Goal: Information Seeking & Learning: Learn about a topic

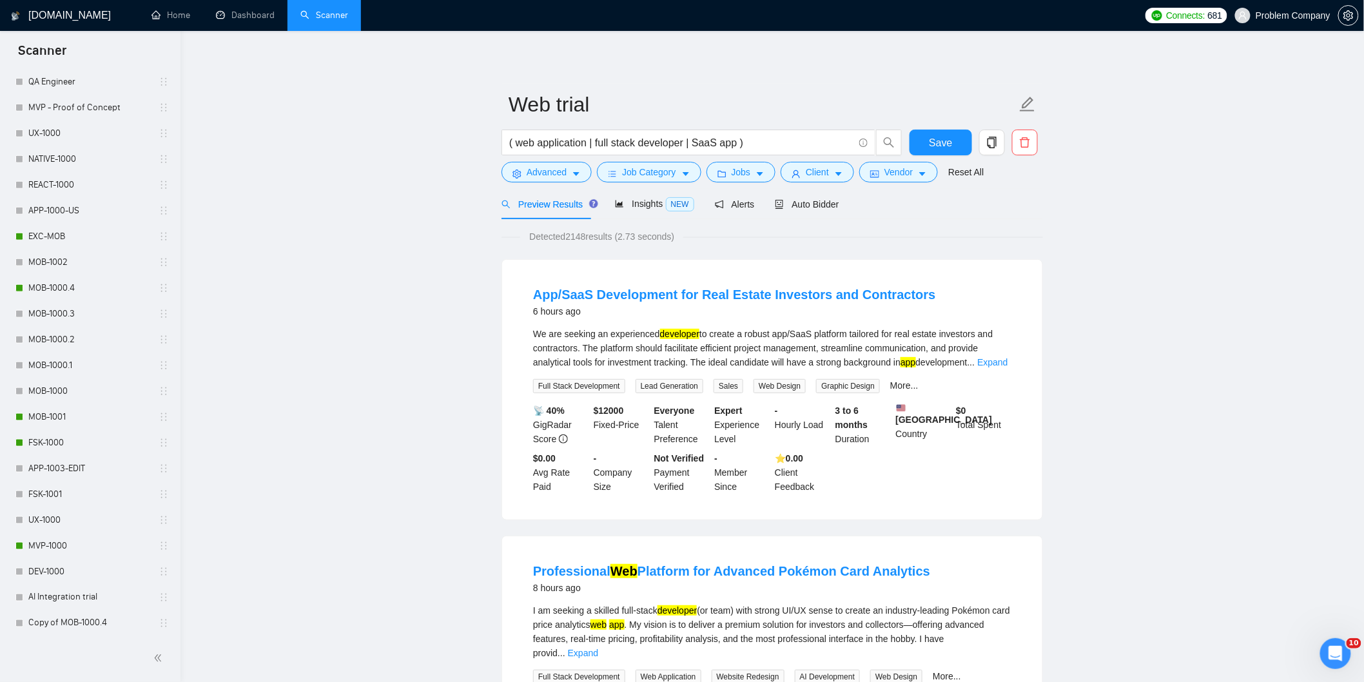
scroll to position [501, 0]
click at [73, 290] on link "MOB-1000.4" at bounding box center [89, 288] width 122 height 26
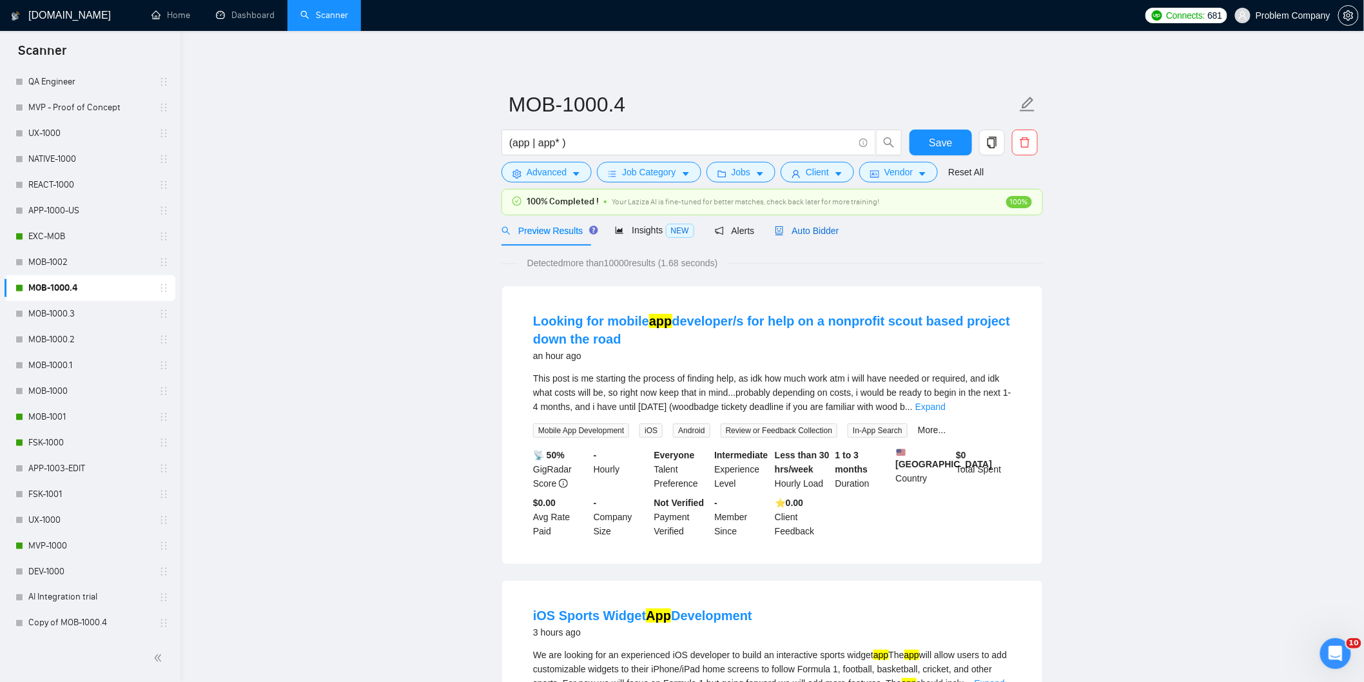
click at [820, 230] on span "Auto Bidder" at bounding box center [807, 231] width 64 height 10
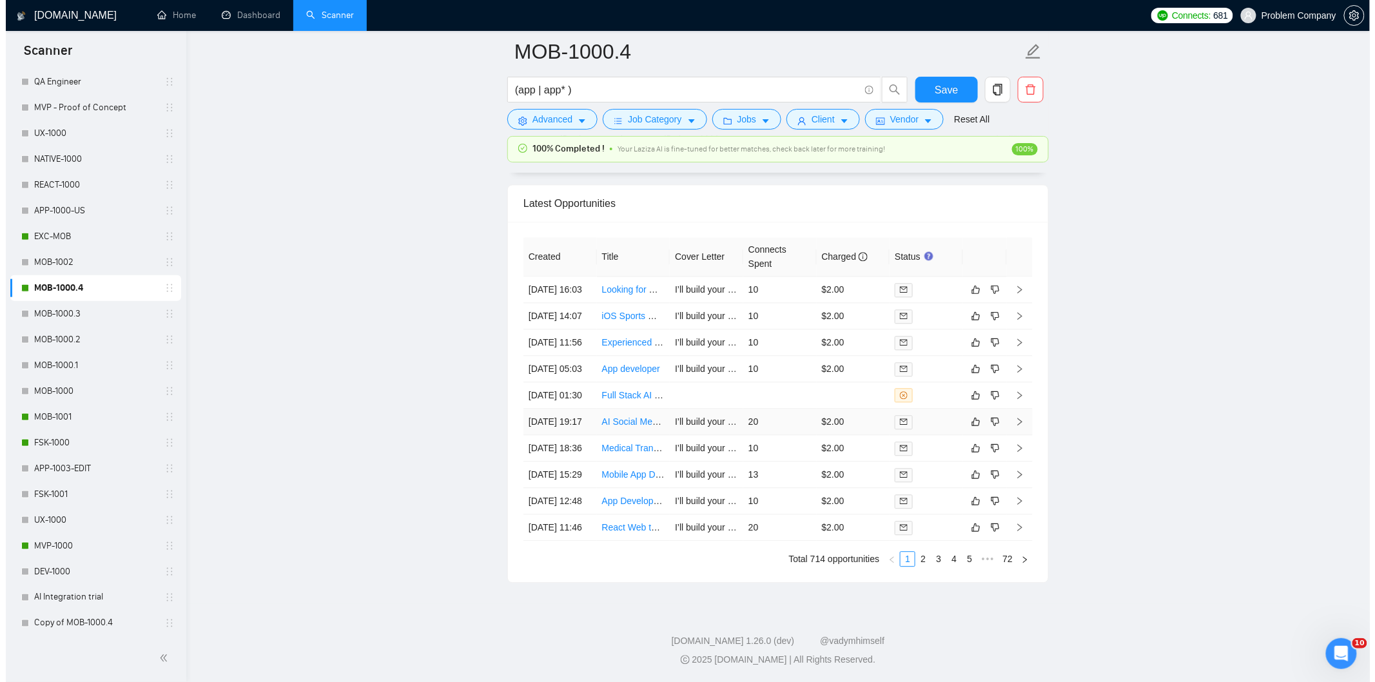
scroll to position [3216, 0]
click at [570, 461] on td "[DATE] 18:36" at bounding box center [553, 448] width 73 height 26
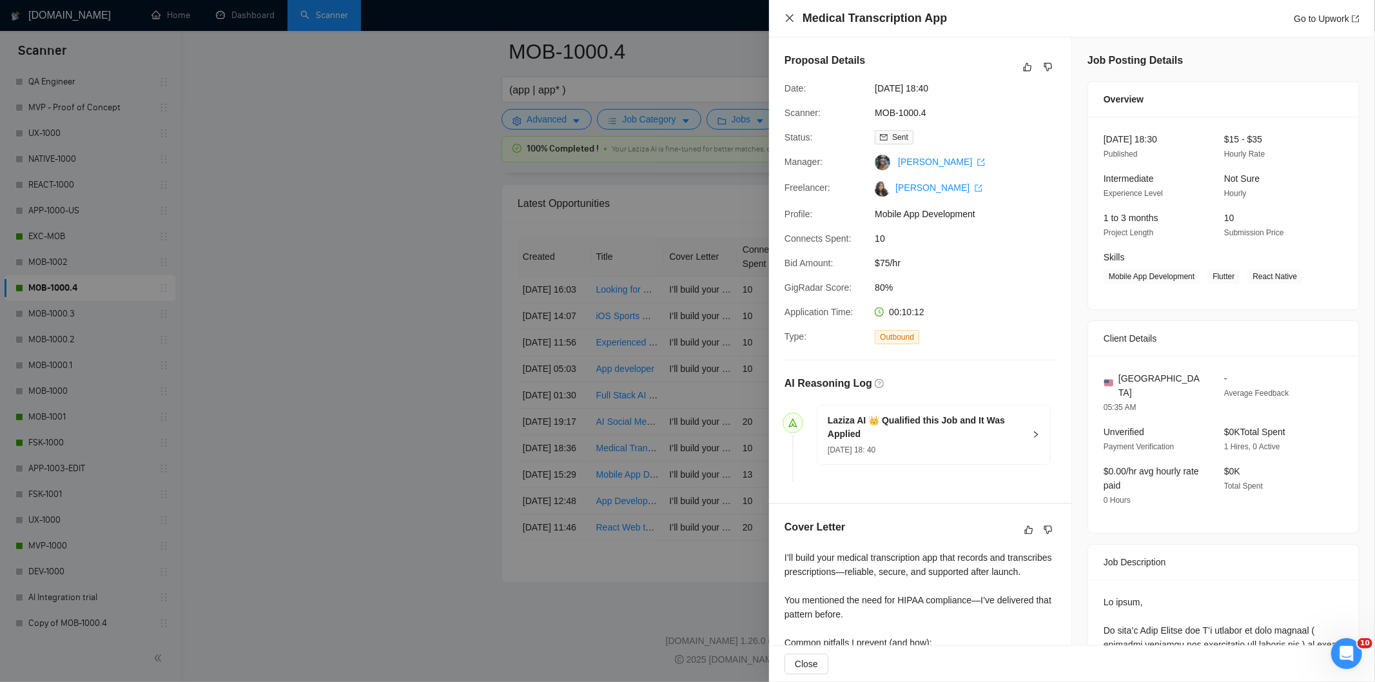
click at [793, 20] on icon "close" at bounding box center [789, 18] width 10 height 10
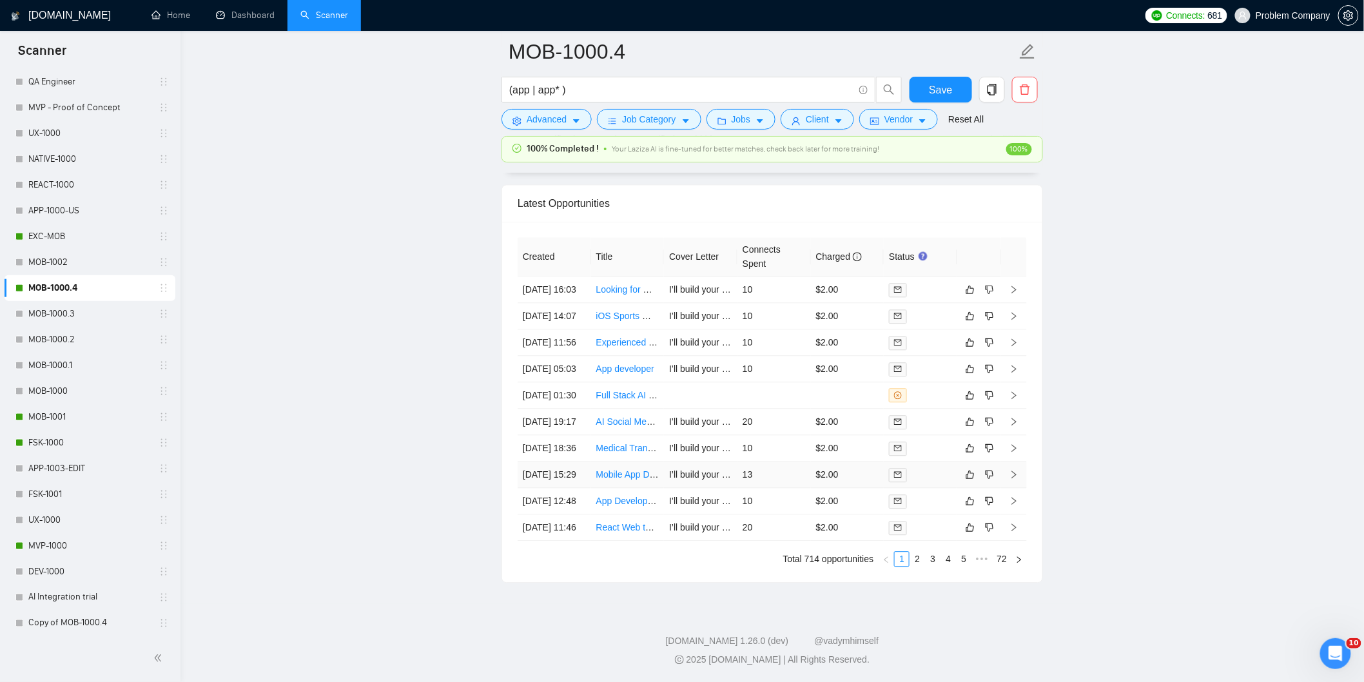
click at [566, 488] on td "[DATE] 15:29" at bounding box center [553, 474] width 73 height 26
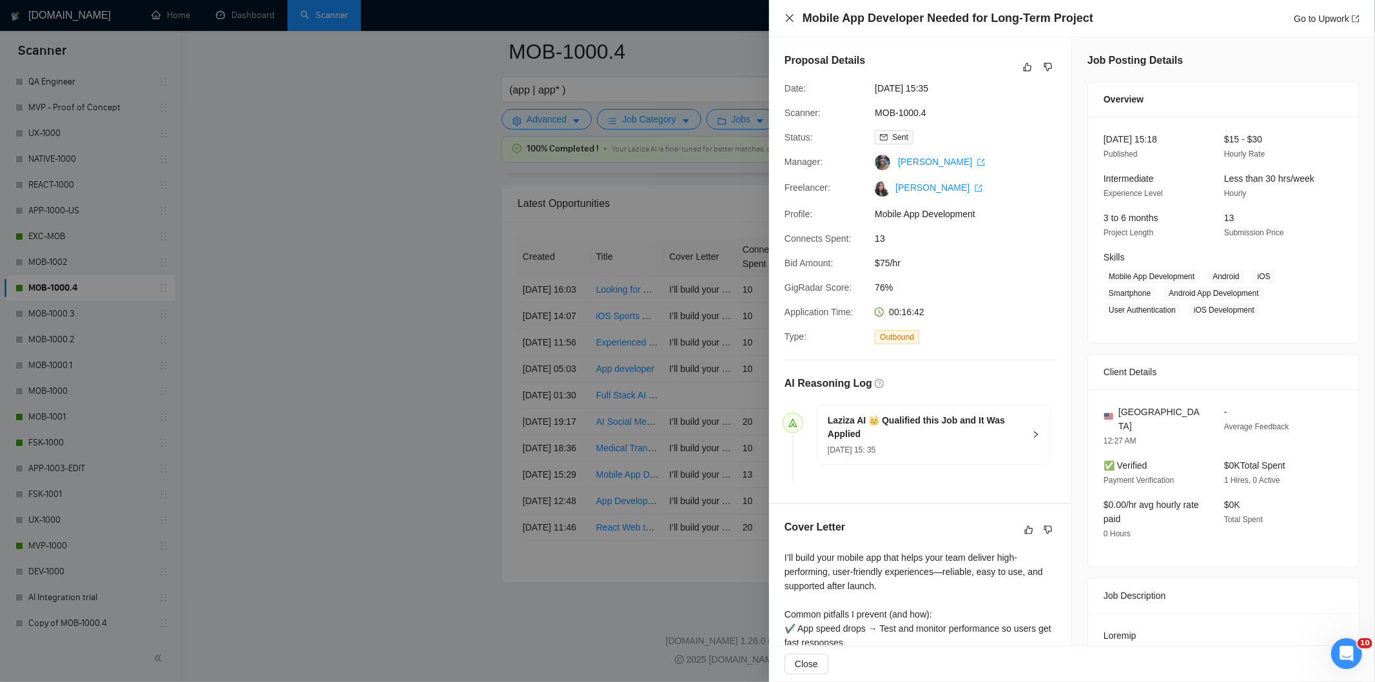
click at [788, 18] on icon "close" at bounding box center [789, 18] width 10 height 10
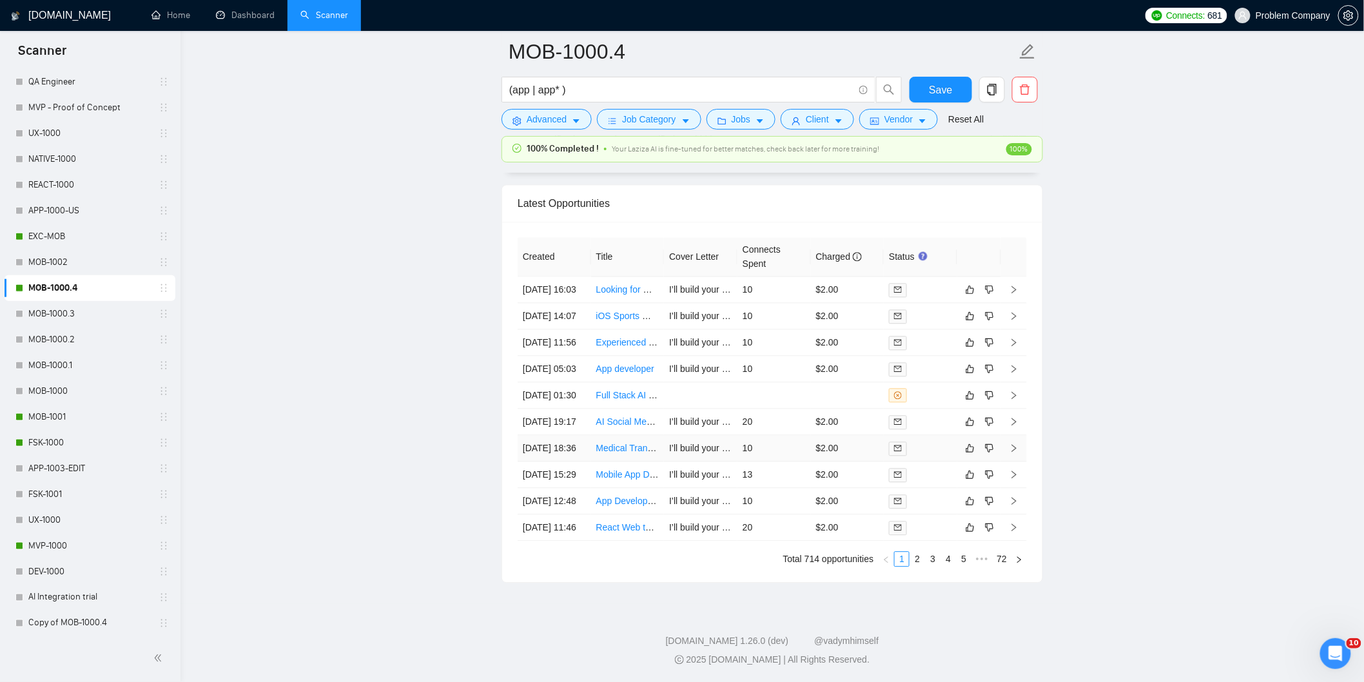
click at [563, 461] on td "[DATE] 18:36" at bounding box center [553, 448] width 73 height 26
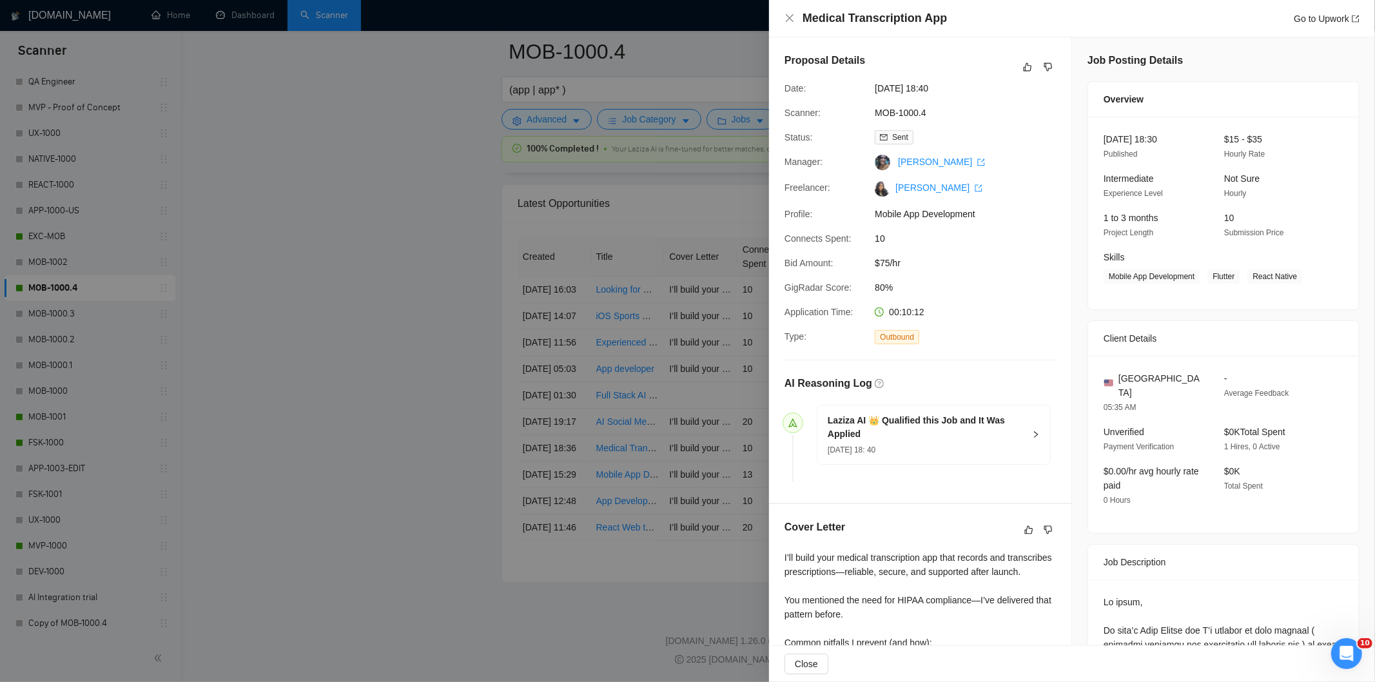
drag, startPoint x: 964, startPoint y: 26, endPoint x: 918, endPoint y: 22, distance: 45.9
click at [952, 26] on div "Medical Transcription App Go to Upwork" at bounding box center [1080, 18] width 557 height 16
drag, startPoint x: 918, startPoint y: 22, endPoint x: 802, endPoint y: 22, distance: 116.6
click at [802, 22] on div "Medical Transcription App Go to Upwork" at bounding box center [1080, 18] width 557 height 16
copy h4 "Medical Transcription App"
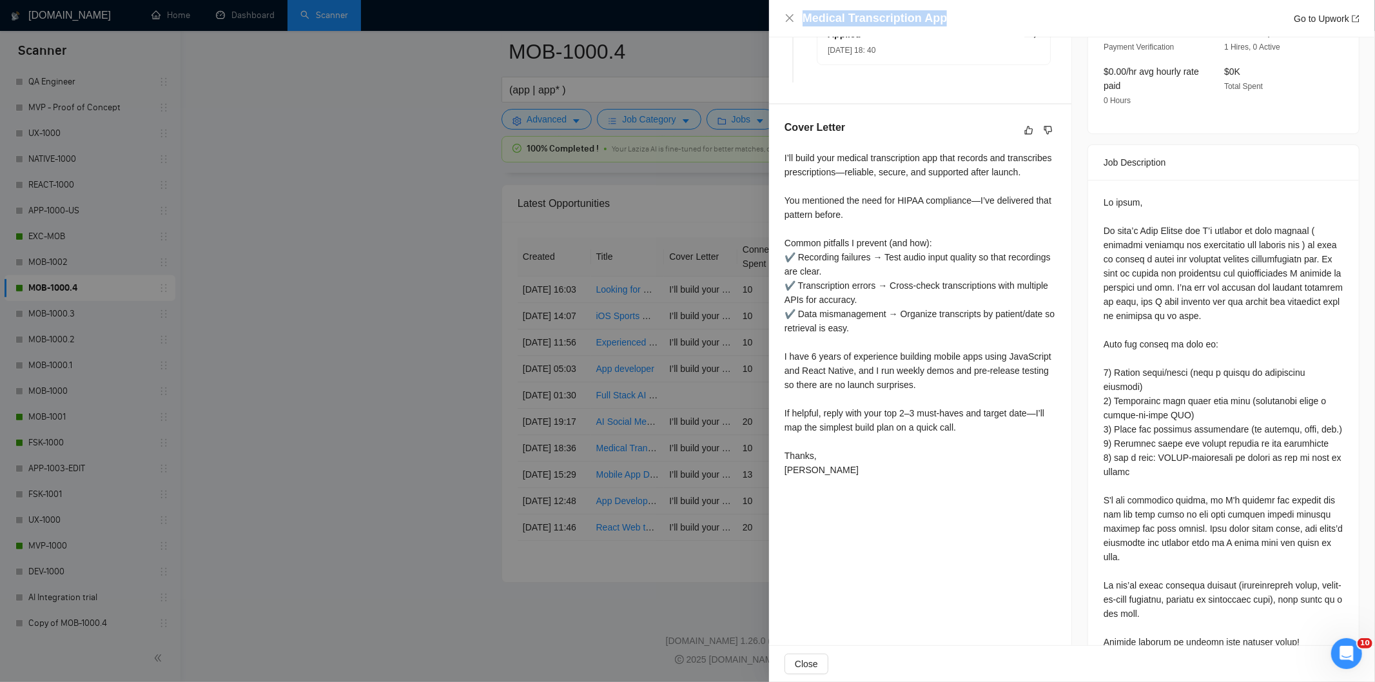
scroll to position [467, 0]
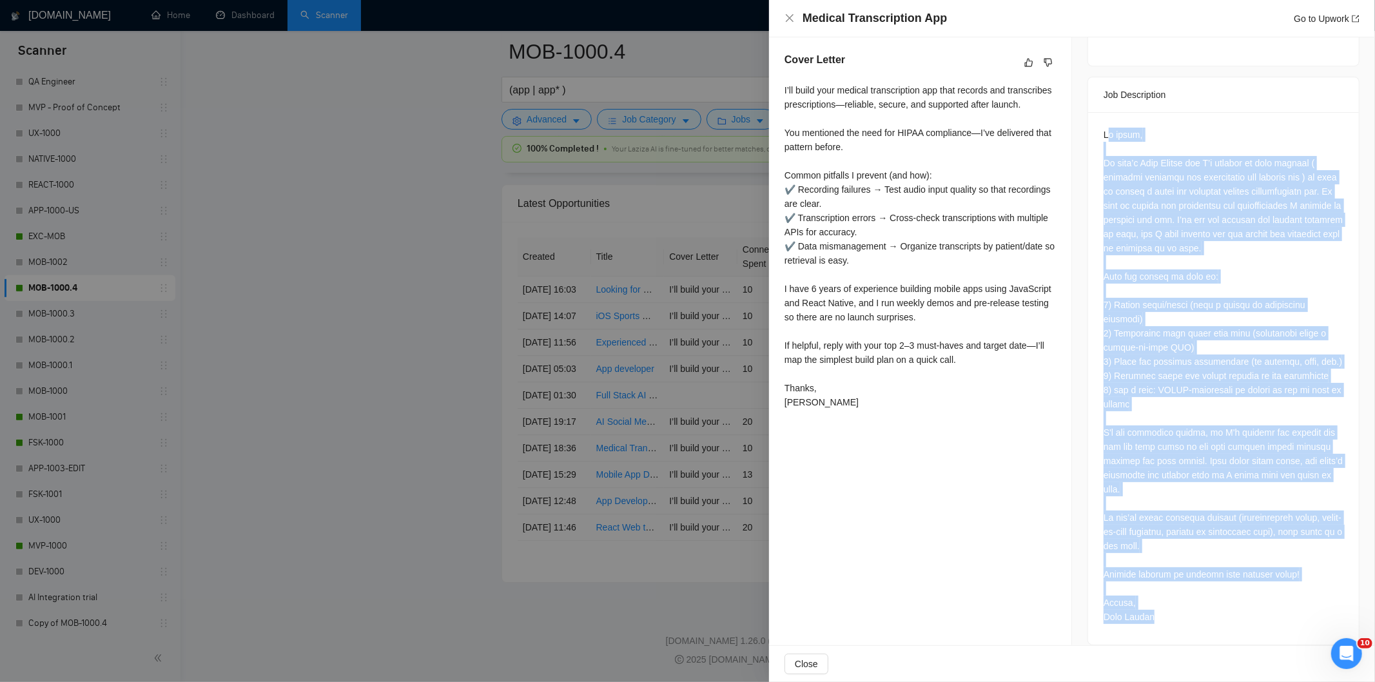
drag, startPoint x: 1104, startPoint y: 120, endPoint x: 1192, endPoint y: 628, distance: 515.4
click at [1192, 628] on div at bounding box center [1223, 378] width 271 height 532
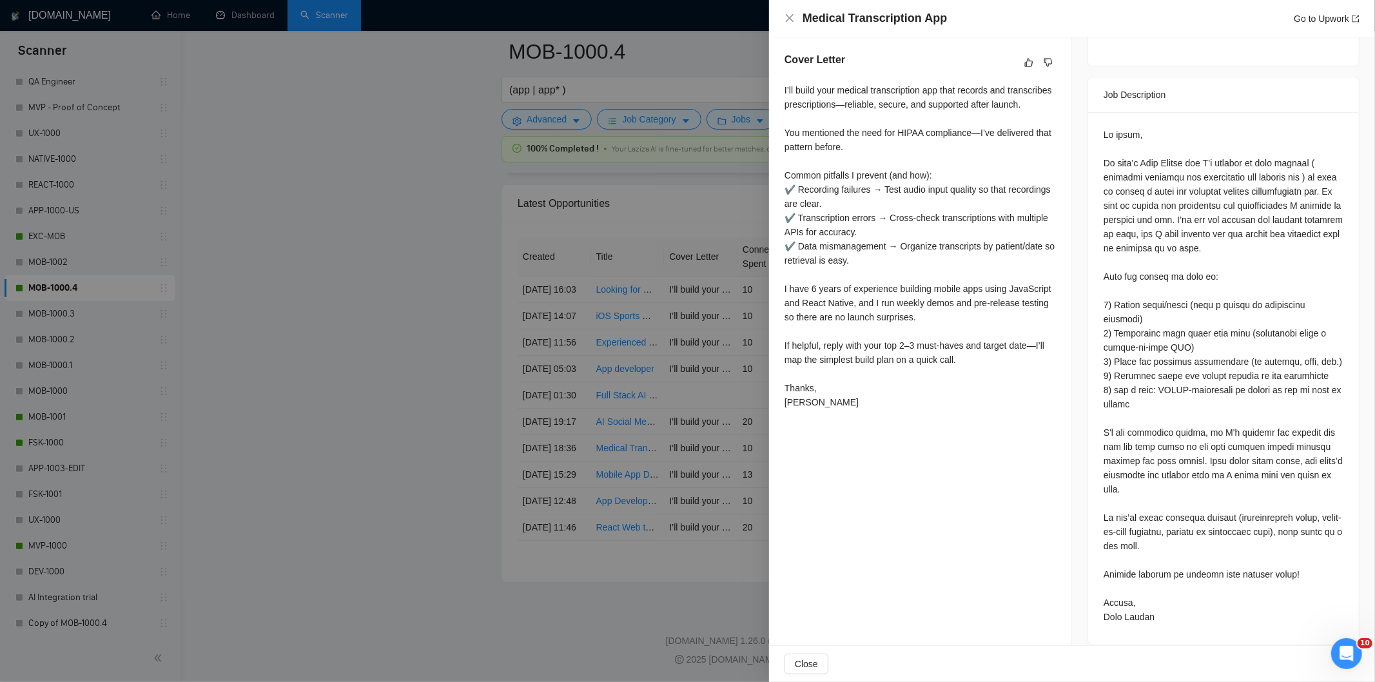
drag, startPoint x: 1181, startPoint y: 604, endPoint x: 1106, endPoint y: 305, distance: 309.0
click at [1106, 305] on div at bounding box center [1223, 376] width 240 height 496
click at [1105, 137] on div at bounding box center [1223, 376] width 240 height 496
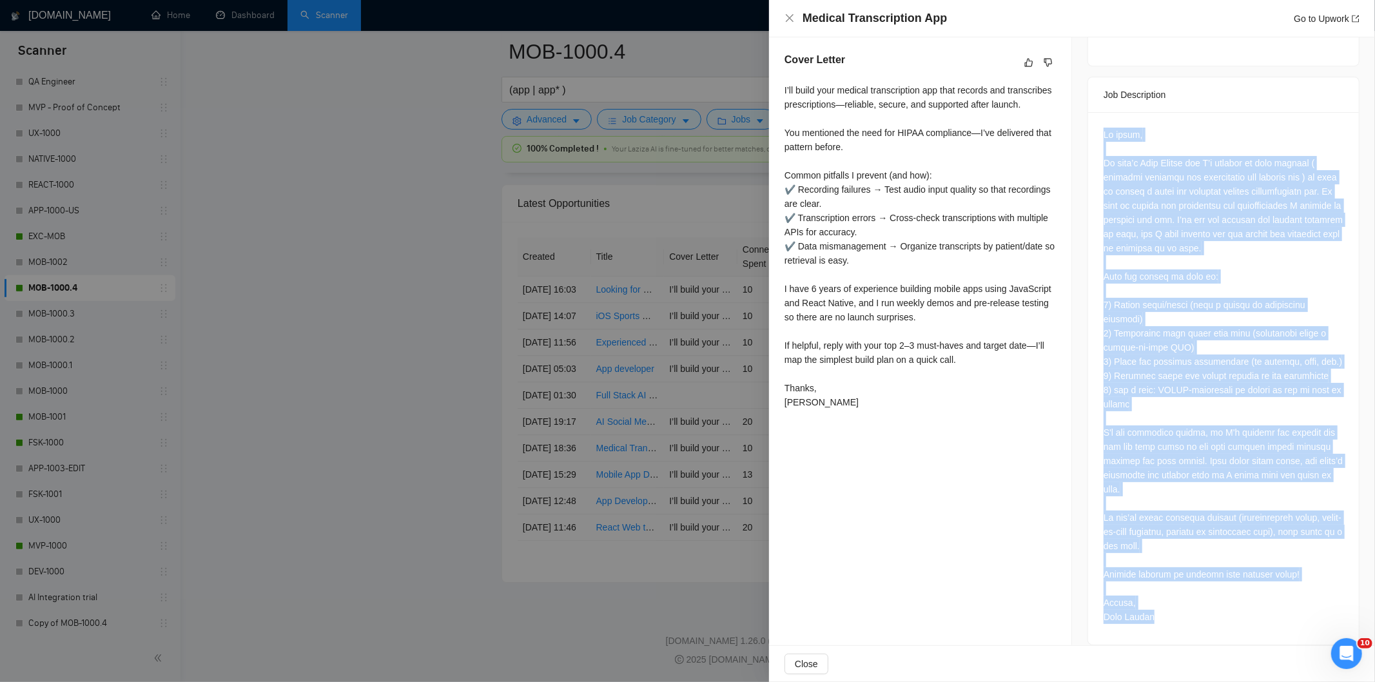
drag, startPoint x: 1099, startPoint y: 124, endPoint x: 1199, endPoint y: 633, distance: 518.8
click at [1199, 633] on div "Job Posting Details Overview [DATE] 18:30 Published $15 - $35 Hourly Rate Inter…" at bounding box center [1223, 115] width 303 height 1090
copy div "Lo ipsum, Do sita’c Adip Elitse doe T’i utlabor et dolo magnaal ( enimadmi veni…"
click at [791, 21] on icon "close" at bounding box center [790, 18] width 8 height 8
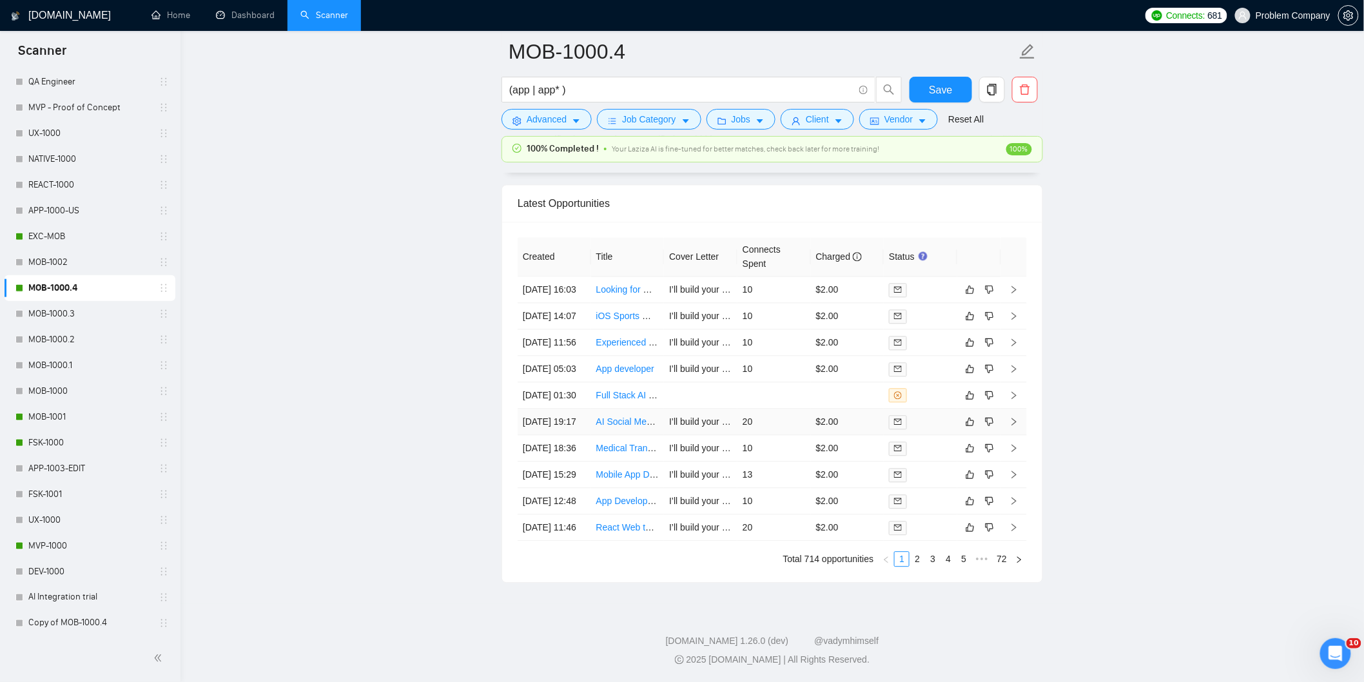
click at [571, 429] on td "[DATE] 19:17" at bounding box center [553, 422] width 73 height 26
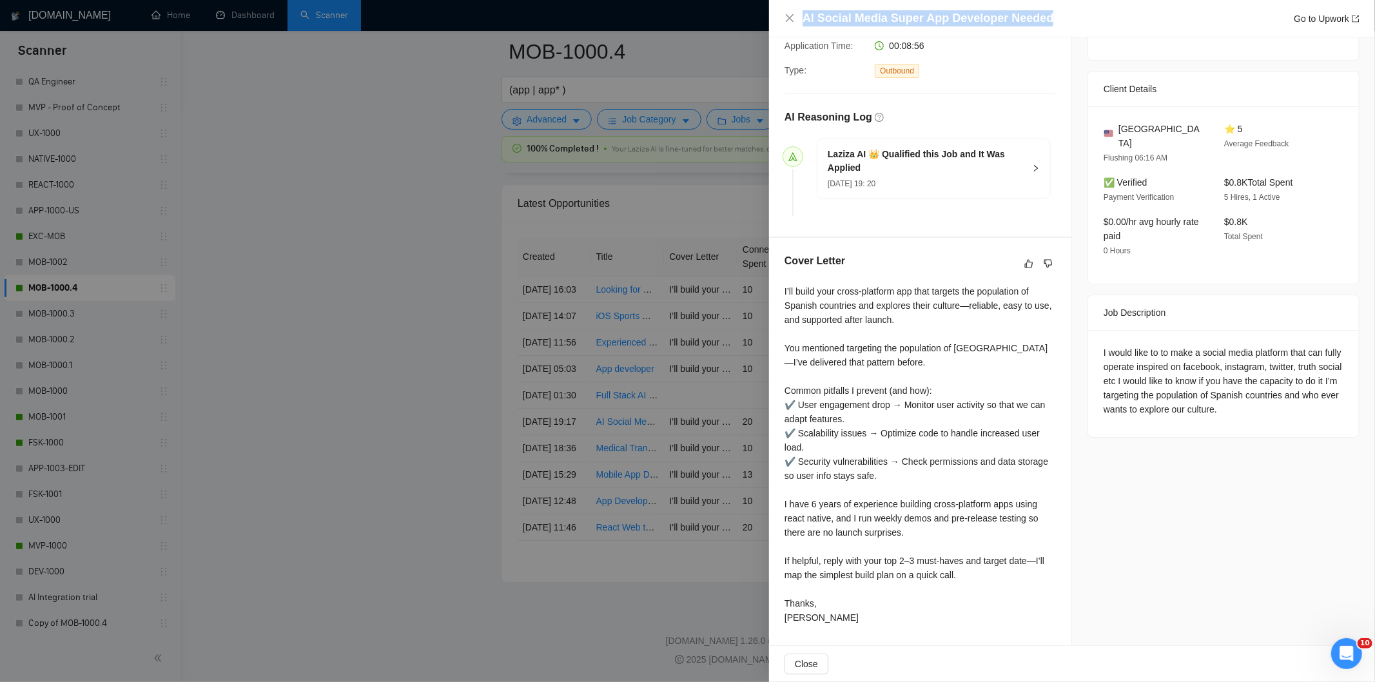
drag, startPoint x: 1062, startPoint y: 10, endPoint x: 1042, endPoint y: 21, distance: 23.1
click at [1042, 21] on div "AI Social Media Super App Developer Needed Go to Upwork" at bounding box center [1080, 18] width 557 height 16
copy h4 "AI Social Media Super App Developer Needed"
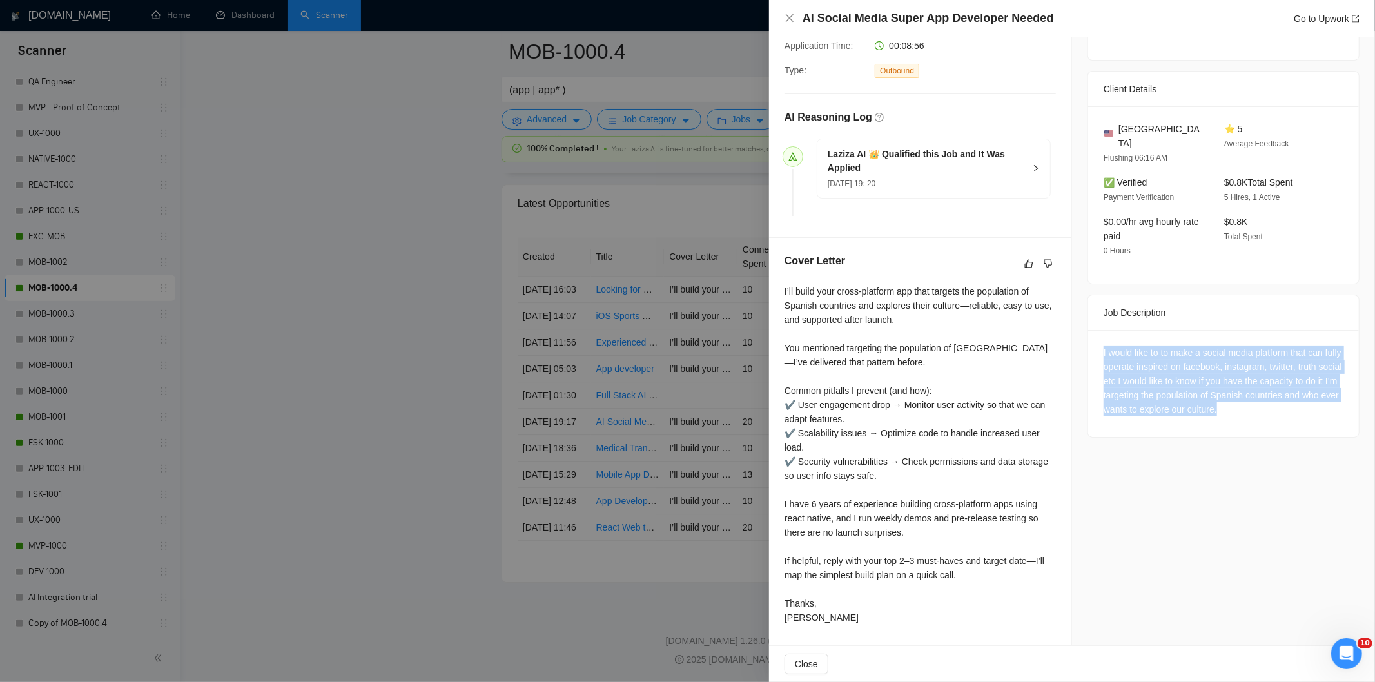
drag, startPoint x: 1264, startPoint y: 396, endPoint x: 1087, endPoint y: 327, distance: 189.6
click at [1088, 330] on div "I would like to to make a social media platform that can fully operate inspired…" at bounding box center [1223, 383] width 271 height 107
copy div "I would like to to make a social media platform that can fully operate inspired…"
click at [787, 21] on icon "close" at bounding box center [790, 18] width 8 height 8
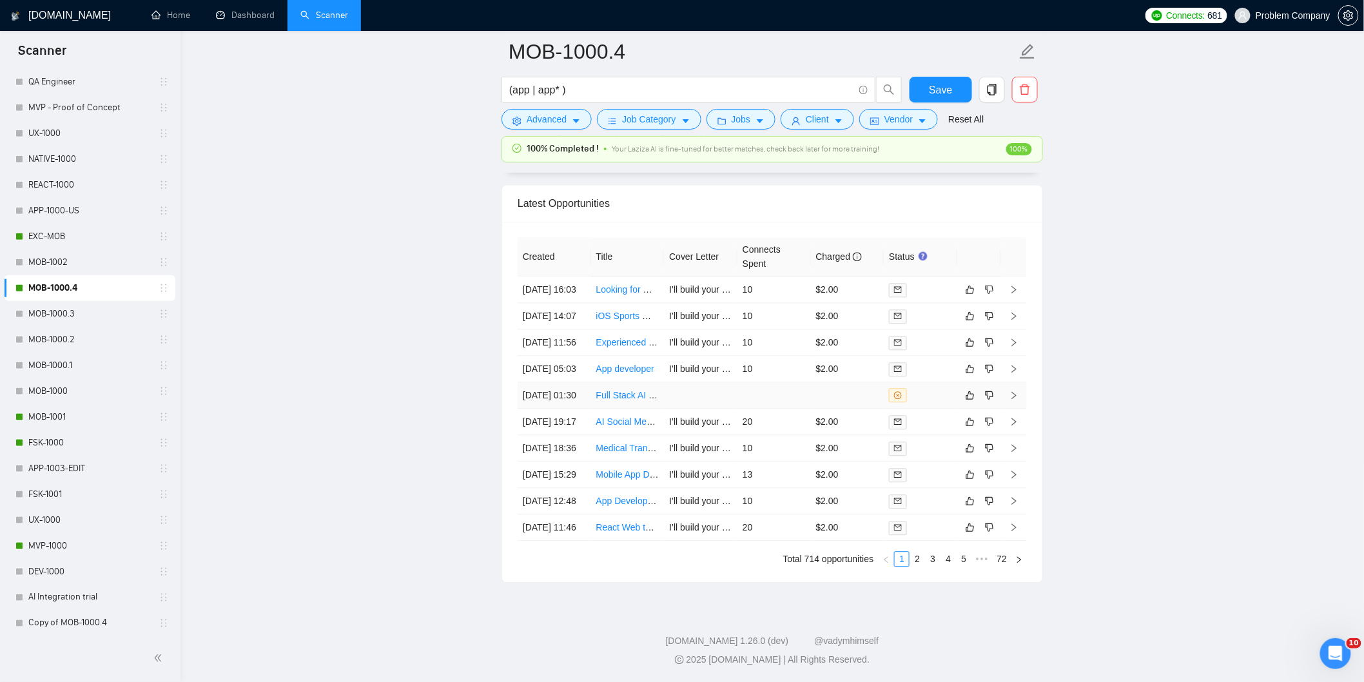
click at [575, 388] on td "[DATE] 01:30" at bounding box center [553, 395] width 73 height 26
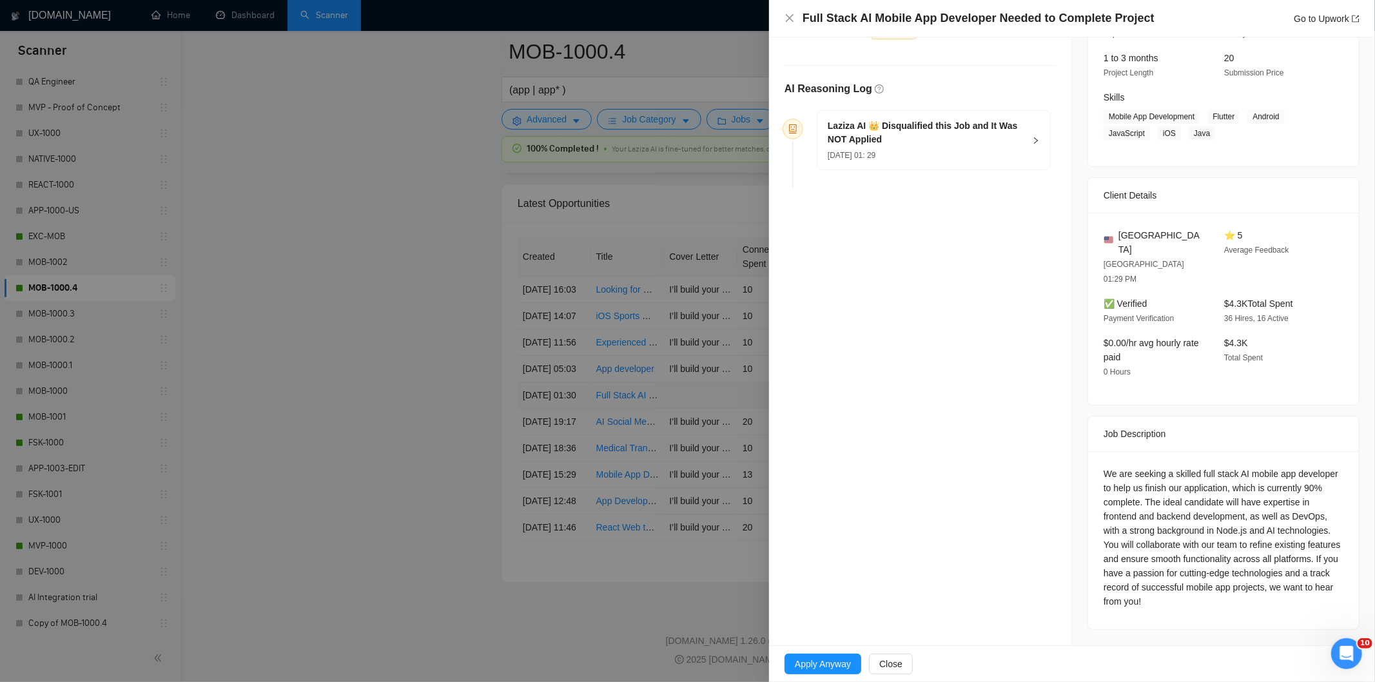
scroll to position [131, 0]
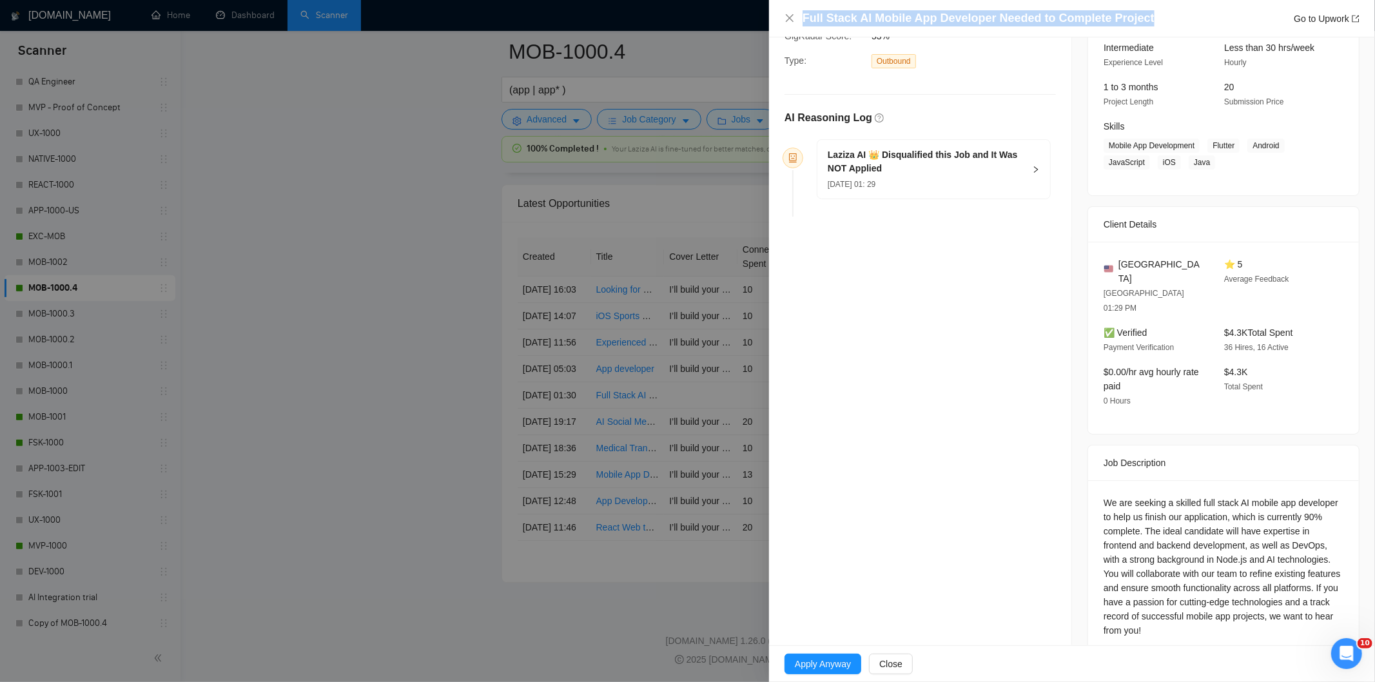
drag, startPoint x: 1148, startPoint y: 20, endPoint x: 798, endPoint y: 20, distance: 349.9
click at [798, 20] on div "Full Stack AI Mobile App Developer Needed to Complete Project Go to Upwork" at bounding box center [1071, 18] width 575 height 16
copy h4 "Full Stack AI Mobile App Developer Needed to Complete Project"
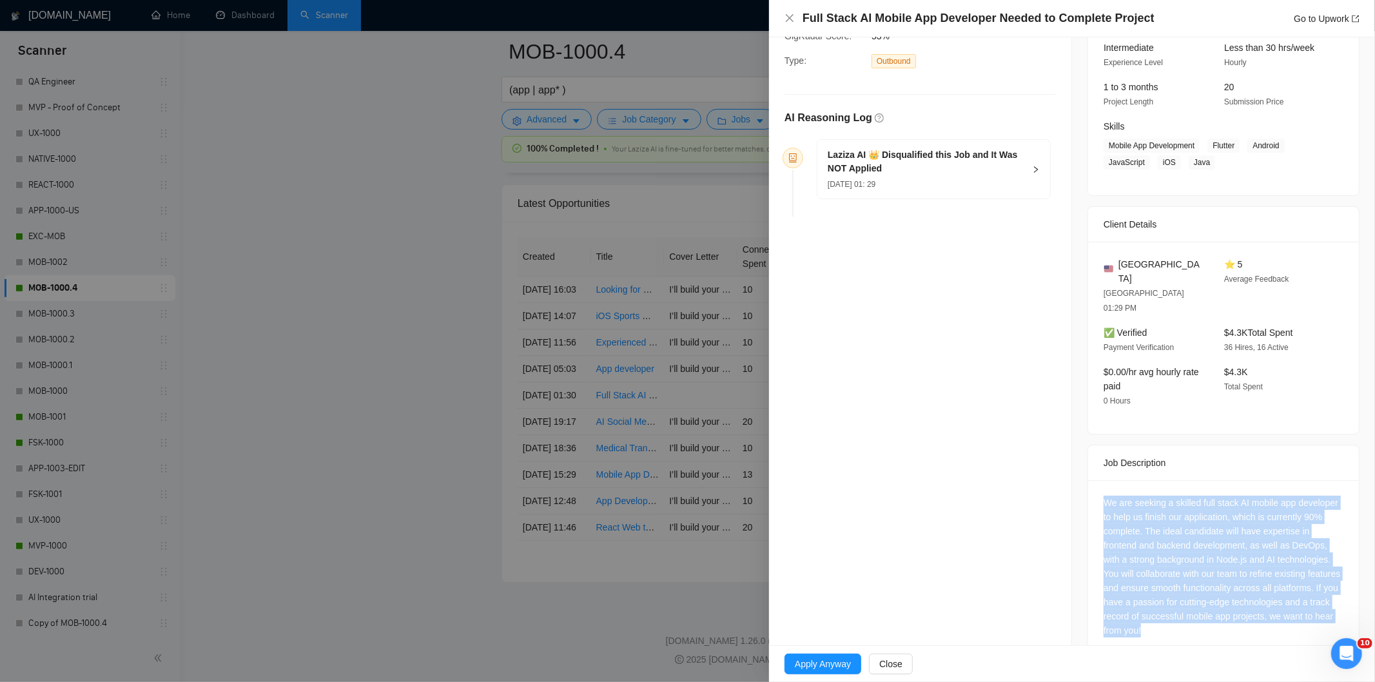
drag, startPoint x: 1259, startPoint y: 610, endPoint x: 1100, endPoint y: 473, distance: 209.3
click at [1100, 480] on div "We are seeking a skilled full stack AI mobile app developer to help us finish o…" at bounding box center [1223, 569] width 271 height 178
copy div "We are seeking a skilled full stack AI mobile app developer to help us finish o…"
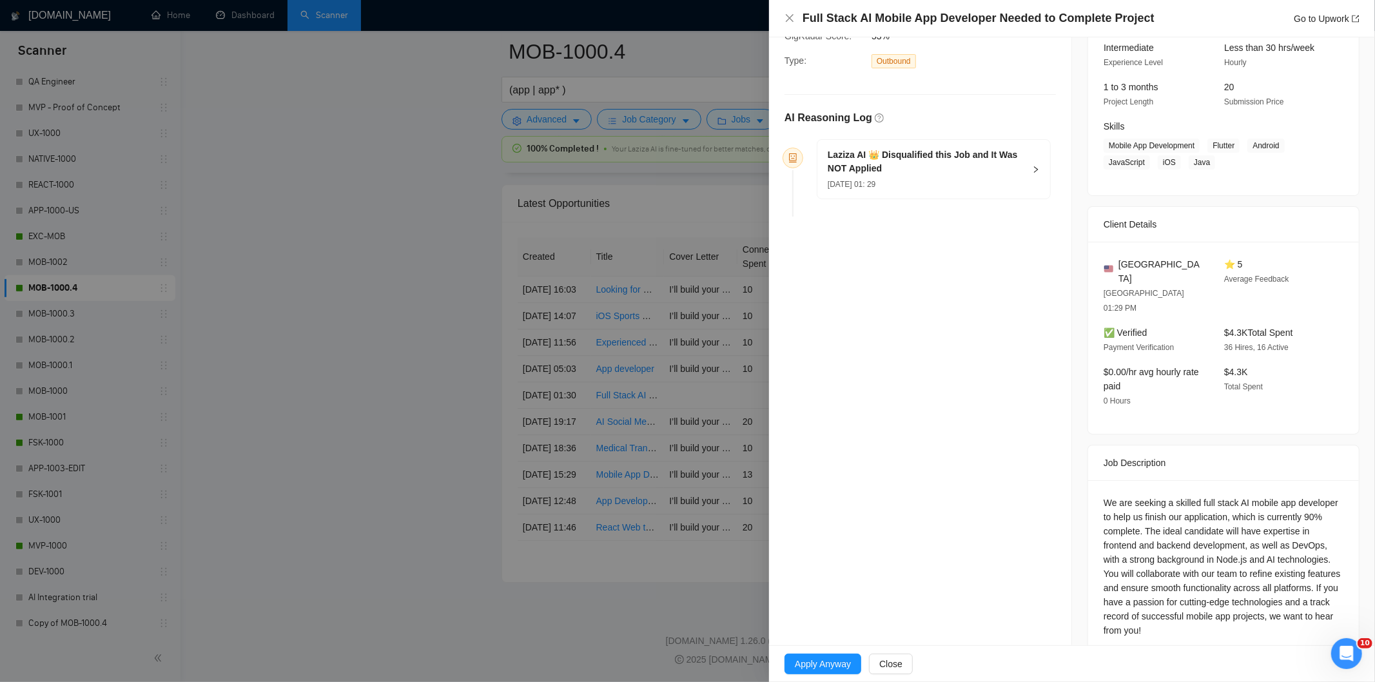
click at [938, 190] on div "[DATE] 01: 29" at bounding box center [925, 184] width 197 height 14
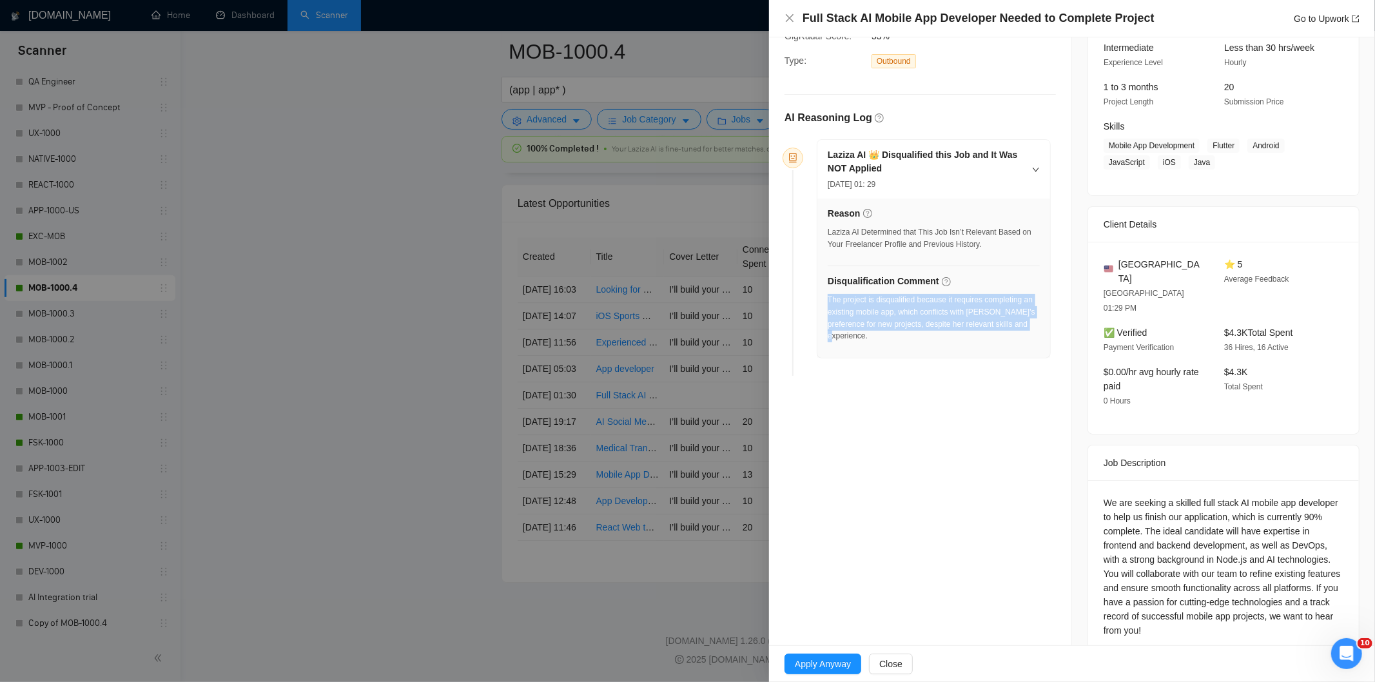
drag, startPoint x: 1032, startPoint y: 325, endPoint x: 828, endPoint y: 300, distance: 205.7
click at [828, 300] on div "The project is disqualified because it requires completing an existing mobile a…" at bounding box center [933, 318] width 212 height 48
copy div "The project is disqualified because it requires completing an existing mobile a…"
click at [789, 20] on icon "close" at bounding box center [789, 18] width 10 height 10
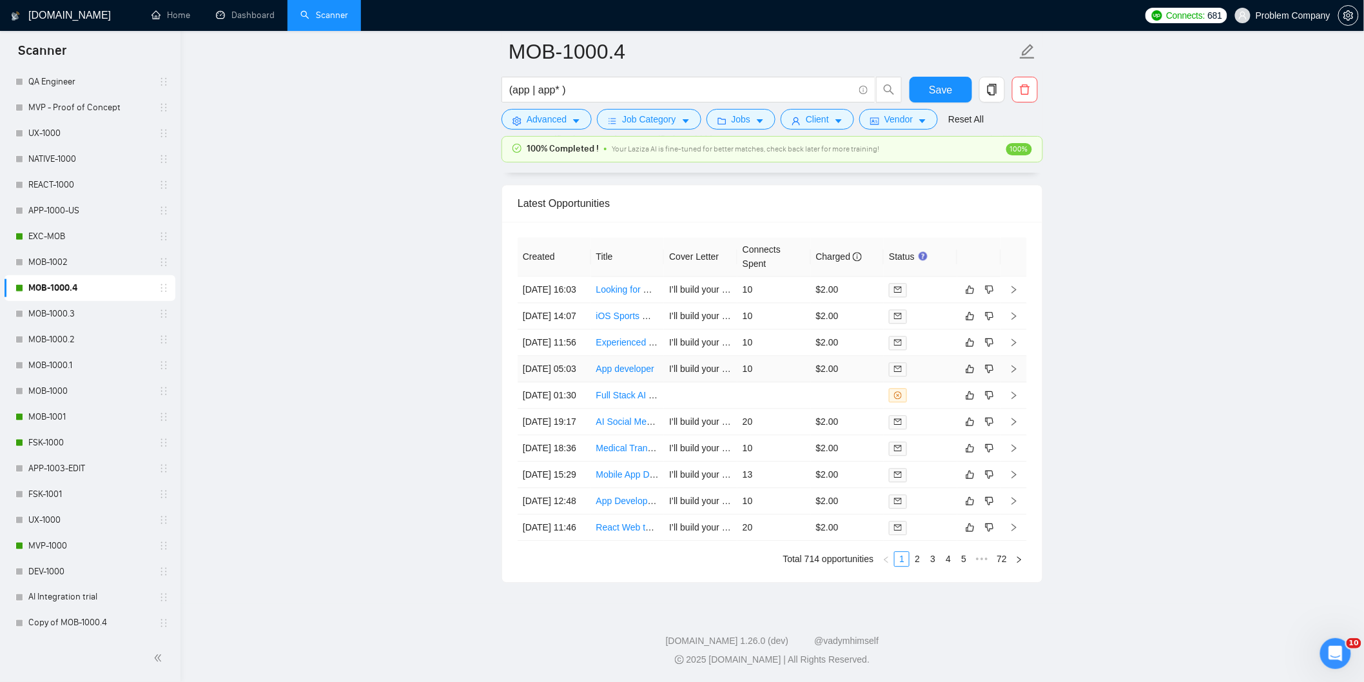
click at [572, 356] on td "[DATE] 05:03" at bounding box center [553, 369] width 73 height 26
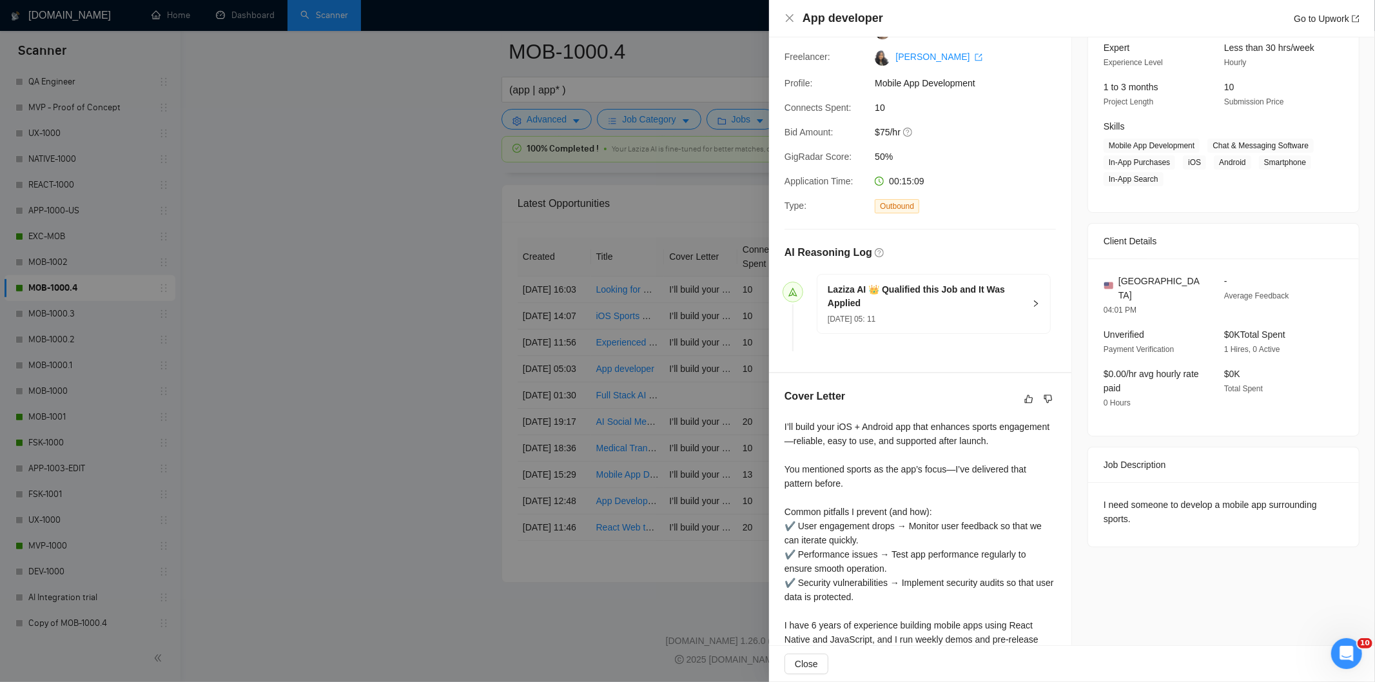
drag, startPoint x: 885, startPoint y: 19, endPoint x: 854, endPoint y: 15, distance: 31.8
click at [854, 15] on div "App developer Go to Upwork" at bounding box center [1080, 18] width 557 height 16
drag, startPoint x: 818, startPoint y: 14, endPoint x: 793, endPoint y: 15, distance: 25.8
click at [793, 15] on div "App developer Go to Upwork" at bounding box center [1071, 18] width 575 height 16
click at [793, 15] on icon "close" at bounding box center [790, 18] width 8 height 8
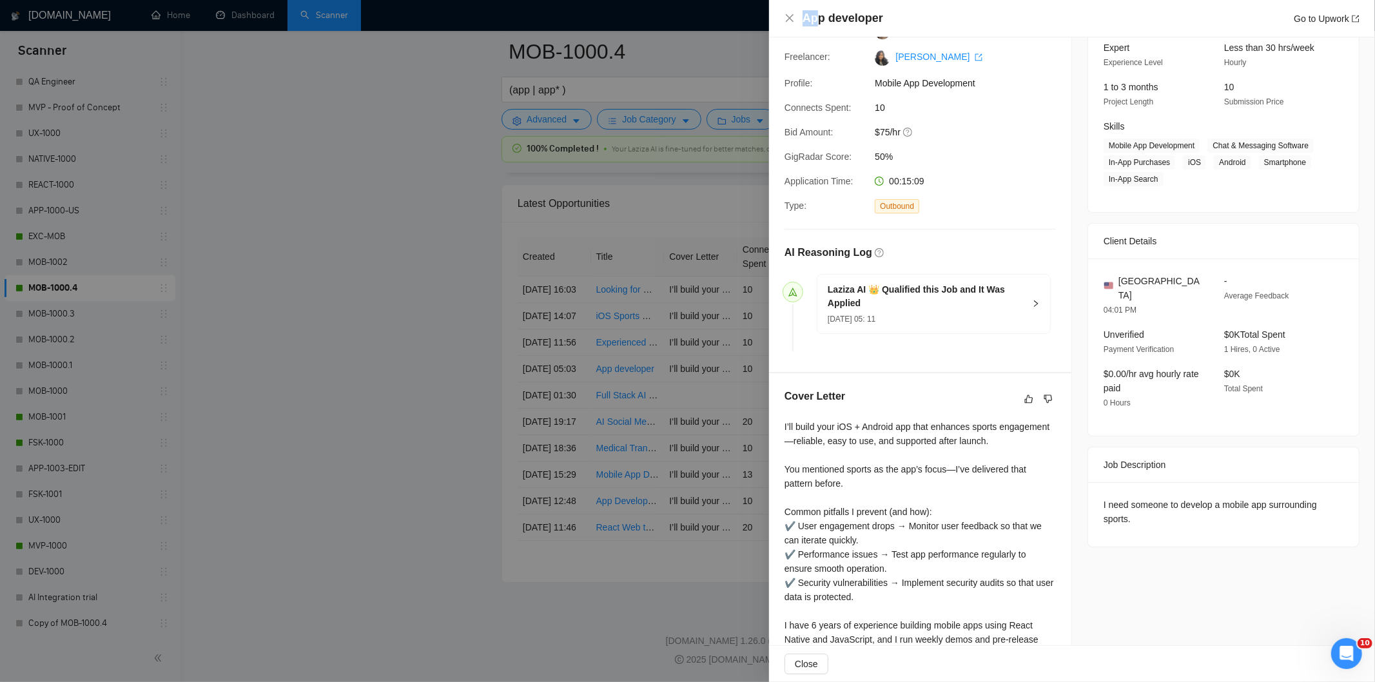
click at [904, 11] on div "App developer Go to Upwork" at bounding box center [1080, 18] width 557 height 16
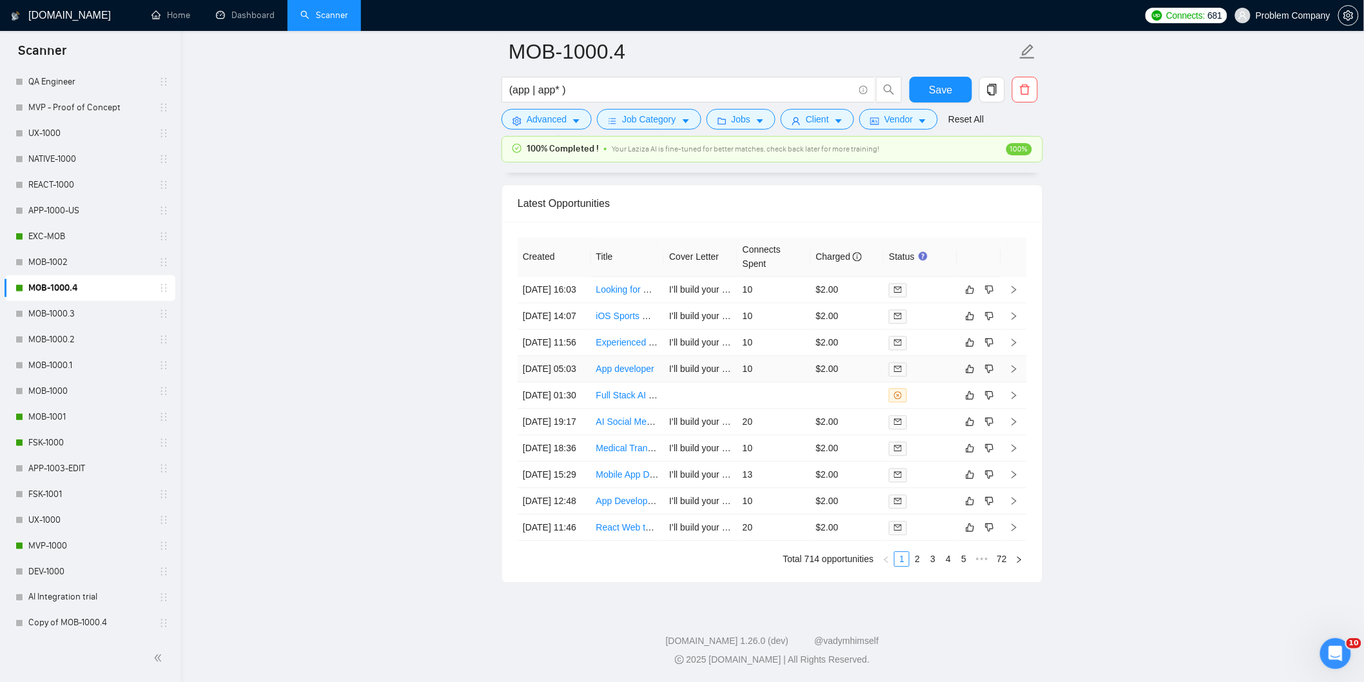
click at [572, 356] on td "[DATE] 05:03" at bounding box center [553, 369] width 73 height 26
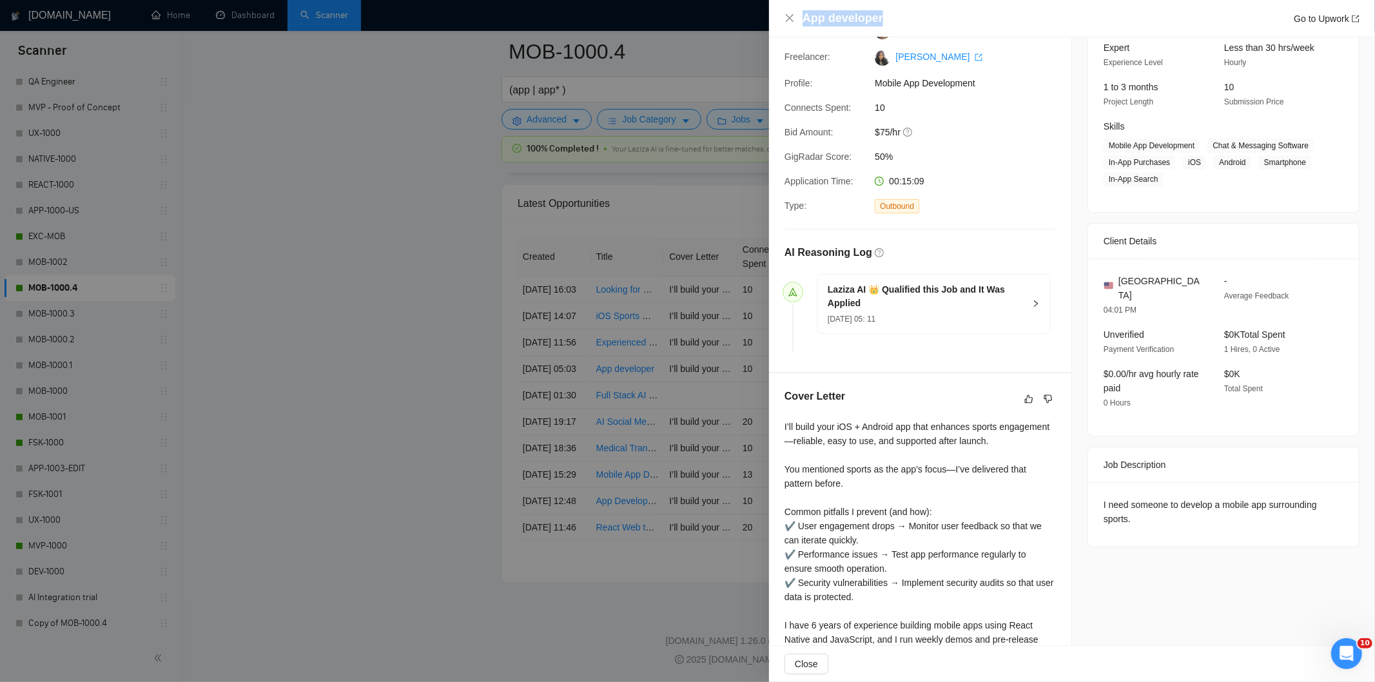
drag, startPoint x: 896, startPoint y: 19, endPoint x: 795, endPoint y: 14, distance: 101.9
click at [795, 14] on div "App developer Go to Upwork" at bounding box center [1071, 18] width 575 height 16
copy h4 "App developer"
drag, startPoint x: 1132, startPoint y: 512, endPoint x: 1099, endPoint y: 488, distance: 40.6
drag, startPoint x: 1099, startPoint y: 488, endPoint x: 1135, endPoint y: 506, distance: 40.6
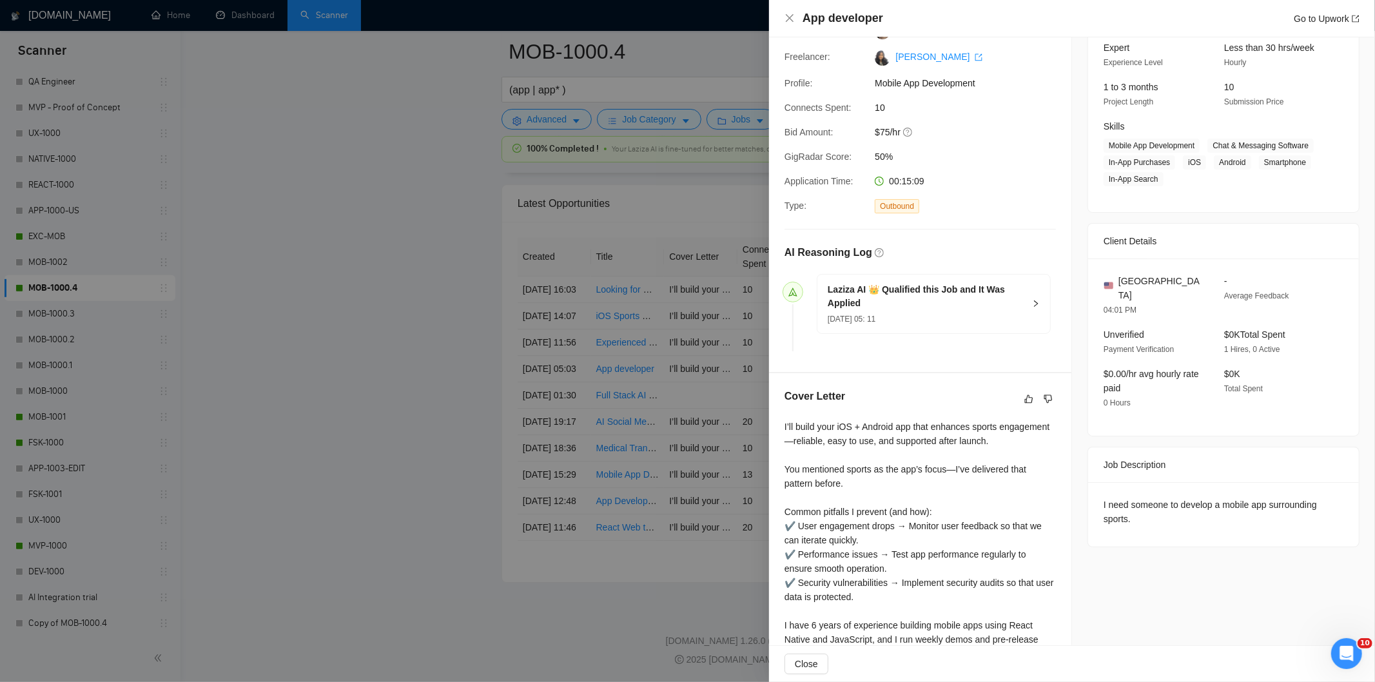
click at [1135, 506] on div "I need someone to develop a mobile app surrounding sports." at bounding box center [1223, 511] width 240 height 28
drag, startPoint x: 1135, startPoint y: 506, endPoint x: 1093, endPoint y: 485, distance: 47.3
click at [1093, 485] on div "I need someone to develop a mobile app surrounding sports." at bounding box center [1223, 514] width 271 height 64
copy div "I need someone to develop a mobile app surrounding sports."
click at [791, 22] on icon "close" at bounding box center [789, 18] width 10 height 10
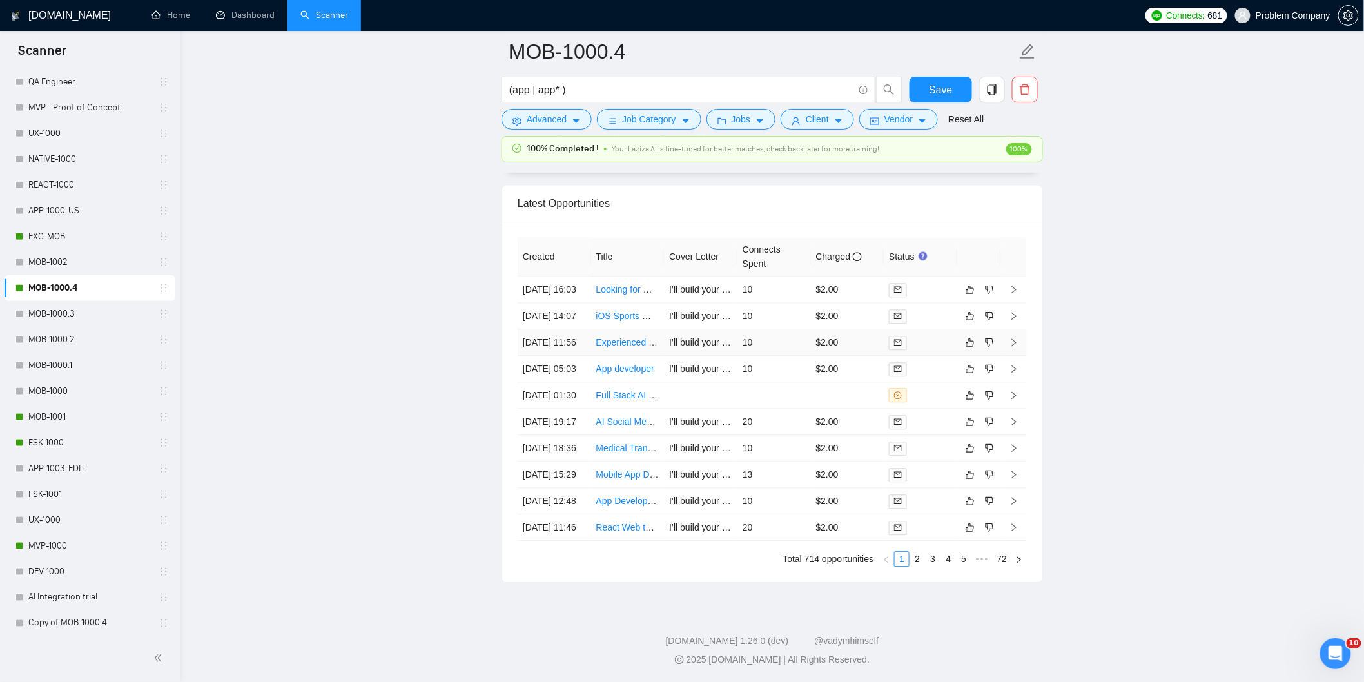
click at [570, 329] on td "[DATE] 11:56" at bounding box center [553, 342] width 73 height 26
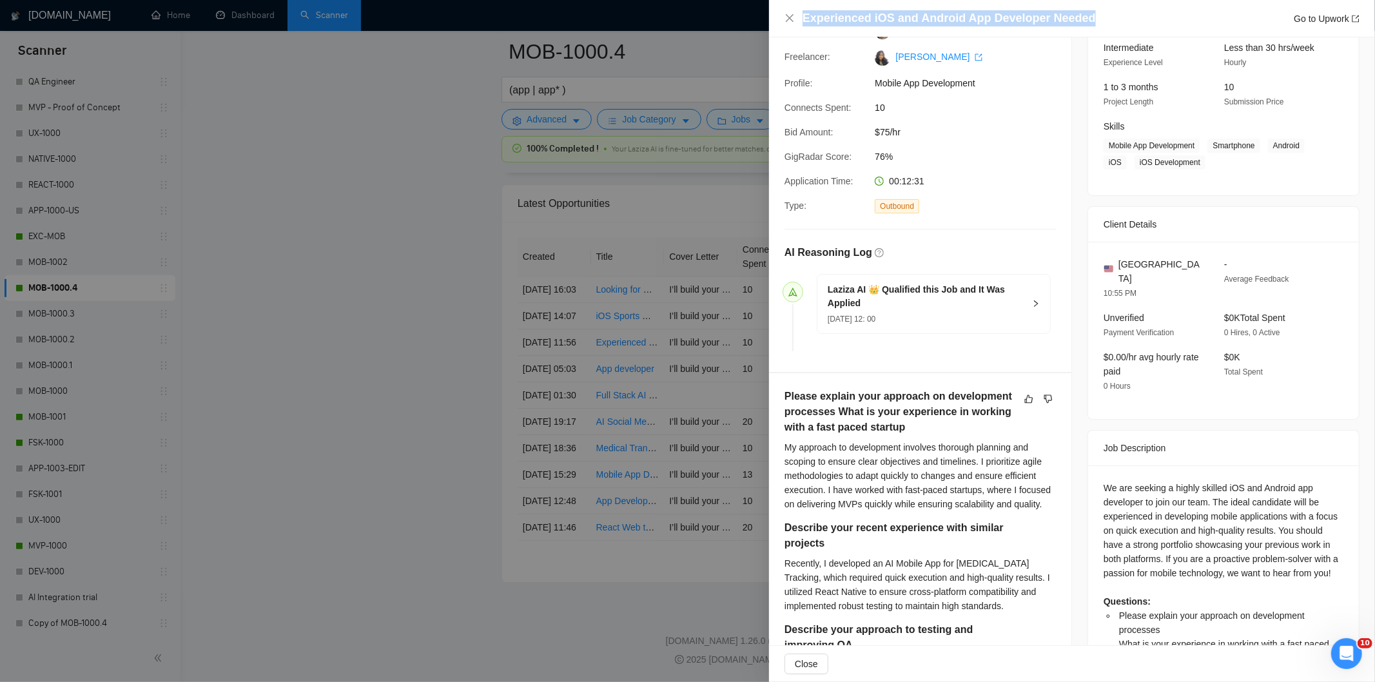
drag, startPoint x: 1091, startPoint y: 17, endPoint x: 804, endPoint y: 5, distance: 287.0
click at [804, 5] on div "Experienced iOS and Android App Developer Needed Go to Upwork" at bounding box center [1072, 18] width 606 height 37
copy h4 "Experienced iOS and Android App Developer Needed"
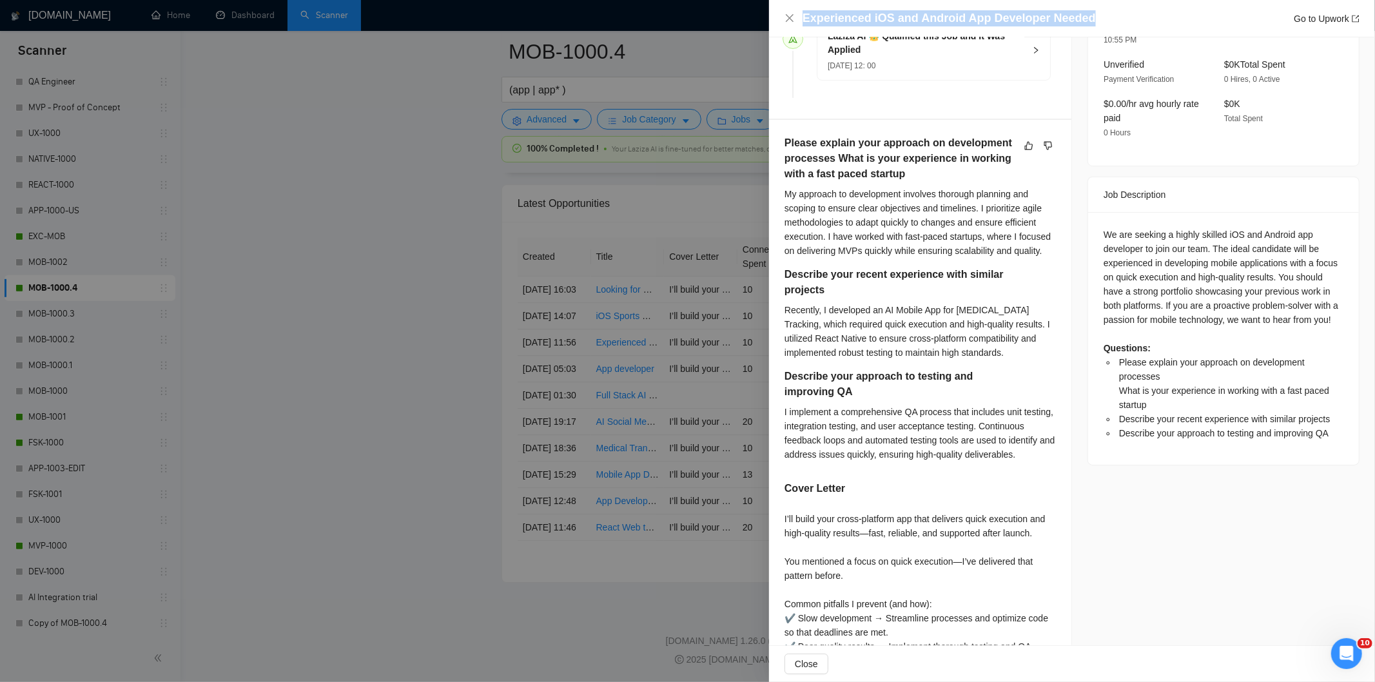
scroll to position [383, 0]
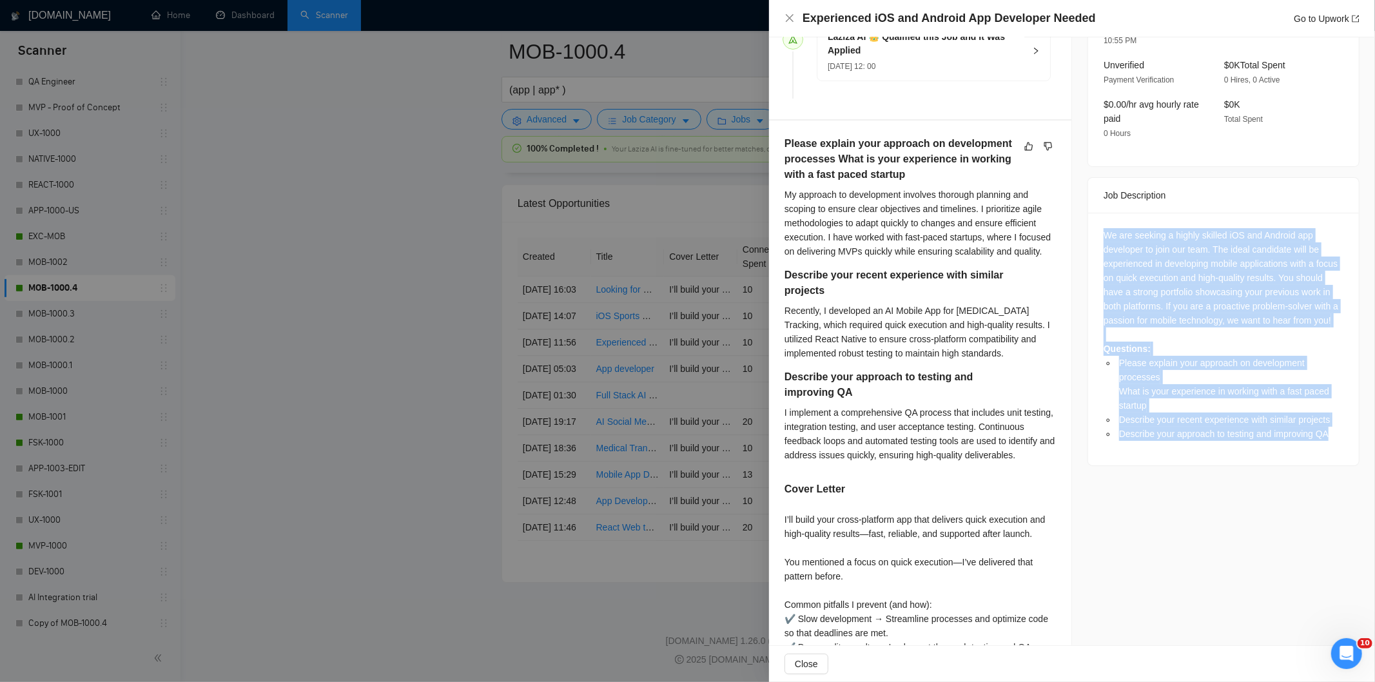
drag, startPoint x: 1099, startPoint y: 223, endPoint x: 1328, endPoint y: 439, distance: 315.0
click at [1328, 439] on div "We are seeking a highly skilled iOS and Android app developer to join our team.…" at bounding box center [1223, 334] width 240 height 213
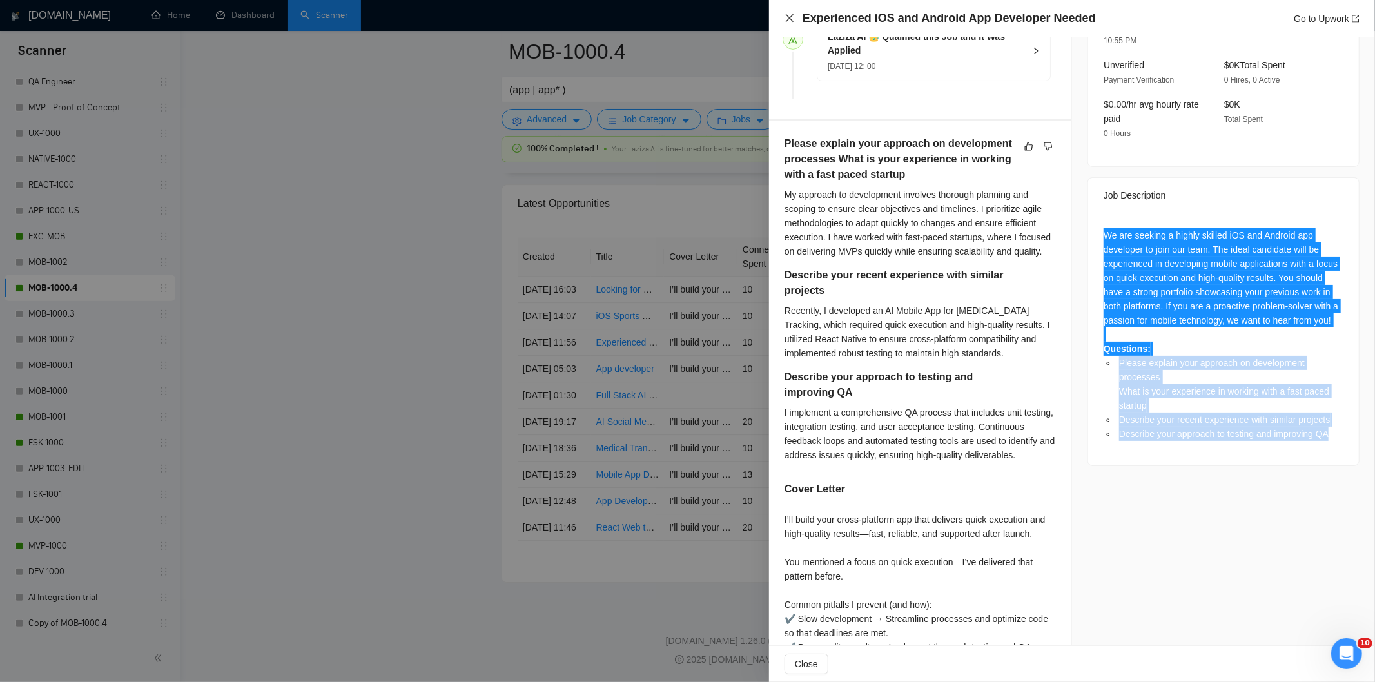
click at [793, 19] on icon "close" at bounding box center [789, 18] width 10 height 10
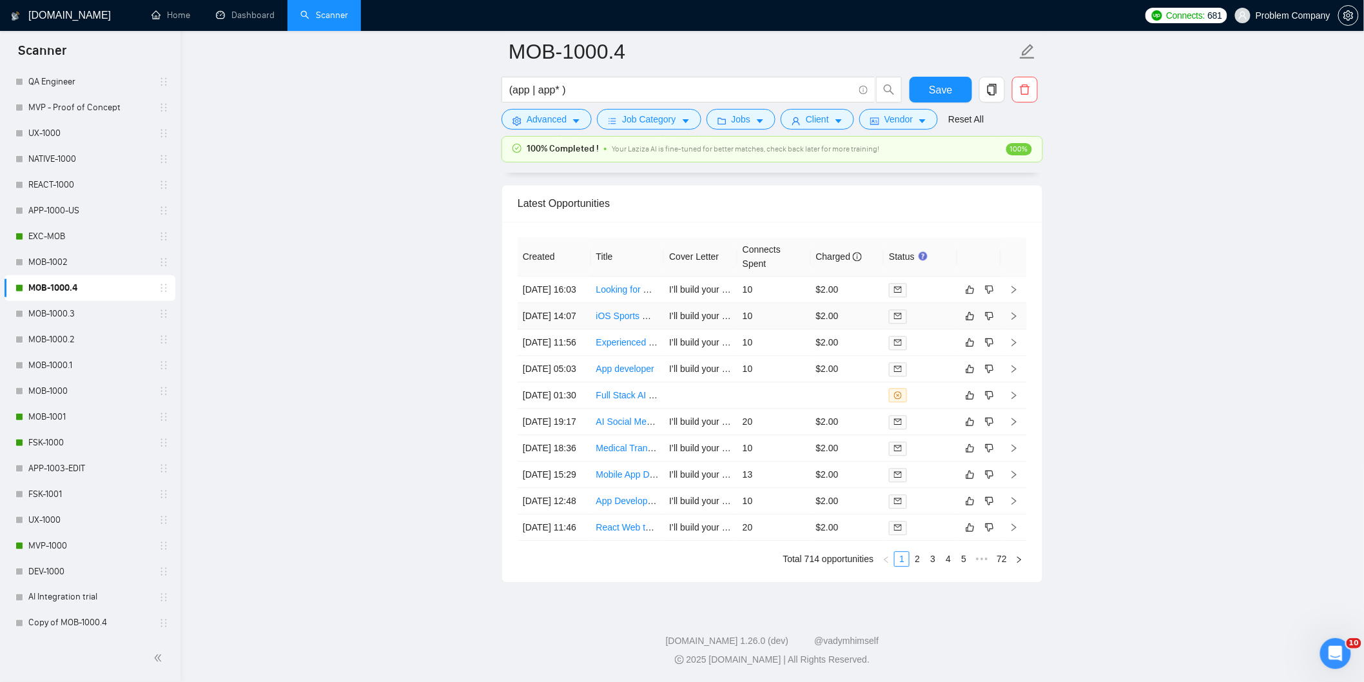
click at [572, 303] on td "[DATE] 14:07" at bounding box center [553, 316] width 73 height 26
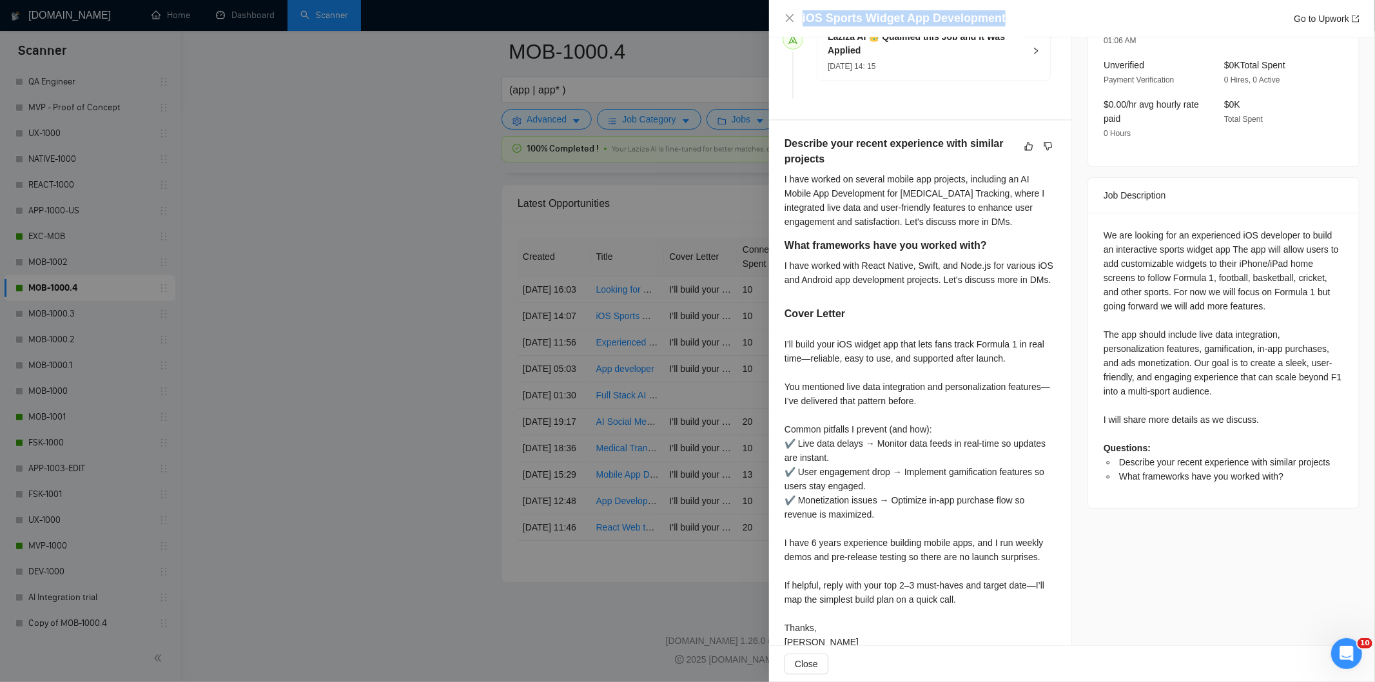
drag, startPoint x: 1001, startPoint y: 23, endPoint x: 802, endPoint y: 15, distance: 198.6
click at [802, 15] on div "iOS Sports Widget App Development Go to Upwork" at bounding box center [1080, 18] width 557 height 16
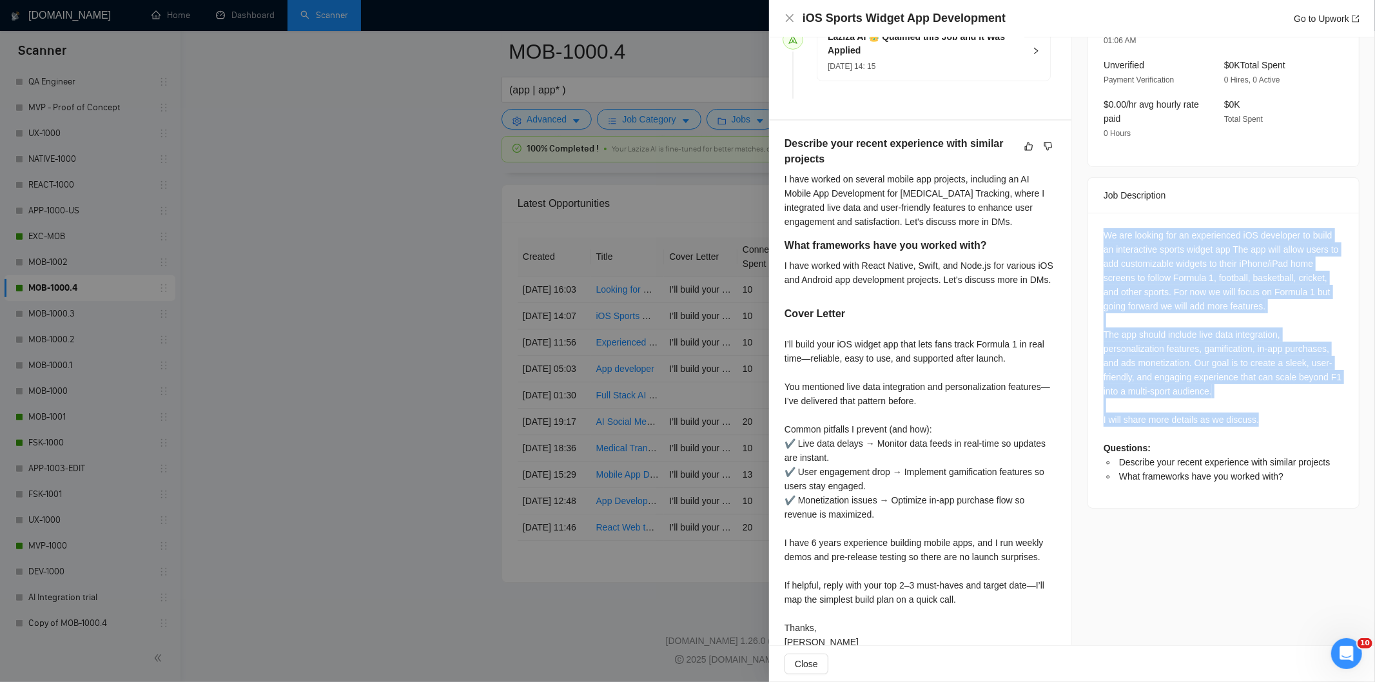
drag, startPoint x: 1093, startPoint y: 222, endPoint x: 1293, endPoint y: 411, distance: 275.3
click at [1293, 411] on div "We are looking for an experienced iOS developer to build an interactive sports …" at bounding box center [1223, 360] width 271 height 295
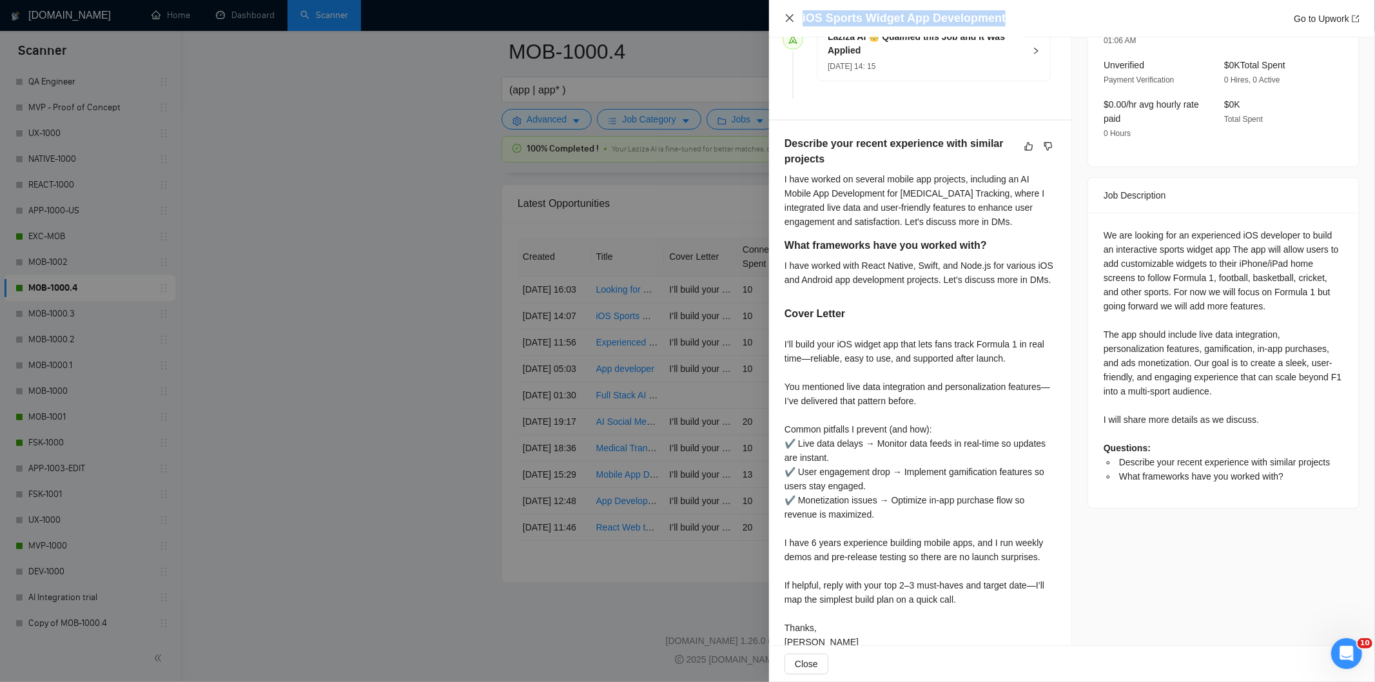
drag, startPoint x: 1007, startPoint y: 19, endPoint x: 793, endPoint y: 14, distance: 214.6
click at [793, 14] on div "iOS Sports Widget App Development Go to Upwork" at bounding box center [1071, 18] width 575 height 16
click at [791, 21] on icon "close" at bounding box center [790, 18] width 8 height 8
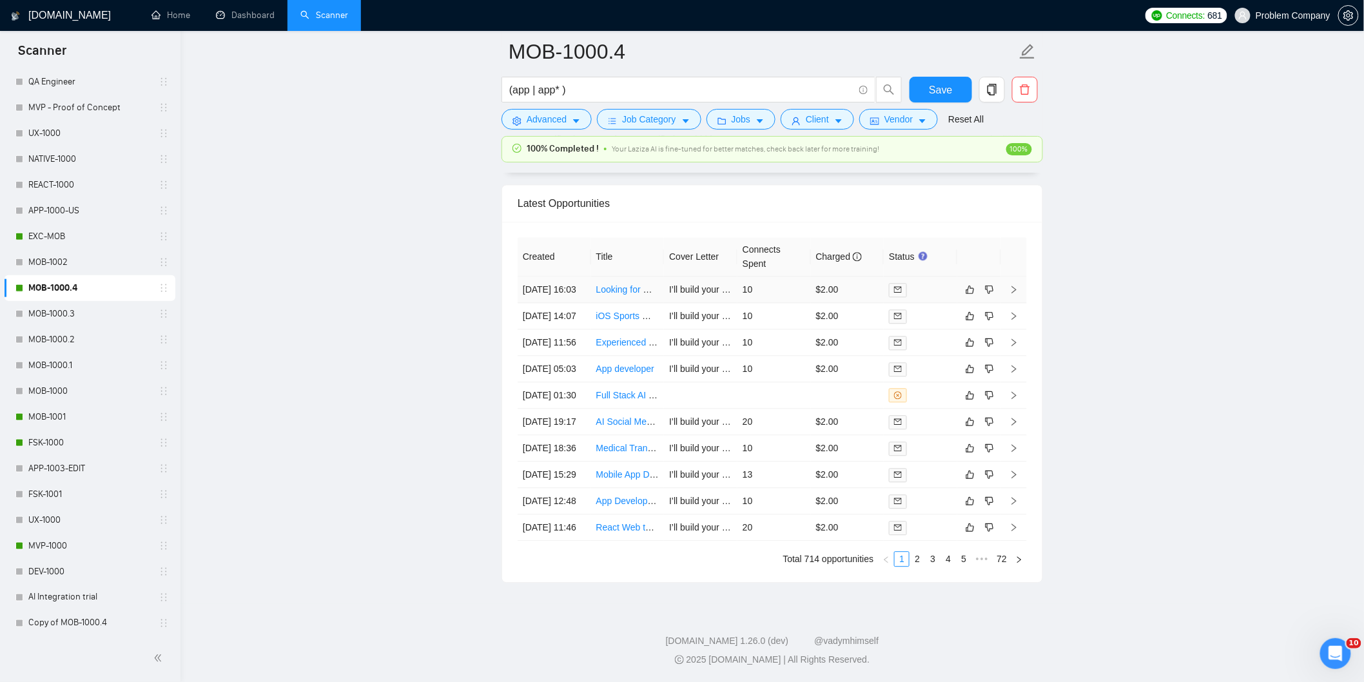
click at [570, 276] on td "[DATE] 16:03" at bounding box center [553, 289] width 73 height 26
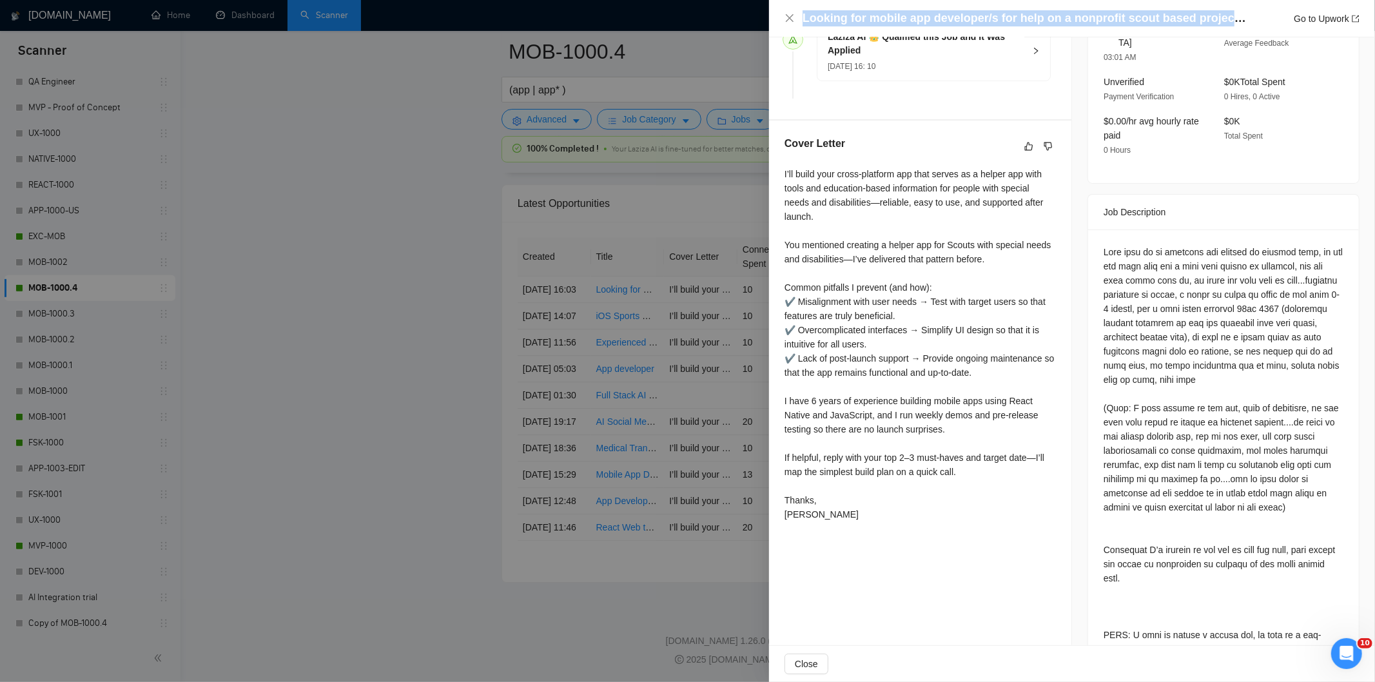
drag, startPoint x: 1222, startPoint y: 19, endPoint x: 802, endPoint y: 14, distance: 420.2
click at [802, 14] on h4 "Looking for mobile app developer/s for help on a nonprofit scout based project …" at bounding box center [1024, 18] width 445 height 16
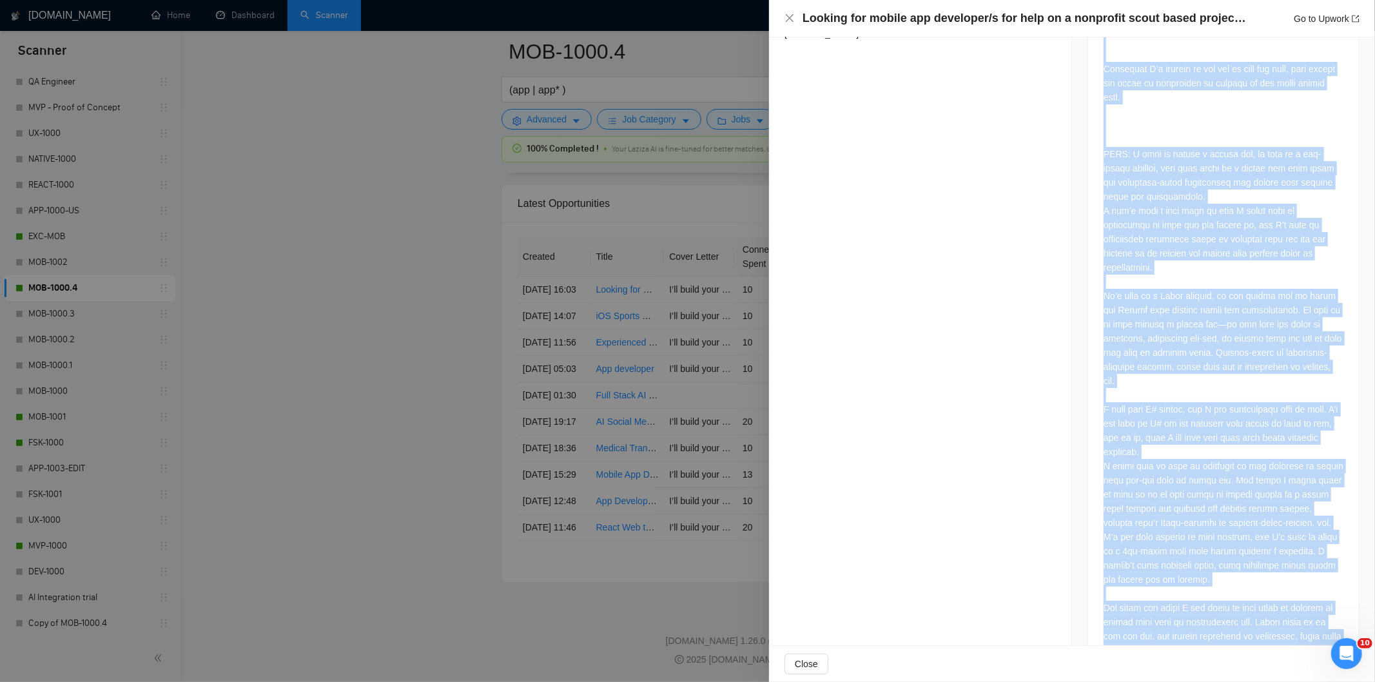
scroll to position [1125, 0]
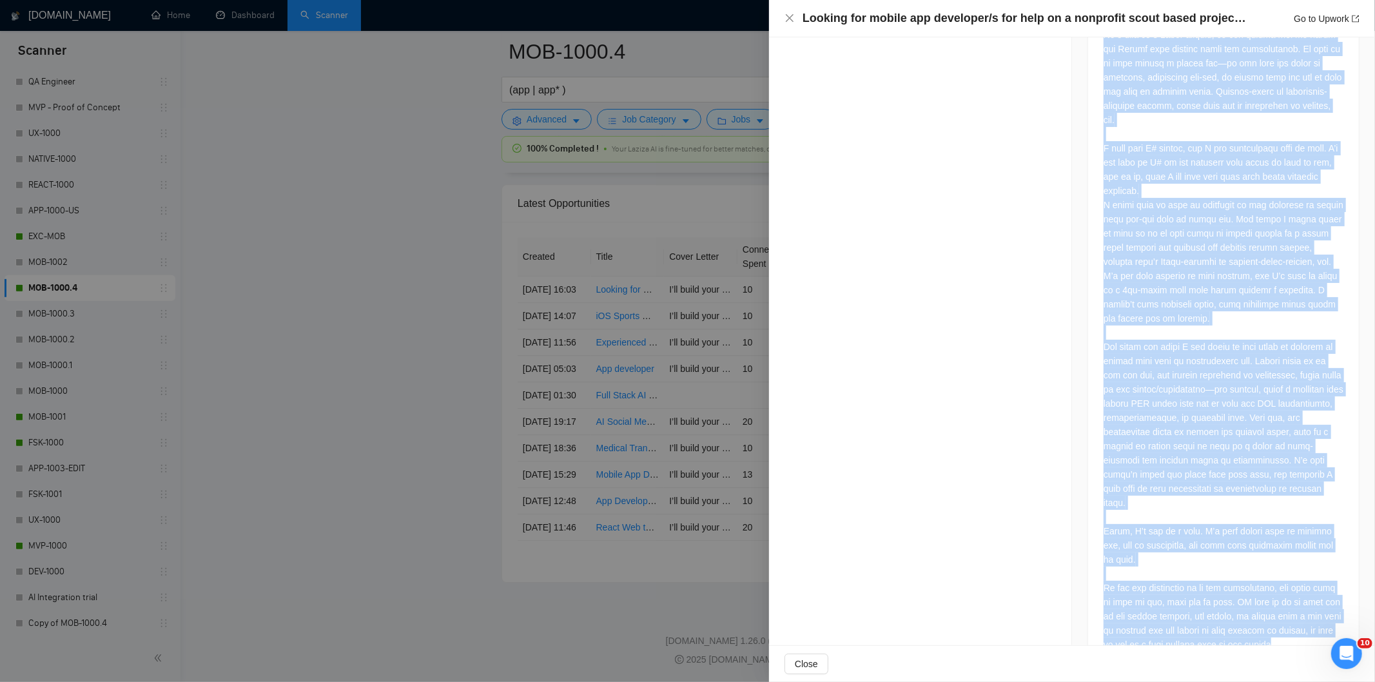
drag, startPoint x: 1096, startPoint y: 159, endPoint x: 1334, endPoint y: 607, distance: 507.1
click at [1334, 607] on div at bounding box center [1223, 80] width 271 height 1184
click at [1107, 551] on div at bounding box center [1223, 77] width 240 height 1148
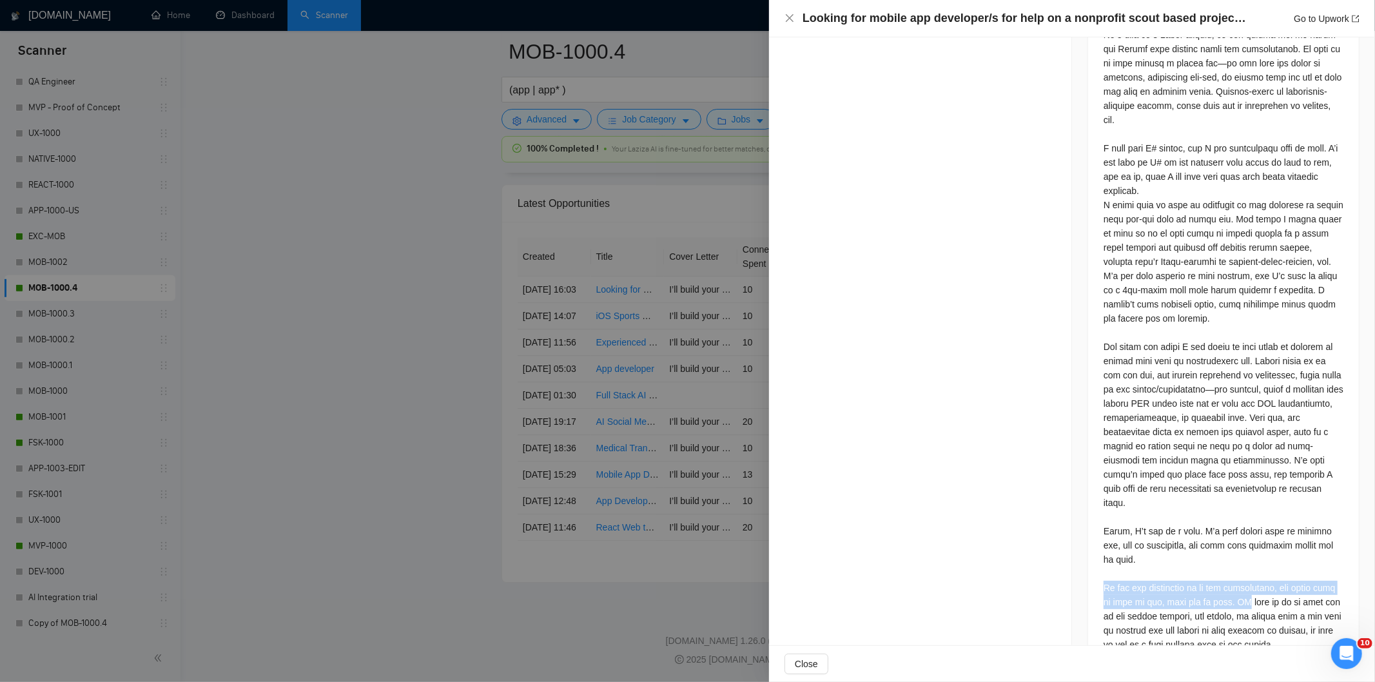
drag, startPoint x: 1096, startPoint y: 543, endPoint x: 1264, endPoint y: 561, distance: 169.2
click at [1264, 561] on div at bounding box center [1223, 80] width 271 height 1184
click at [1264, 561] on div at bounding box center [1223, 77] width 240 height 1148
drag, startPoint x: 1249, startPoint y: 559, endPoint x: 1217, endPoint y: 575, distance: 36.3
click at [1217, 575] on div at bounding box center [1223, 77] width 240 height 1148
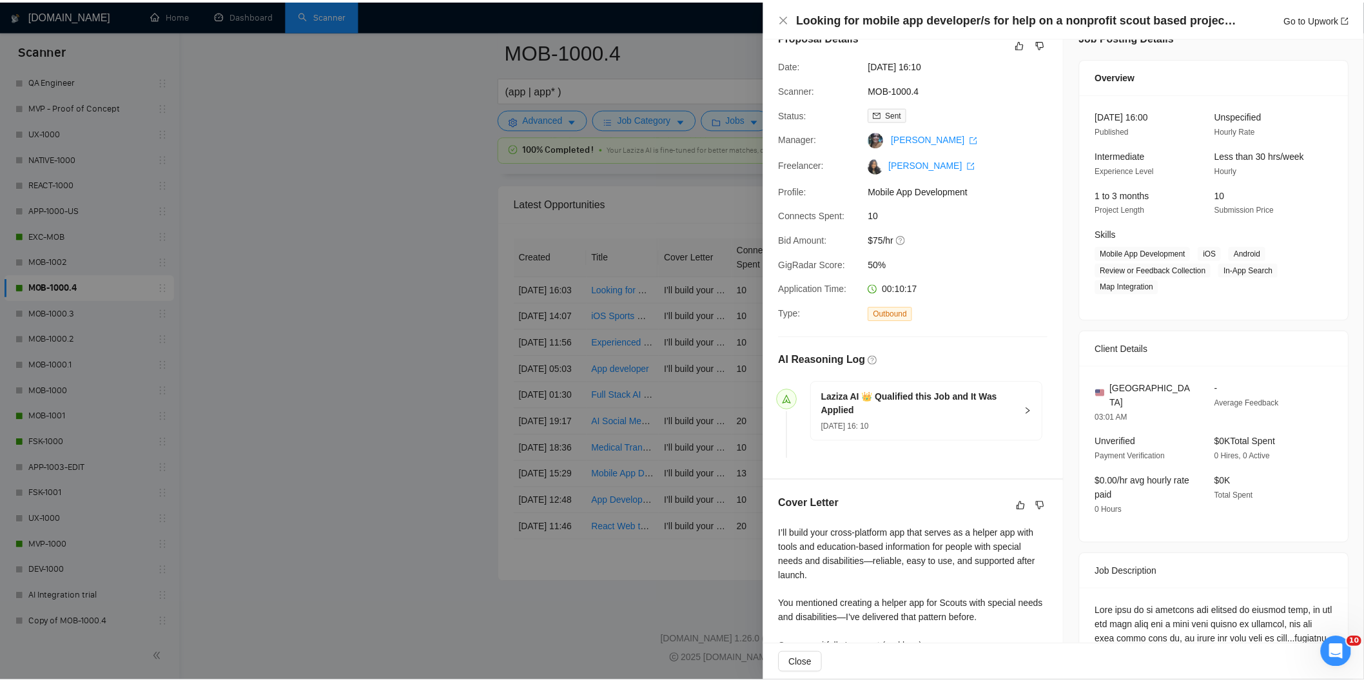
scroll to position [0, 0]
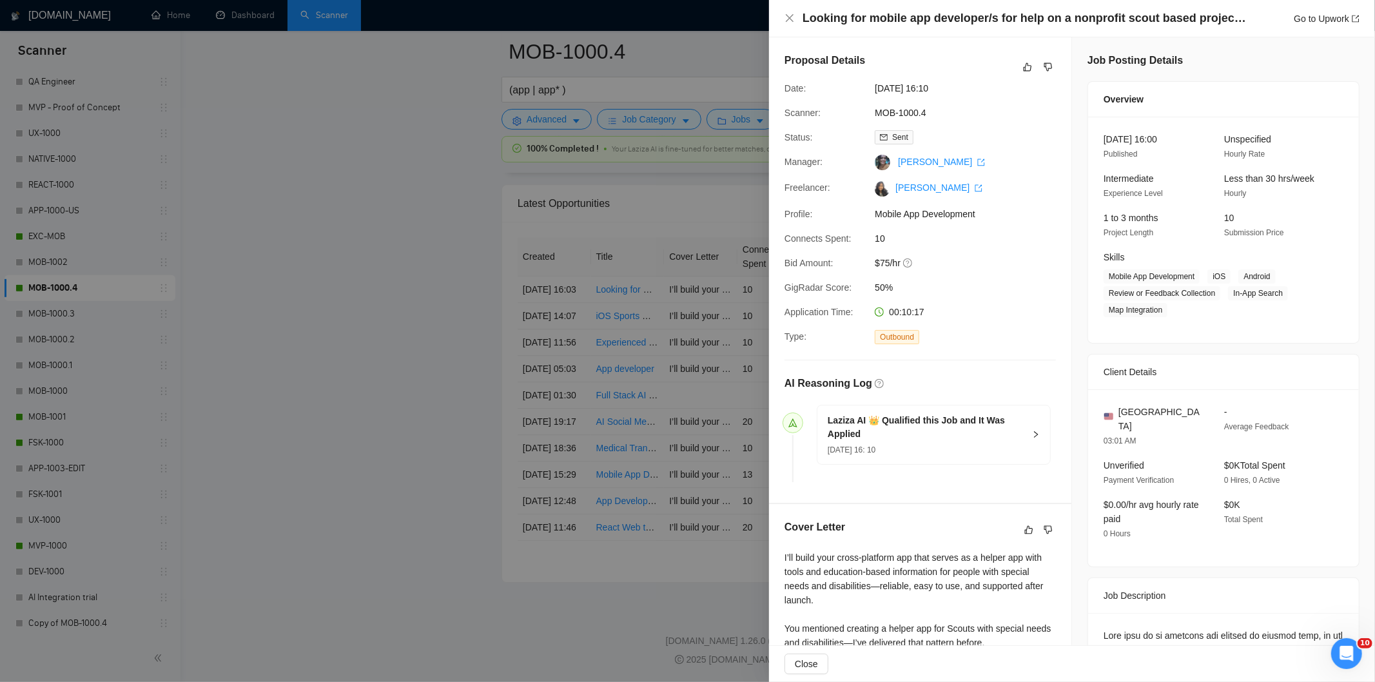
drag, startPoint x: 952, startPoint y: 86, endPoint x: 873, endPoint y: 85, distance: 79.3
click at [874, 85] on span "[DATE] 16:10" at bounding box center [970, 88] width 193 height 14
click at [791, 21] on icon "close" at bounding box center [790, 18] width 8 height 8
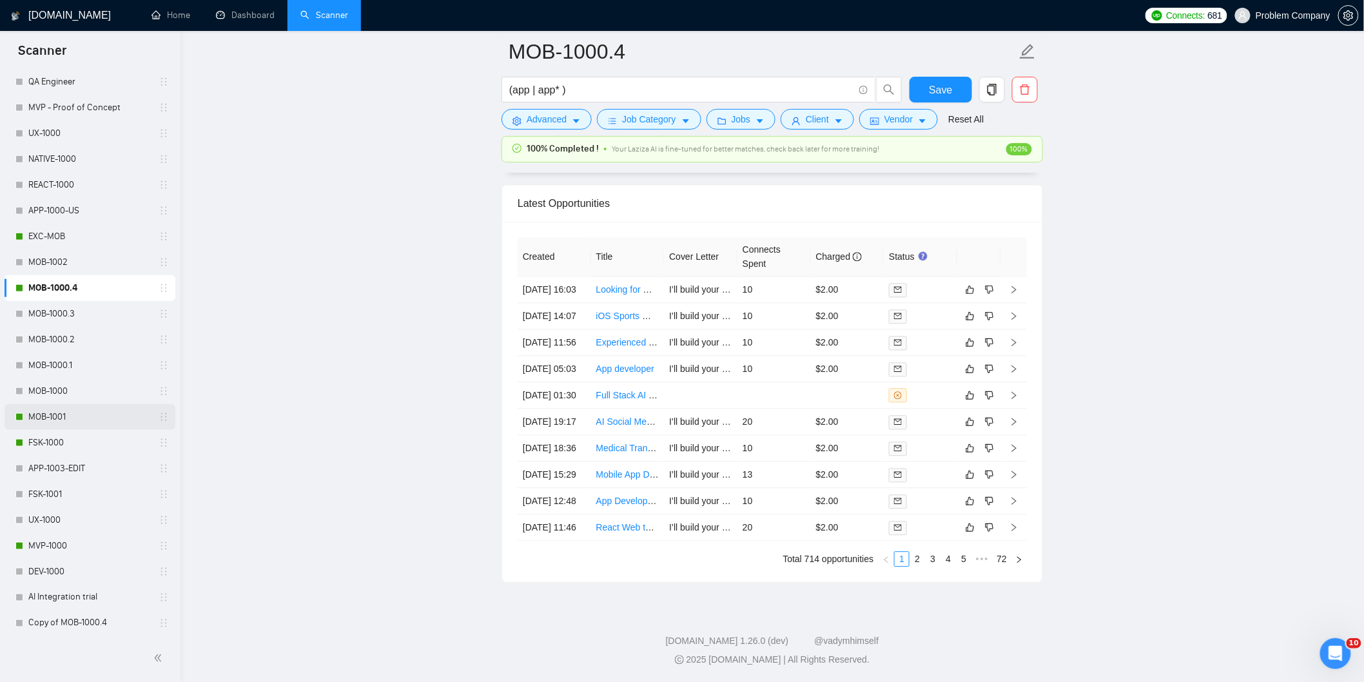
click at [92, 421] on link "MOB-1001" at bounding box center [89, 417] width 122 height 26
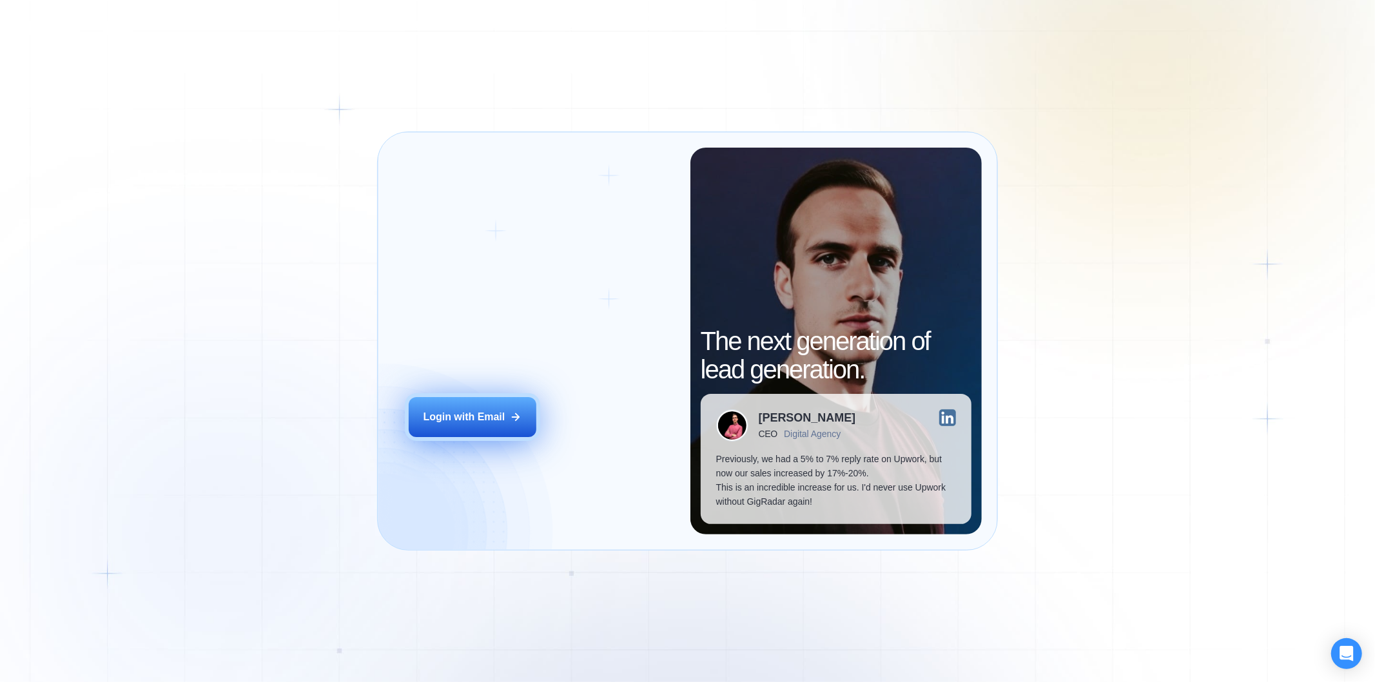
click at [500, 427] on button "Login with Email" at bounding box center [473, 417] width 128 height 40
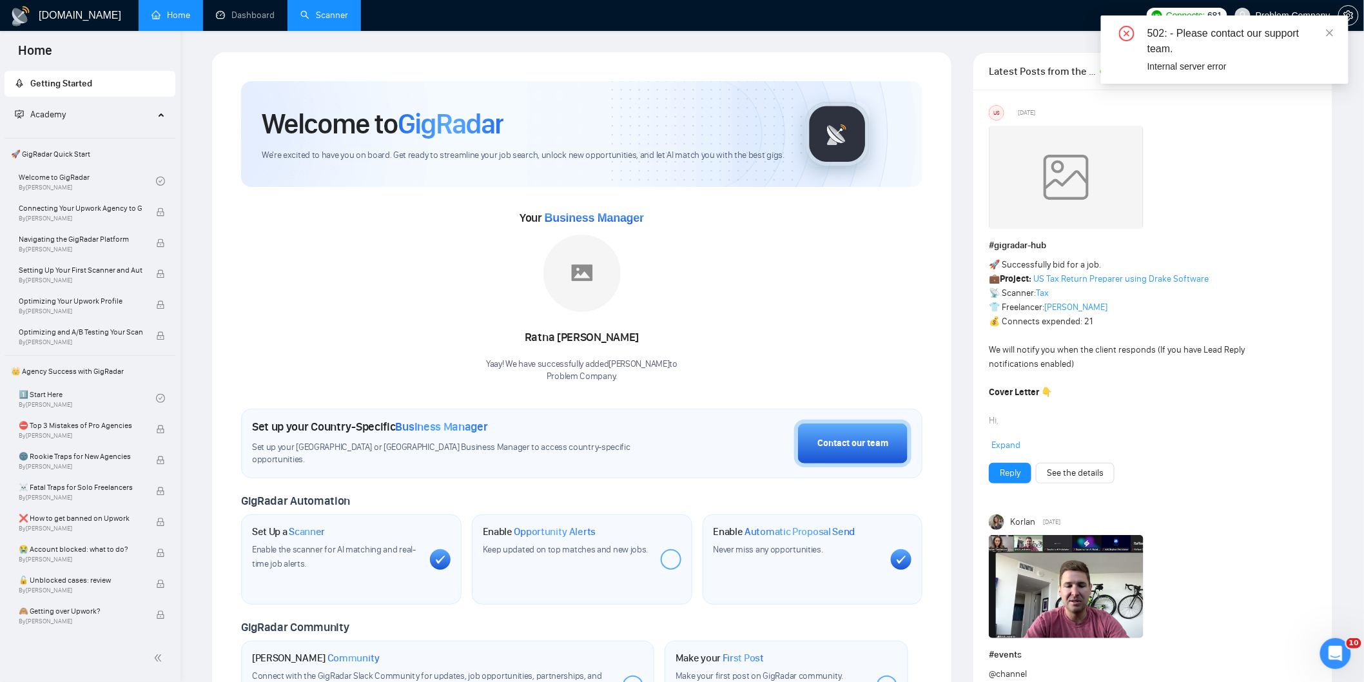
click at [330, 21] on link "Scanner" at bounding box center [324, 15] width 48 height 11
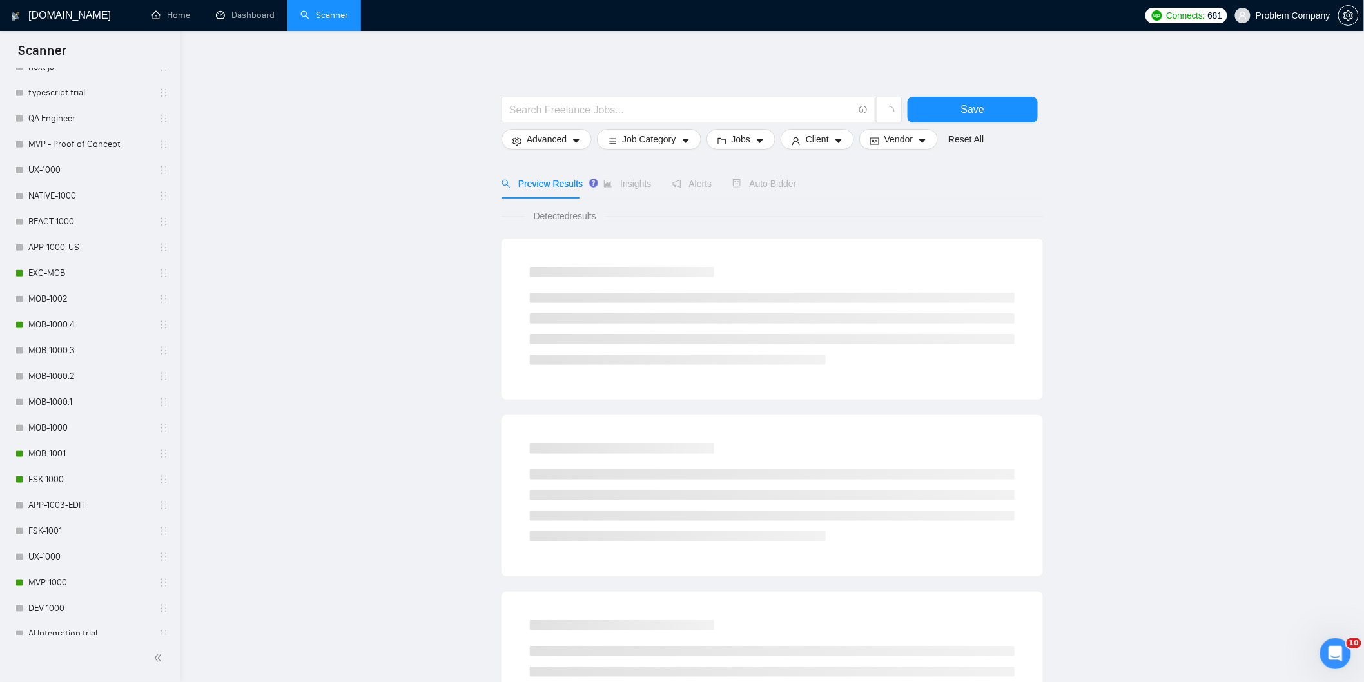
scroll to position [465, 0]
click at [89, 443] on link "MOB-1001" at bounding box center [89, 453] width 122 height 26
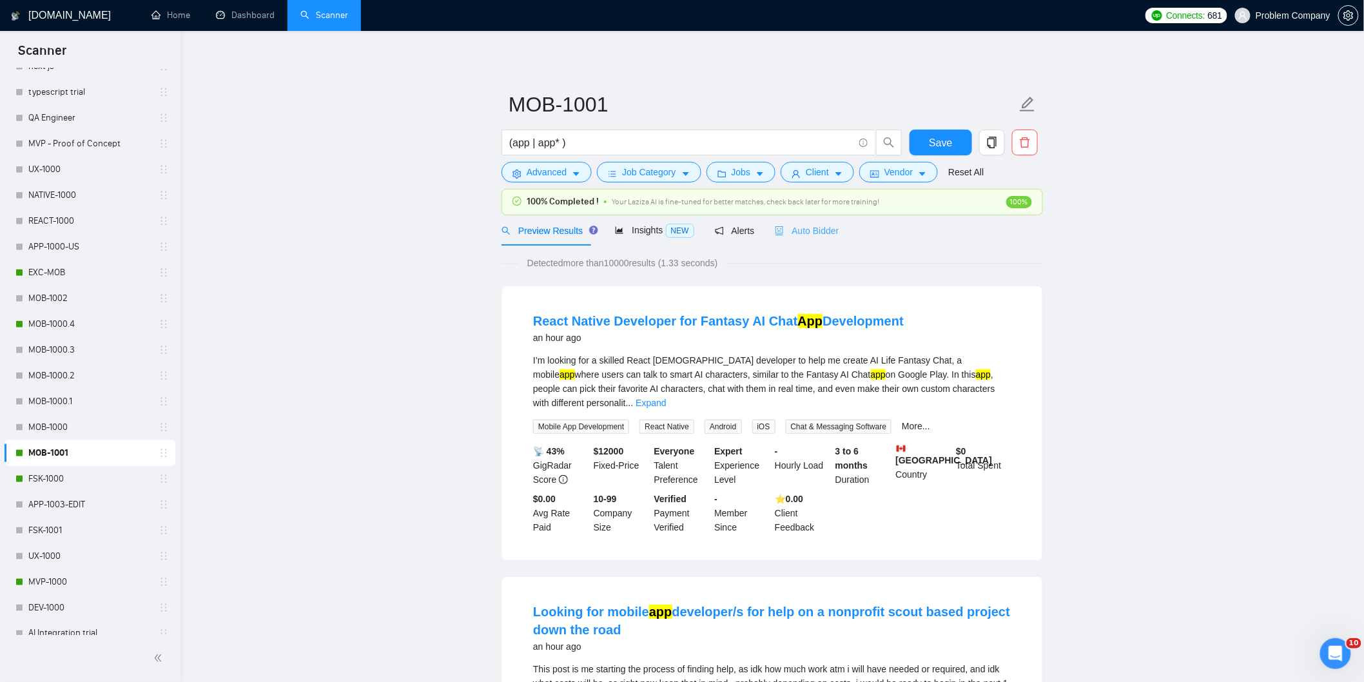
click at [795, 240] on div "Auto Bidder" at bounding box center [807, 230] width 64 height 30
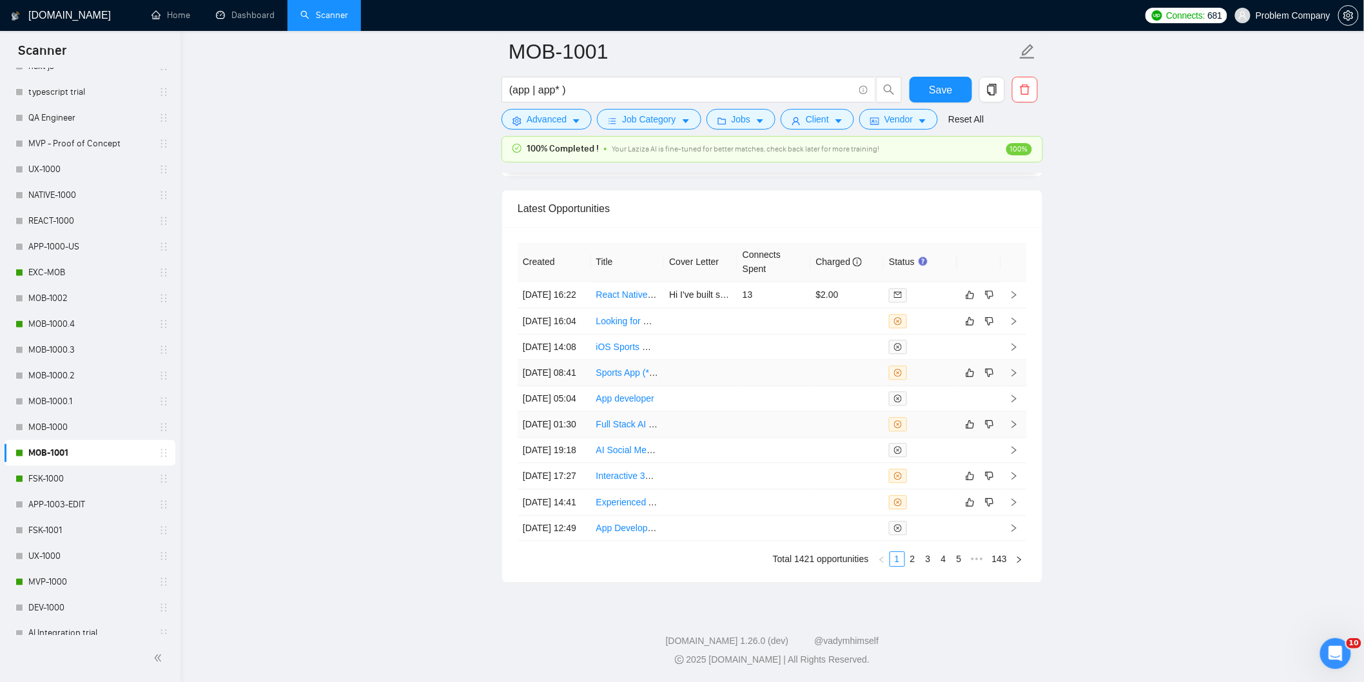
scroll to position [3183, 0]
click at [568, 438] on td "[DATE] 01:30" at bounding box center [553, 424] width 73 height 26
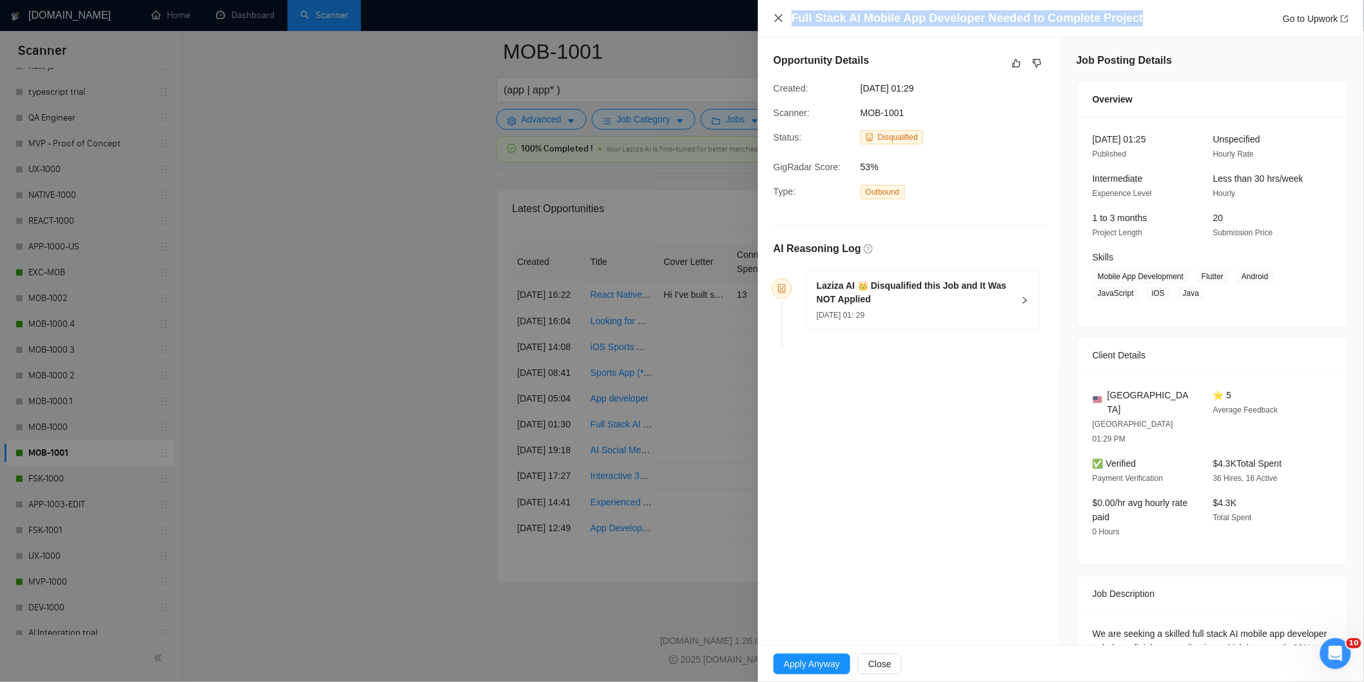
drag, startPoint x: 1143, startPoint y: 14, endPoint x: 783, endPoint y: 14, distance: 359.6
click at [783, 14] on div "Full Stack AI Mobile App Developer Needed to Complete Project Go to Upwork" at bounding box center [1060, 18] width 575 height 16
copy h4 "Full Stack AI Mobile App Developer Needed to Complete Project"
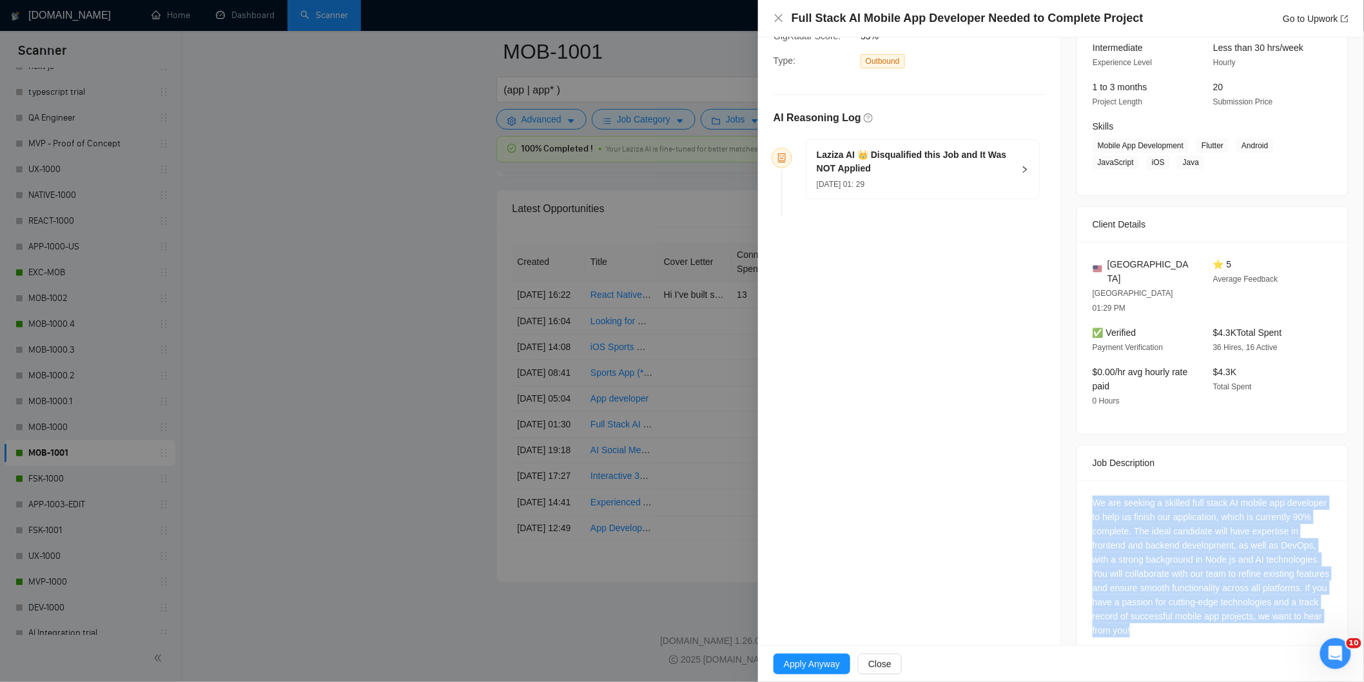
drag, startPoint x: 1242, startPoint y: 612, endPoint x: 1079, endPoint y: 472, distance: 214.7
click at [1079, 480] on div "We are seeking a skilled full stack AI mobile app developer to help us finish o…" at bounding box center [1212, 569] width 271 height 178
copy div "We are seeking a skilled full stack AI mobile app developer to help us finish o…"
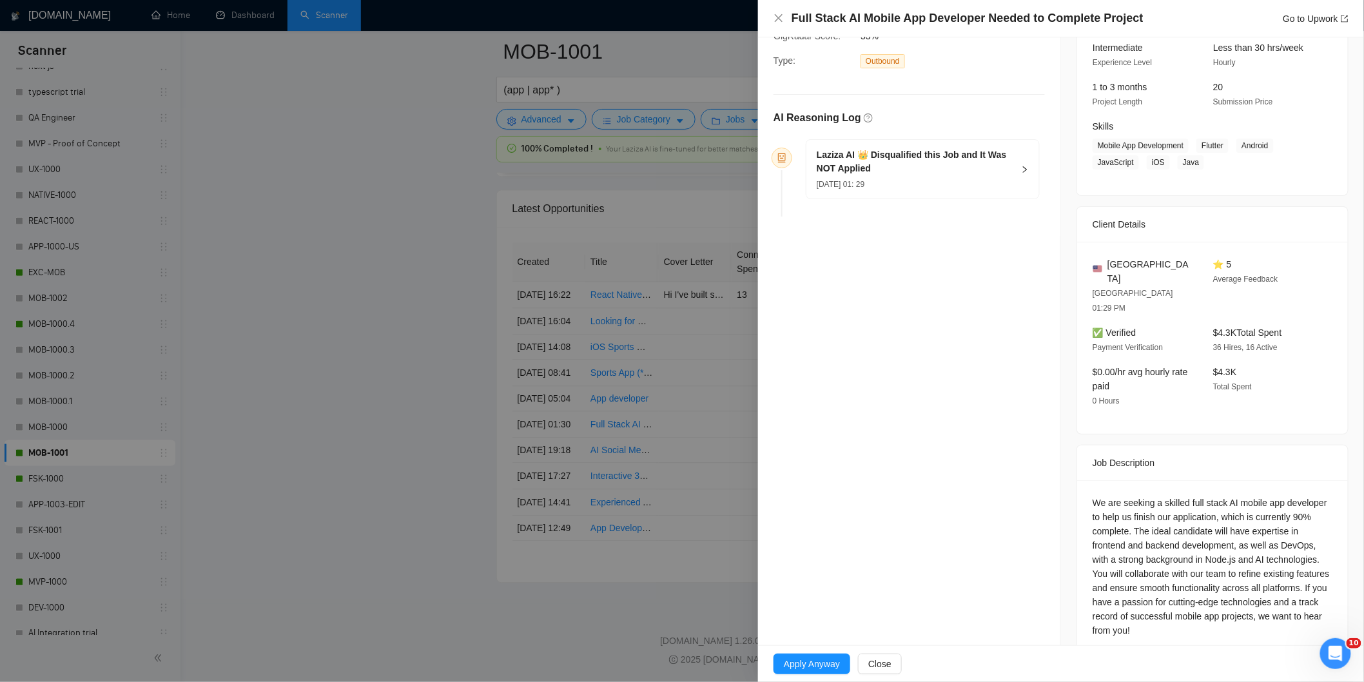
click at [978, 178] on div "[DATE] 01: 29" at bounding box center [914, 184] width 197 height 14
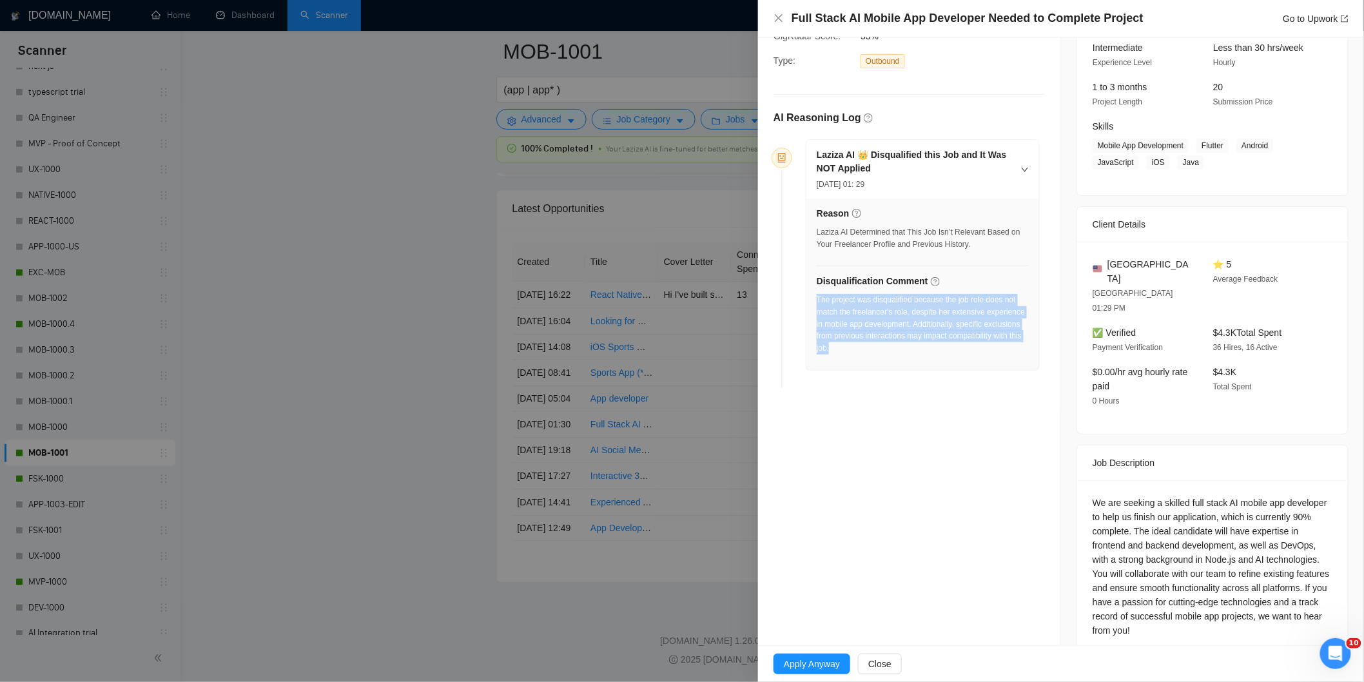
drag, startPoint x: 871, startPoint y: 360, endPoint x: 816, endPoint y: 299, distance: 81.7
click at [816, 299] on div "The project was disqualified because the job role does not match the freelancer…" at bounding box center [922, 328] width 212 height 68
copy div "The project was disqualified because the job role does not match the freelancer…"
click at [780, 16] on icon "close" at bounding box center [778, 18] width 10 height 10
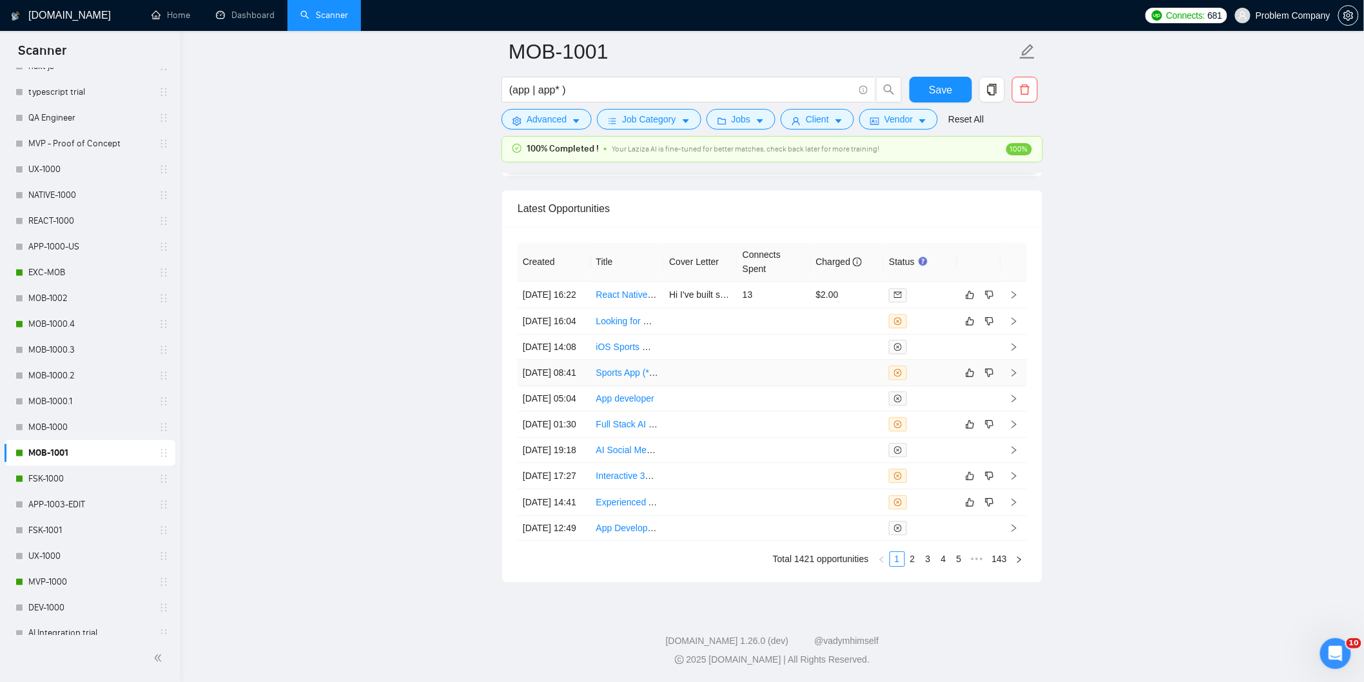
click at [557, 386] on td "12 Sep, 2025 08:41" at bounding box center [553, 373] width 73 height 26
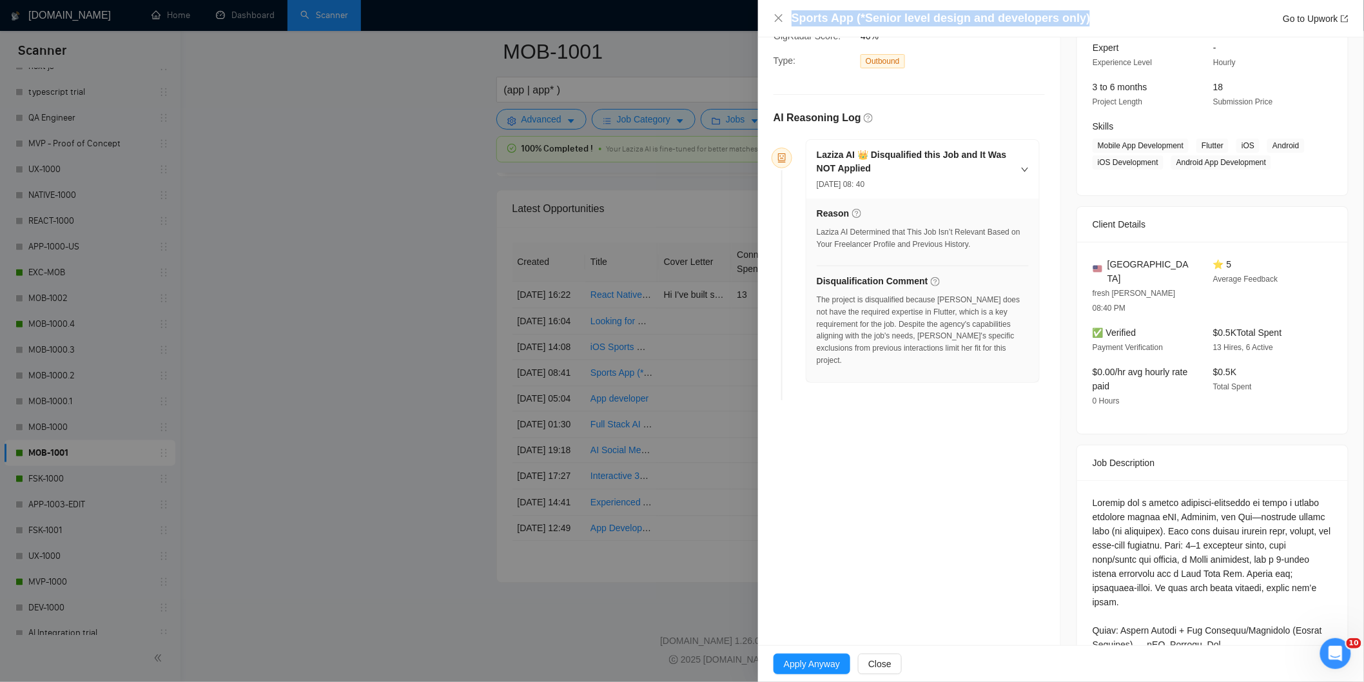
drag, startPoint x: 1081, startPoint y: 16, endPoint x: 786, endPoint y: 15, distance: 294.5
click at [786, 15] on div "Sports App (*Senior level design and developers only) Go to Upwork" at bounding box center [1060, 18] width 575 height 16
copy h4 "Sports App (*Senior level design and developers only)"
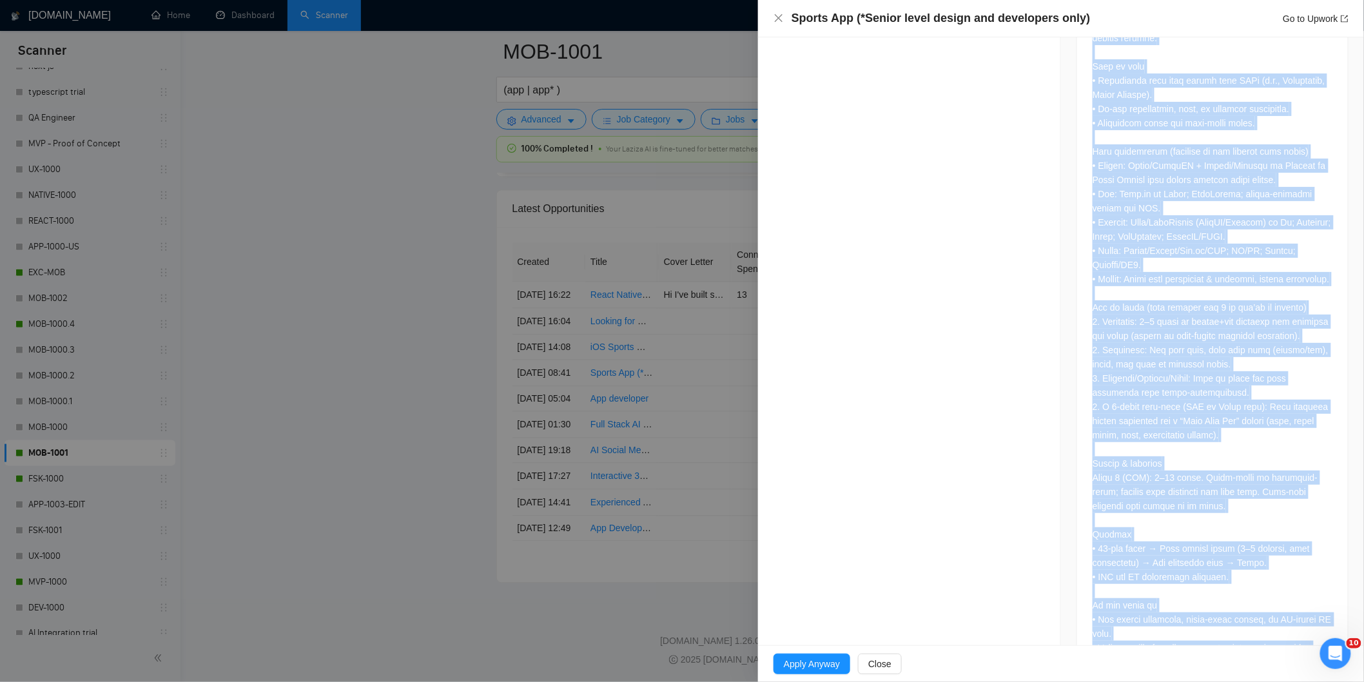
scroll to position [1235, 0]
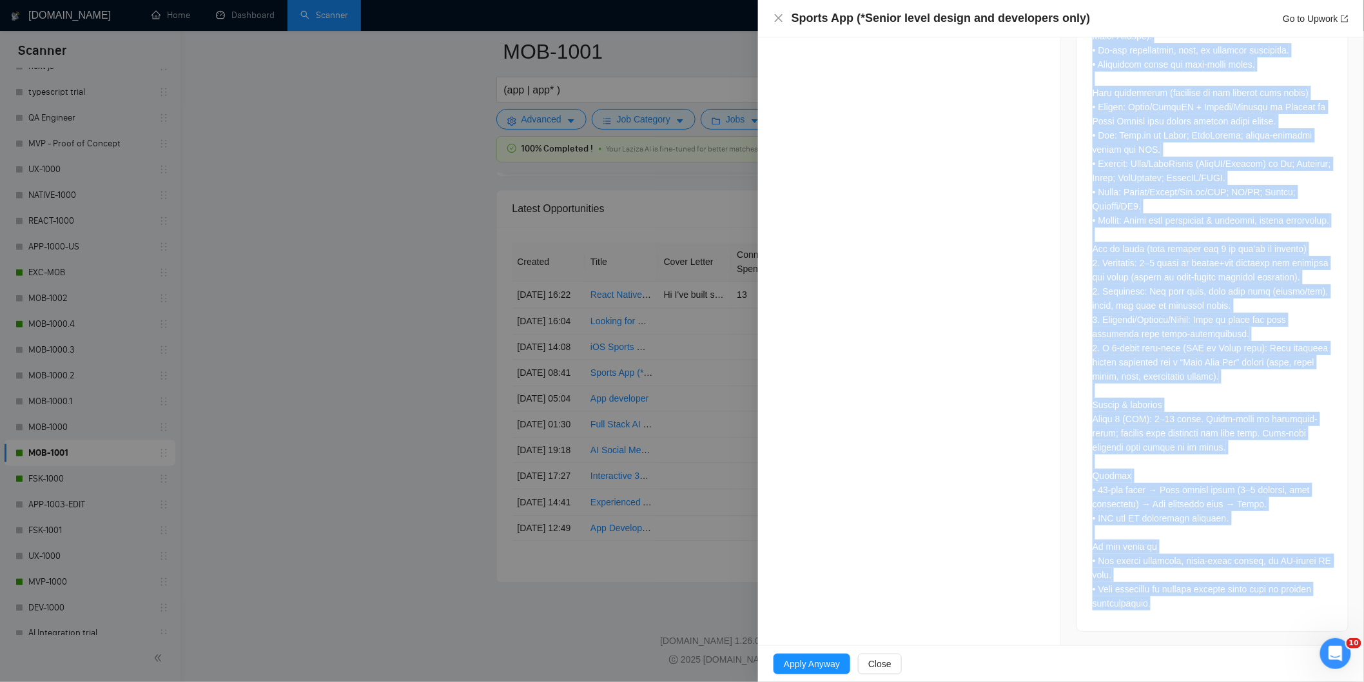
drag, startPoint x: 1086, startPoint y: 258, endPoint x: 1263, endPoint y: 628, distance: 410.7
click at [1263, 628] on div at bounding box center [1212, 3] width 271 height 1255
copy div "Looking for a senior designer-developer to build a sports platform across iOS, …"
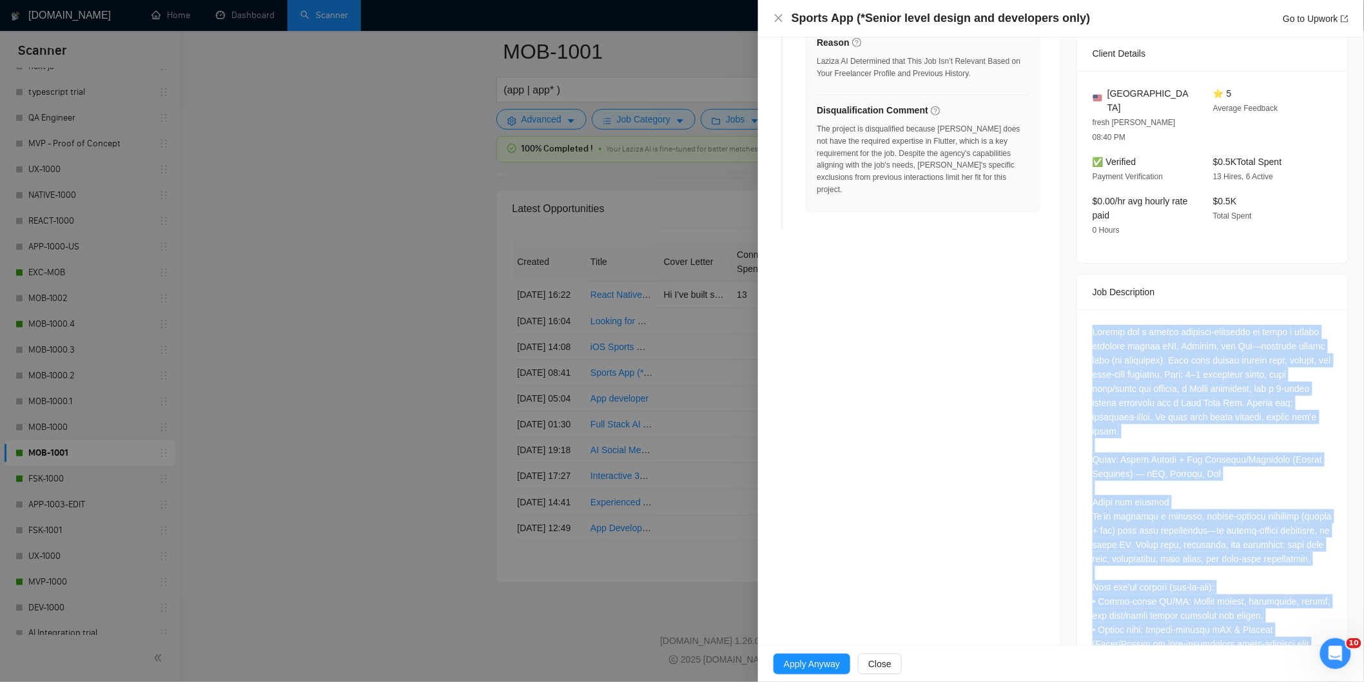
scroll to position [3182, 0]
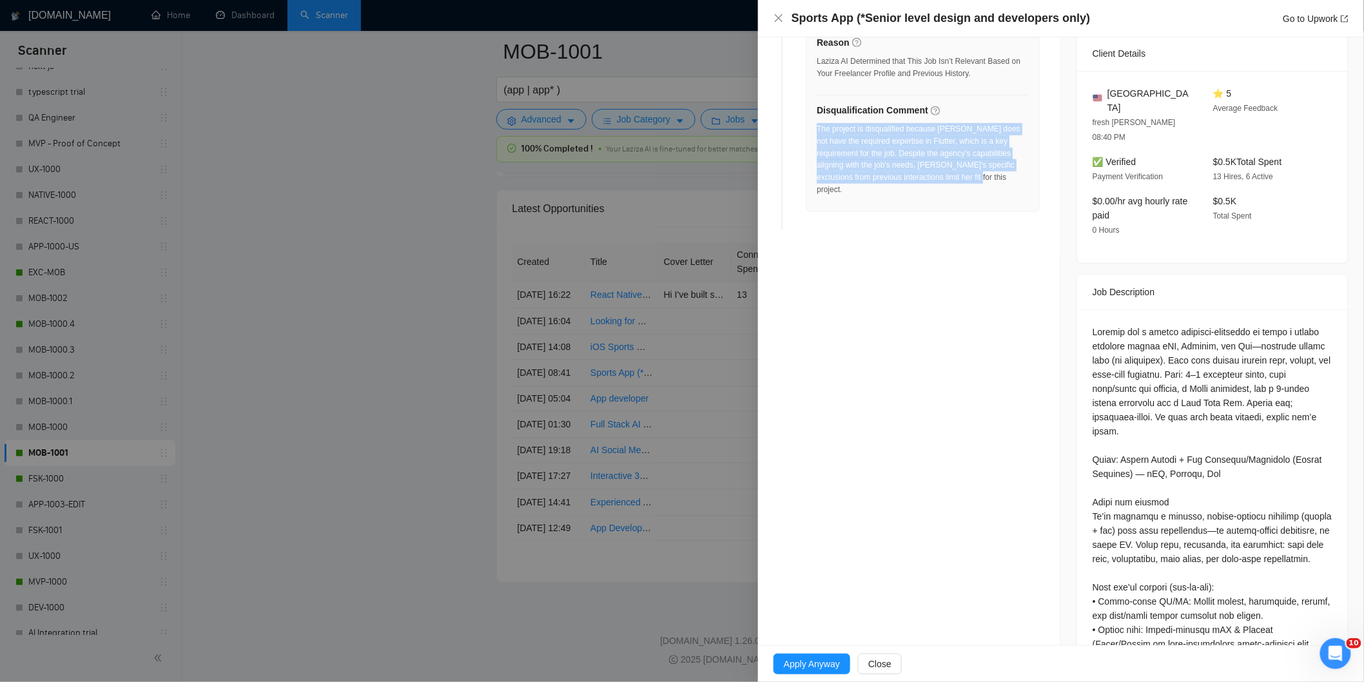
drag, startPoint x: 962, startPoint y: 184, endPoint x: 818, endPoint y: 131, distance: 153.3
click at [818, 131] on div "The project is disqualified because Ria G. does not have the required expertise…" at bounding box center [922, 163] width 212 height 81
copy div "The project is disqualified because Ria G. does not have the required expertise…"
click at [782, 20] on icon "close" at bounding box center [778, 18] width 10 height 10
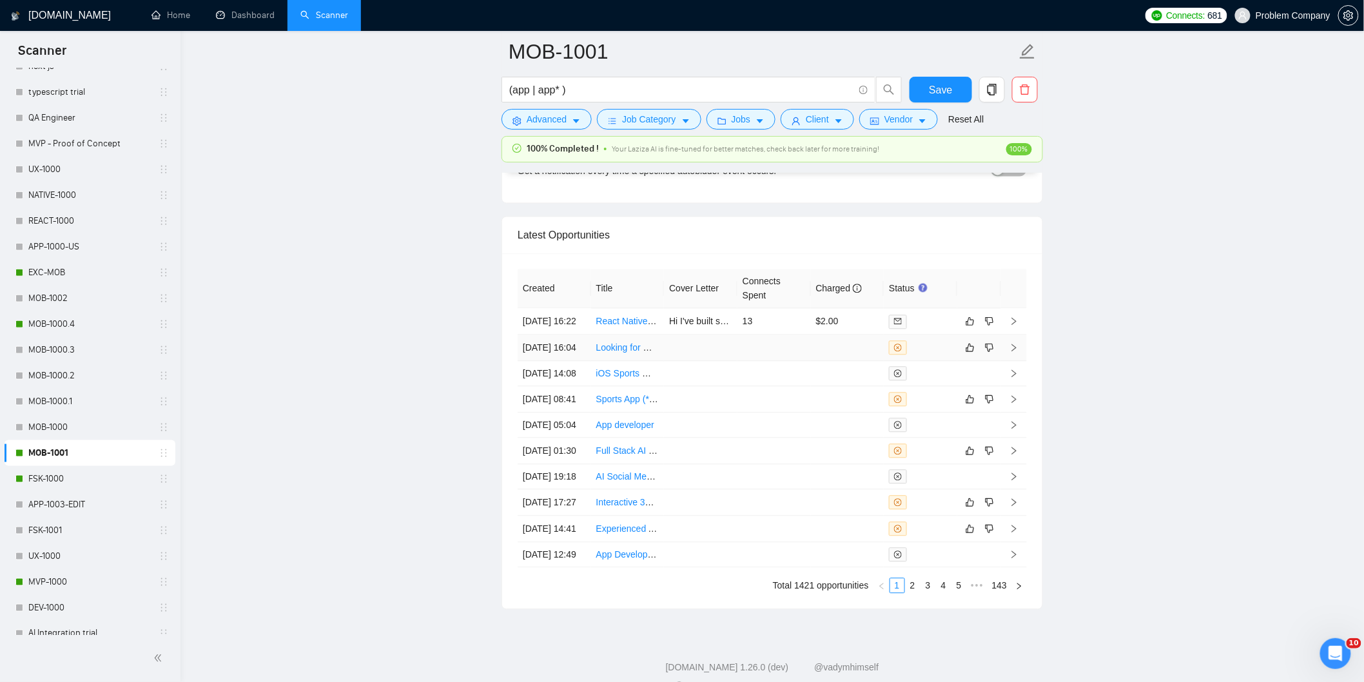
scroll to position [3106, 0]
click at [565, 362] on td "12 Sep, 2025 16:04" at bounding box center [553, 348] width 73 height 26
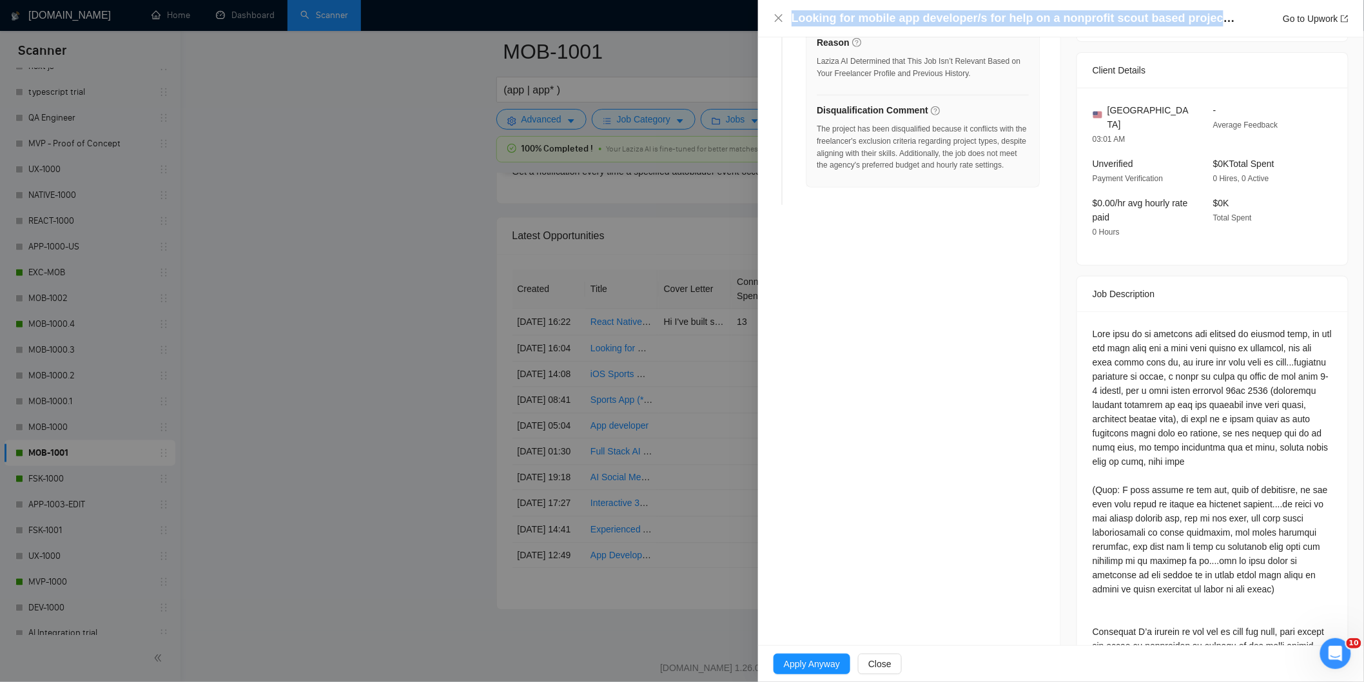
drag, startPoint x: 1213, startPoint y: 19, endPoint x: 790, endPoint y: 15, distance: 422.8
click at [790, 15] on div "Looking for mobile app developer/s for help on a nonprofit scout based project …" at bounding box center [1060, 18] width 575 height 16
copy h4 "Looking for mobile app developer/s for help on a nonprofit scout based project"
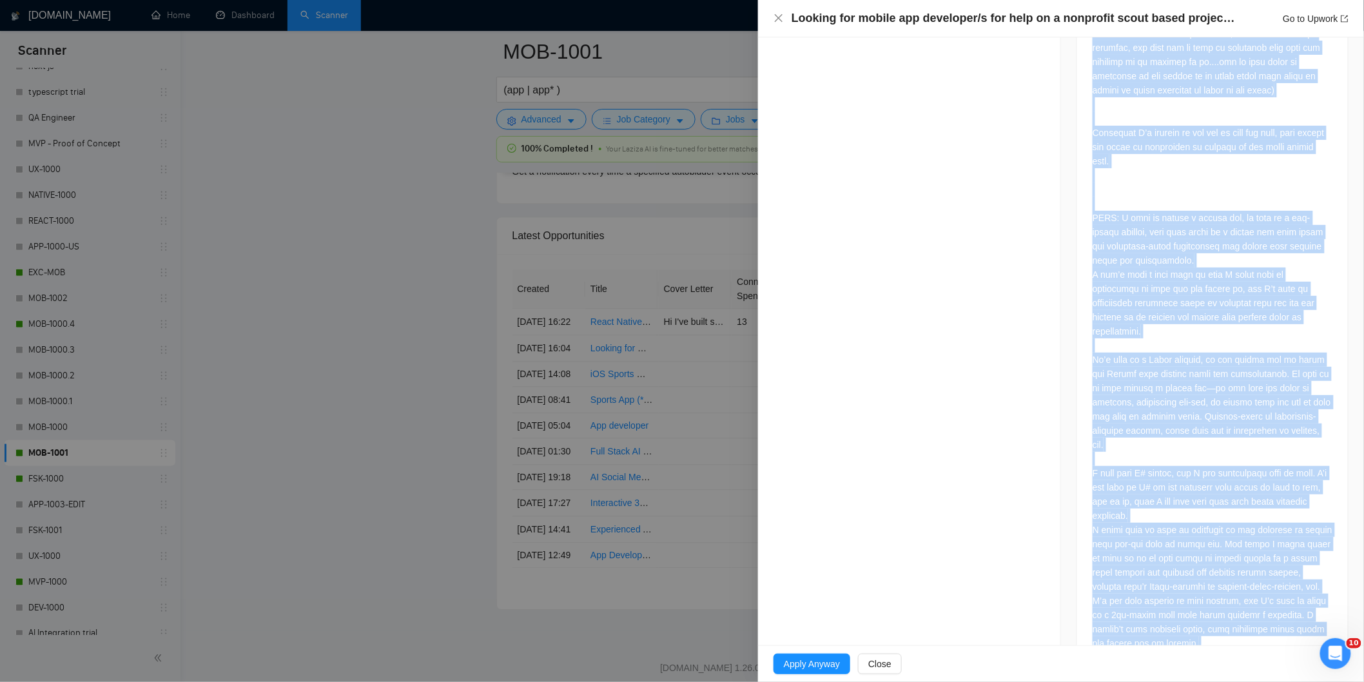
scroll to position [1125, 0]
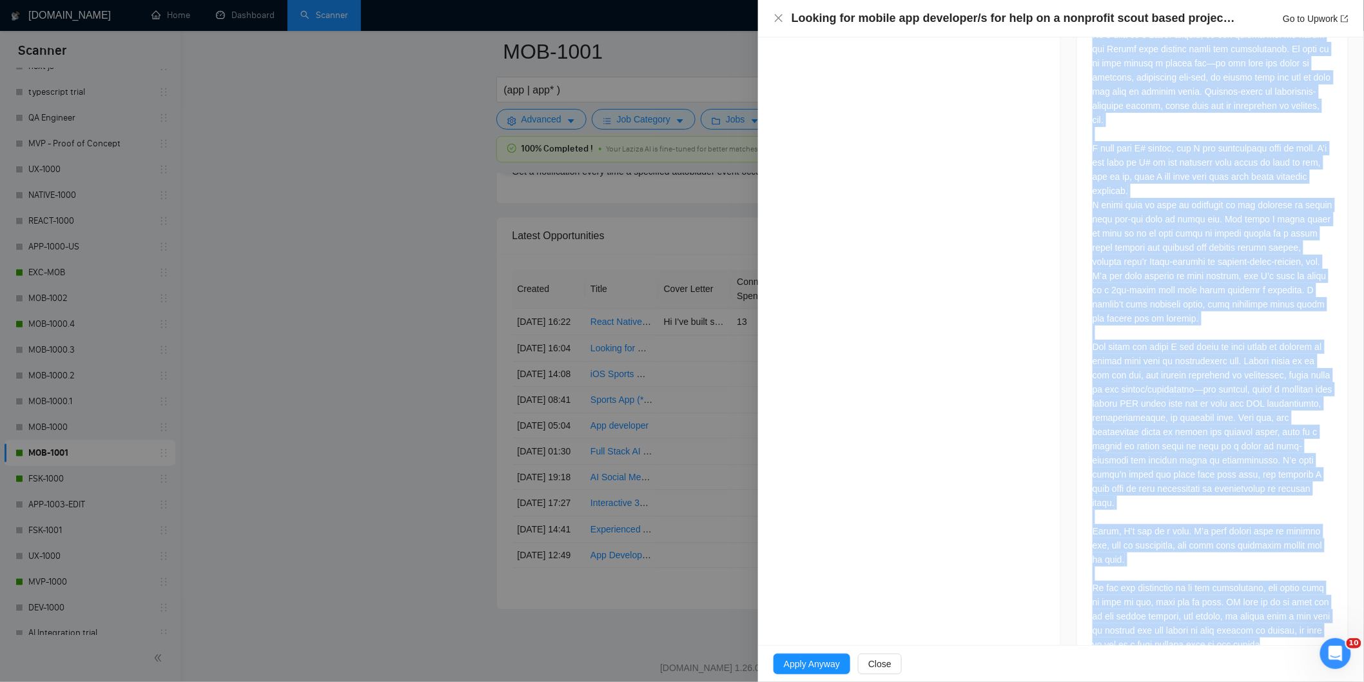
drag, startPoint x: 1086, startPoint y: 323, endPoint x: 1323, endPoint y: 610, distance: 371.7
click at [1323, 610] on div at bounding box center [1212, 80] width 271 height 1184
copy div "This post is me starting the process of finding help, as idk how much work atm …"
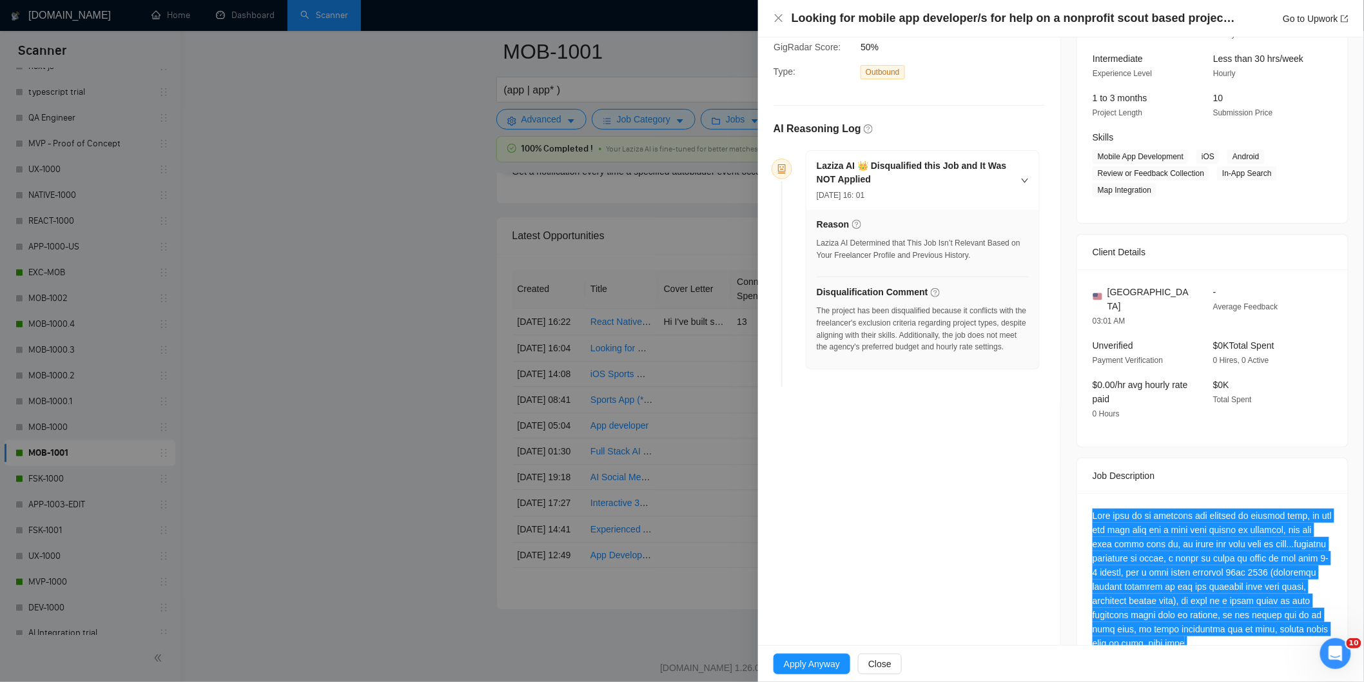
scroll to position [82, 0]
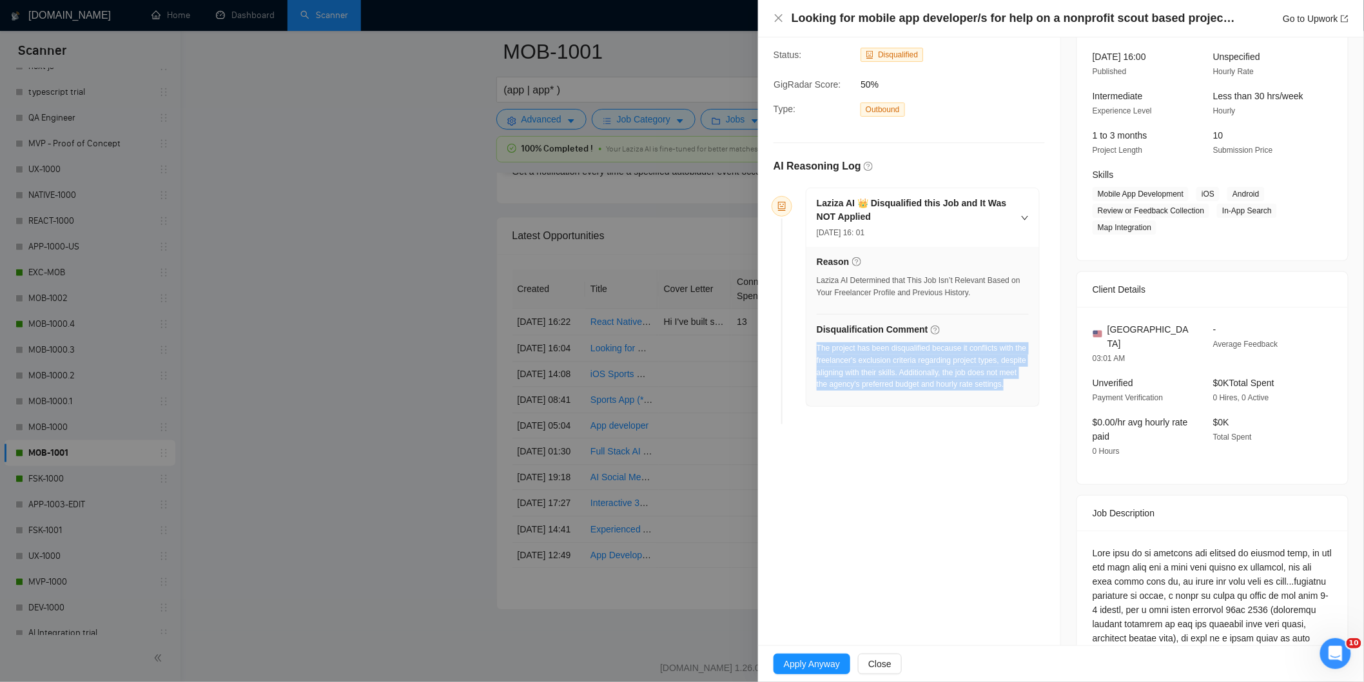
drag, startPoint x: 879, startPoint y: 406, endPoint x: 816, endPoint y: 352, distance: 82.7
click at [816, 352] on div "The project has been disqualified because it conflicts with the freelancer's ex…" at bounding box center [922, 370] width 212 height 56
copy div "The project has been disqualified because it conflicts with the freelancer's ex…"
click at [777, 14] on icon "close" at bounding box center [778, 18] width 10 height 10
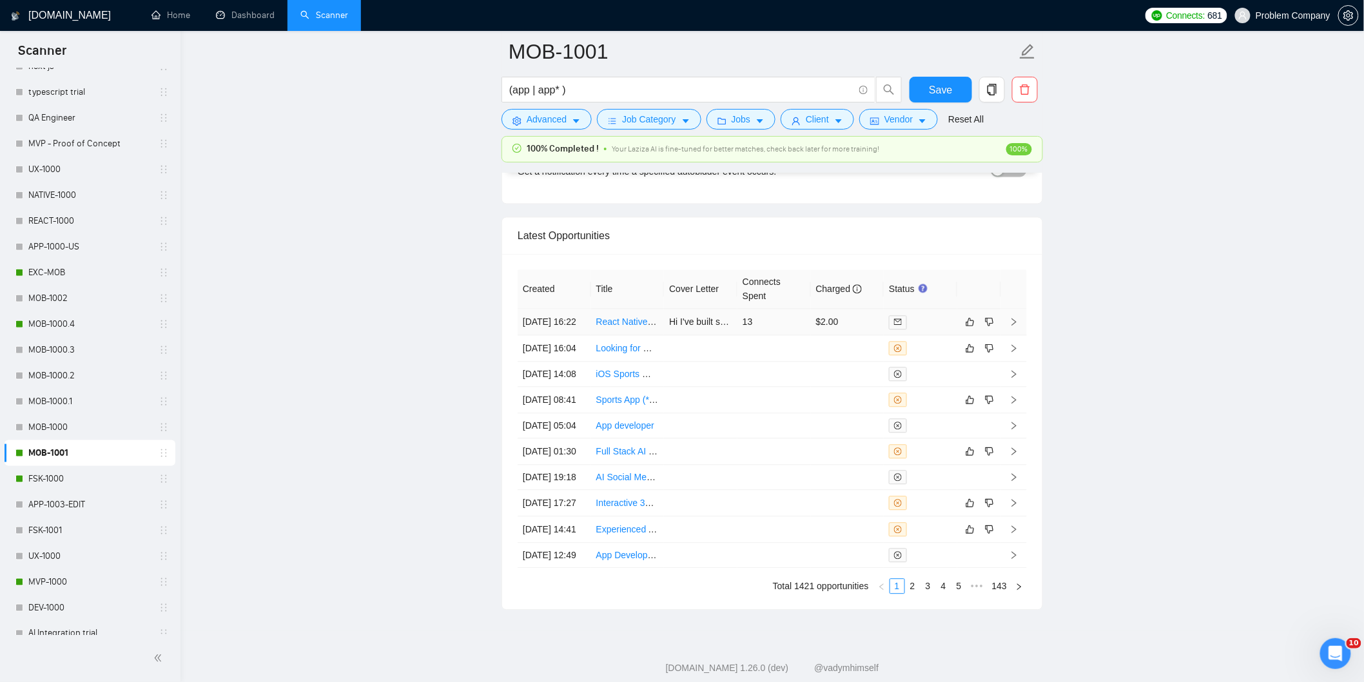
click at [570, 335] on td "12 Sep, 2025 16:22" at bounding box center [553, 322] width 73 height 26
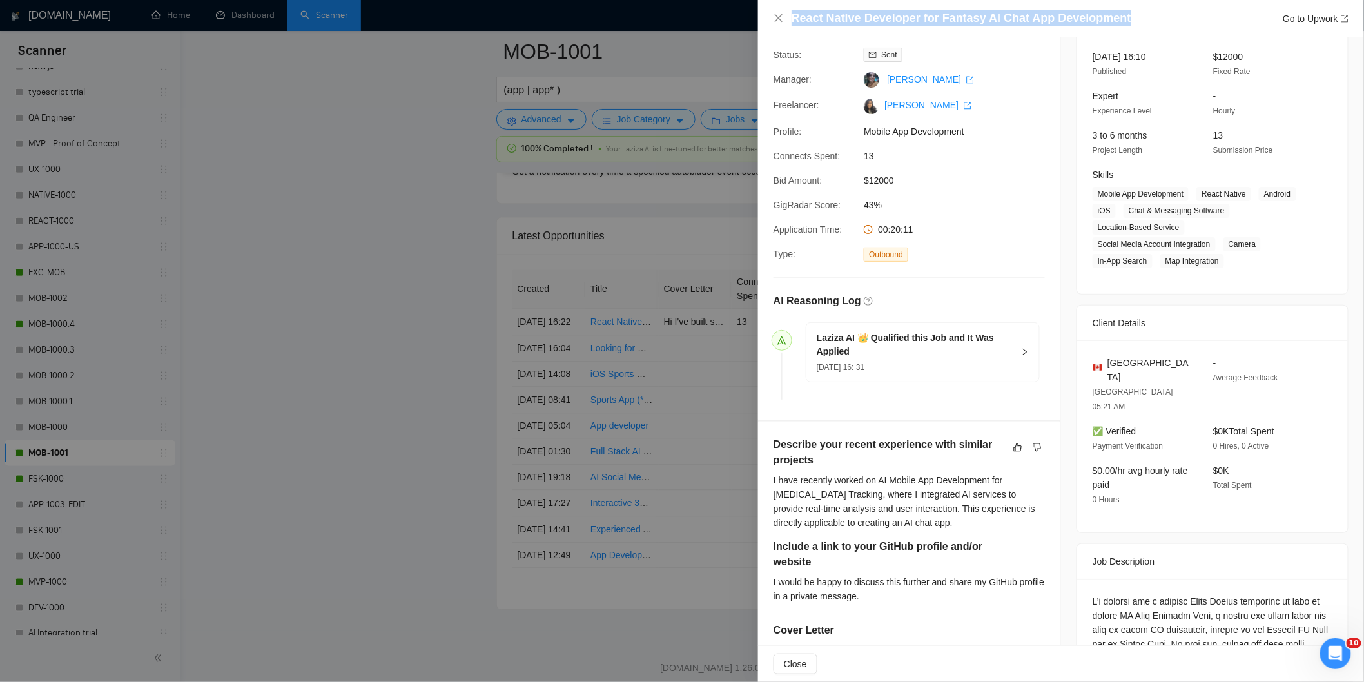
drag, startPoint x: 1130, startPoint y: 19, endPoint x: 788, endPoint y: 17, distance: 342.2
click at [788, 17] on div "React Native Developer for Fantasy AI Chat App Development Go to Upwork" at bounding box center [1060, 18] width 575 height 16
copy h4 "React Native Developer for Fantasy AI Chat App Development"
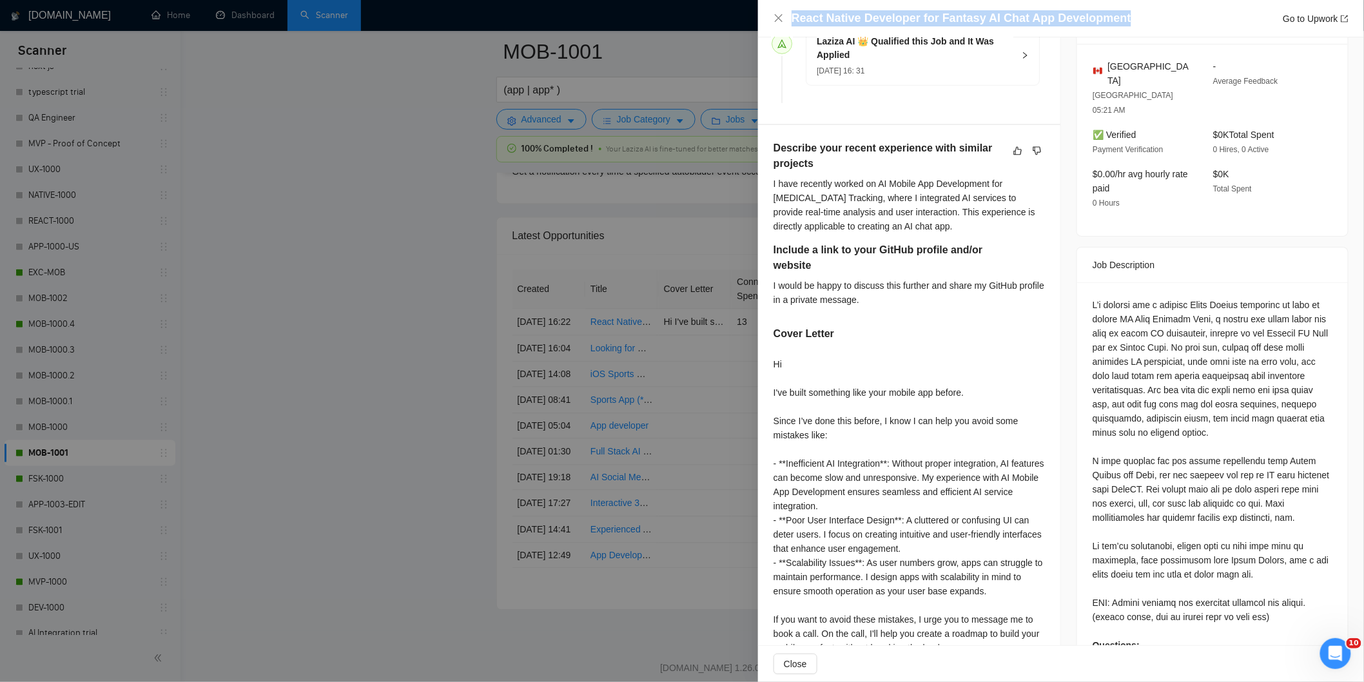
scroll to position [387, 0]
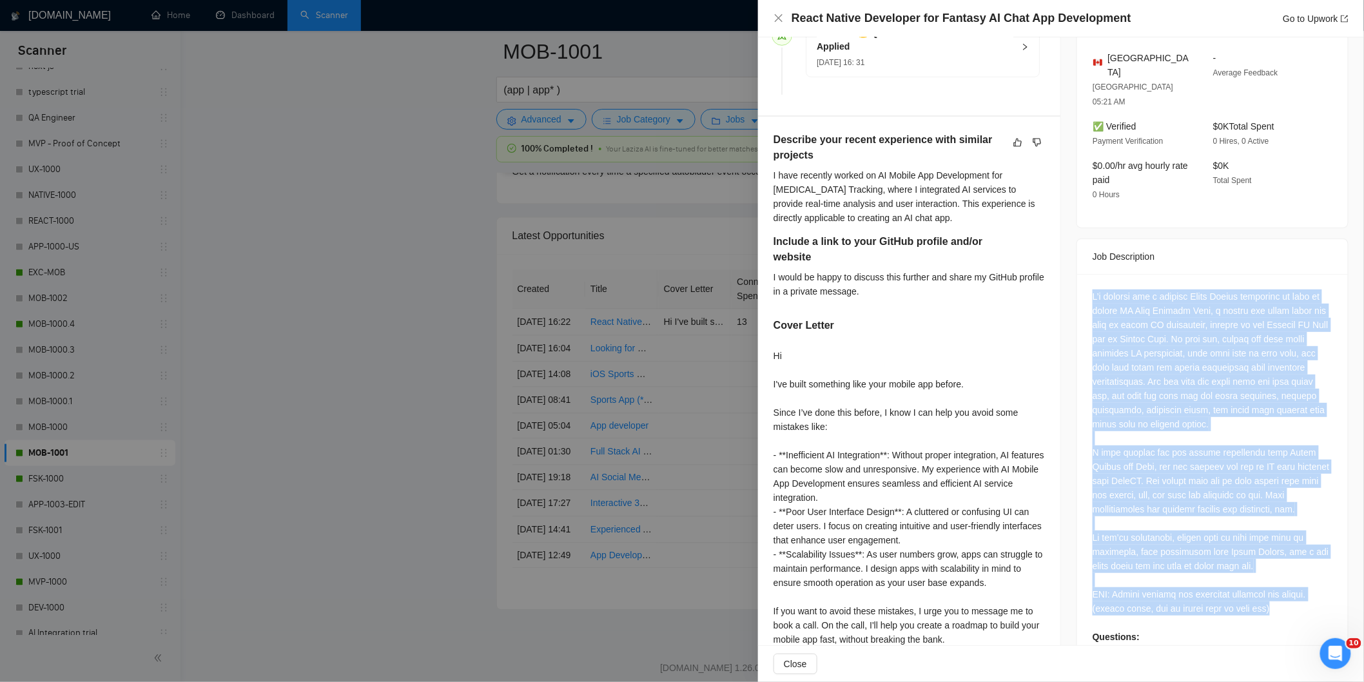
drag, startPoint x: 1084, startPoint y: 267, endPoint x: 1272, endPoint y: 593, distance: 376.5
click at [1272, 593] on div "Questions: Describe your recent experience with similar projects Include a link…" at bounding box center [1212, 485] width 271 height 423
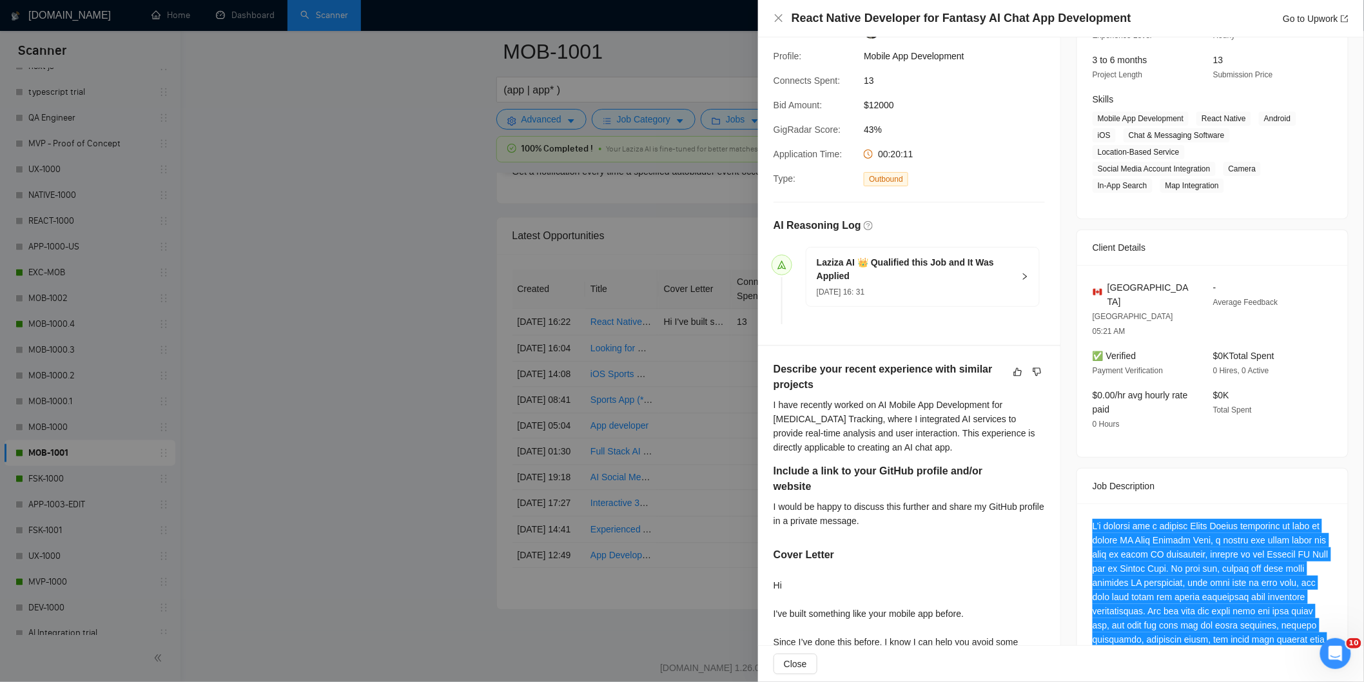
scroll to position [0, 0]
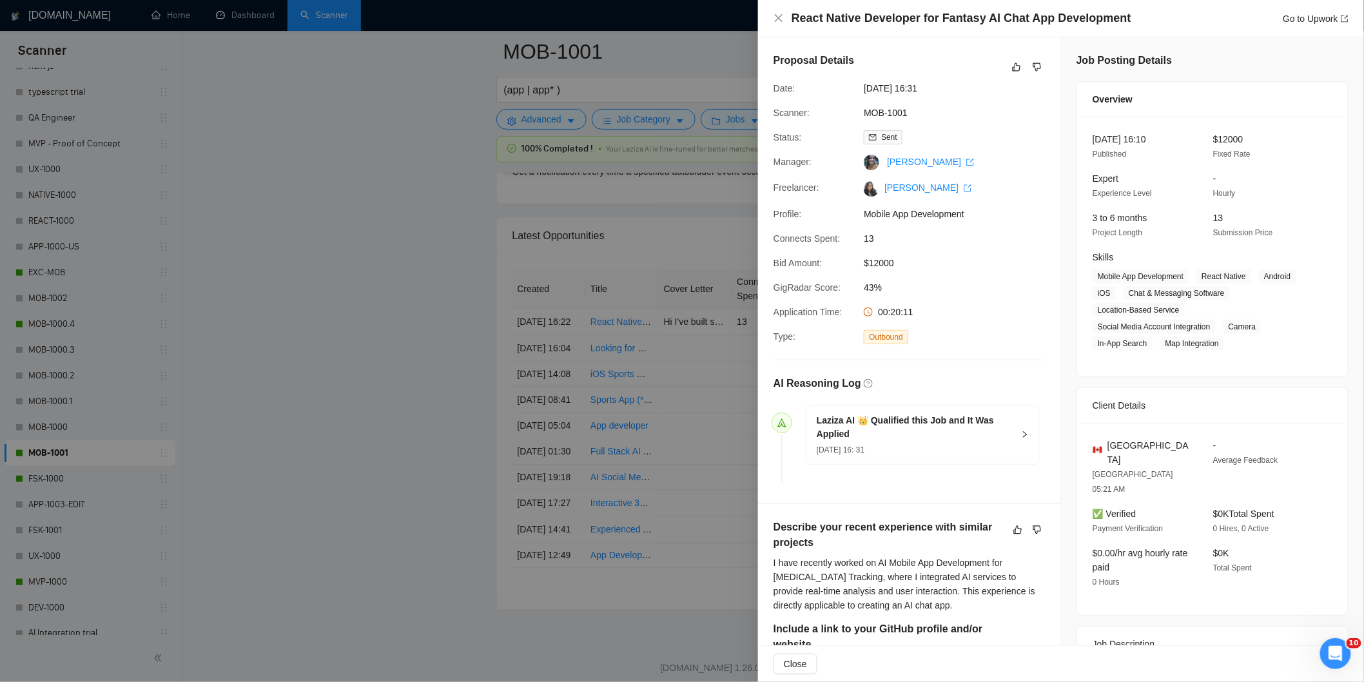
drag, startPoint x: 945, startPoint y: 87, endPoint x: 864, endPoint y: 84, distance: 81.3
click at [864, 84] on span "12 Sep, 2025 16:31" at bounding box center [959, 88] width 193 height 14
click at [780, 21] on icon "close" at bounding box center [778, 18] width 10 height 10
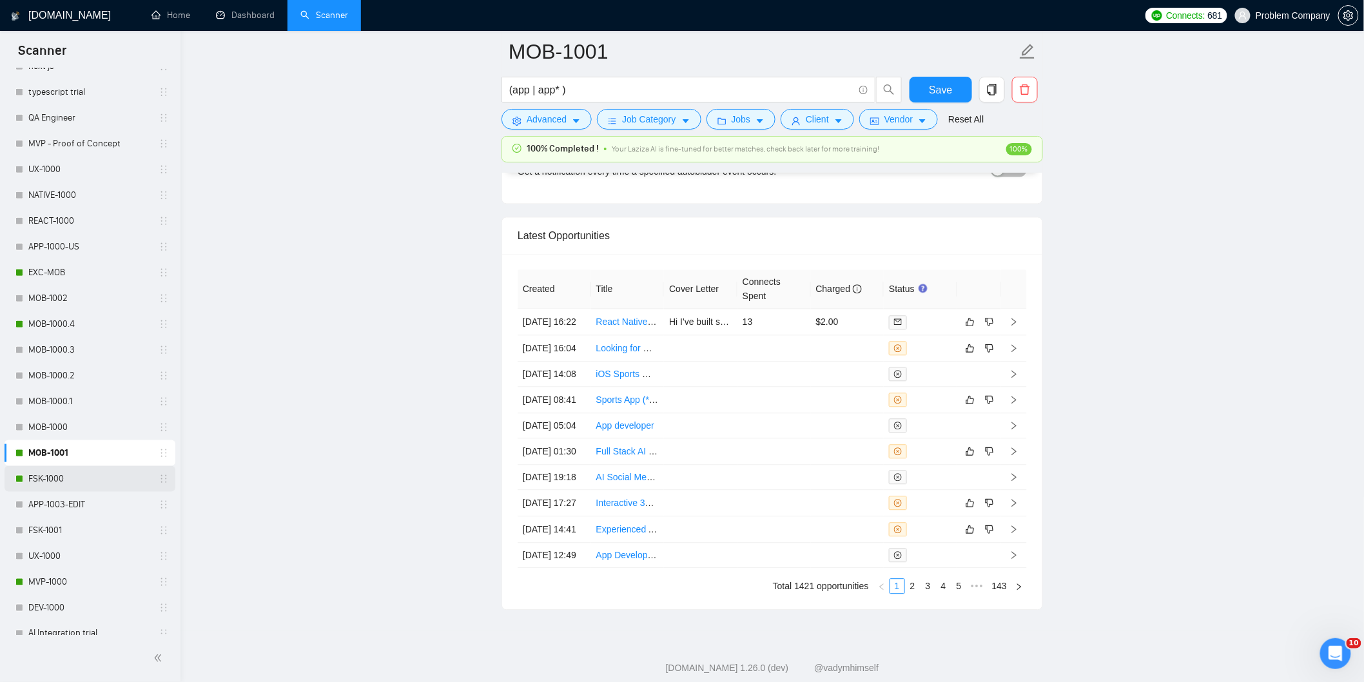
click at [76, 472] on link "FSK-1000" at bounding box center [89, 479] width 122 height 26
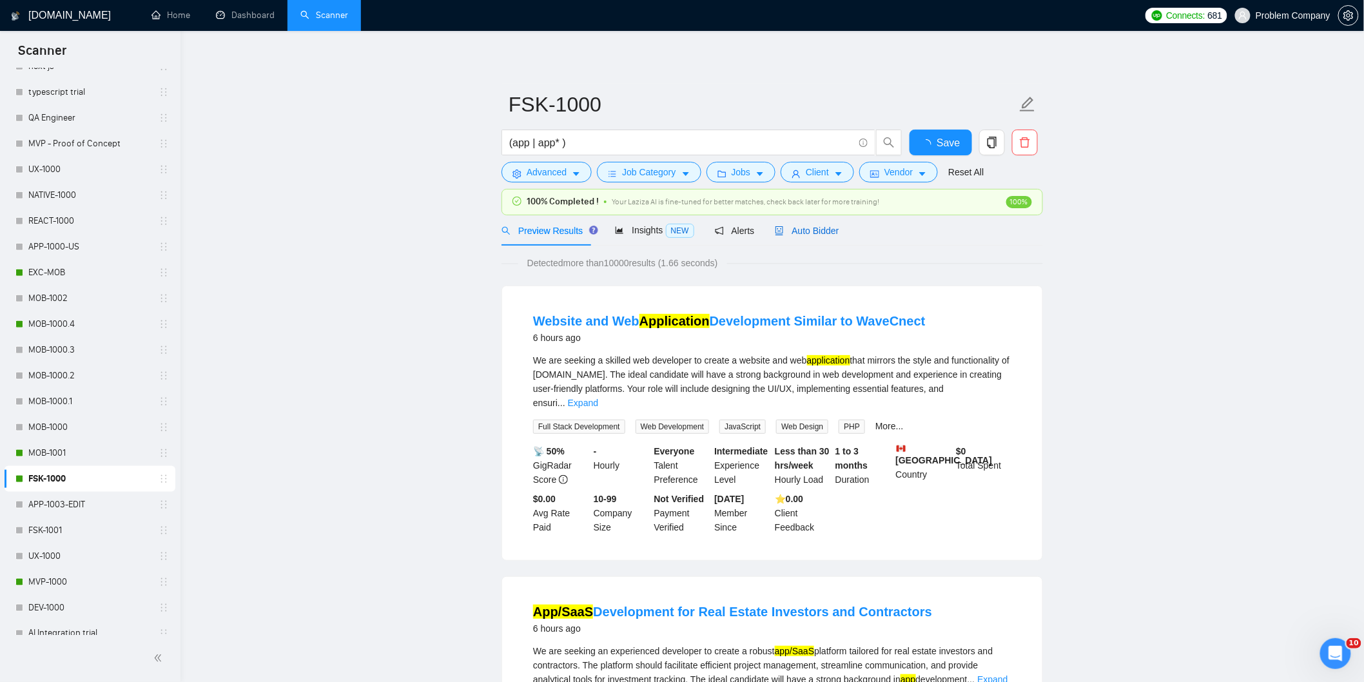
click at [818, 232] on span "Auto Bidder" at bounding box center [807, 231] width 64 height 10
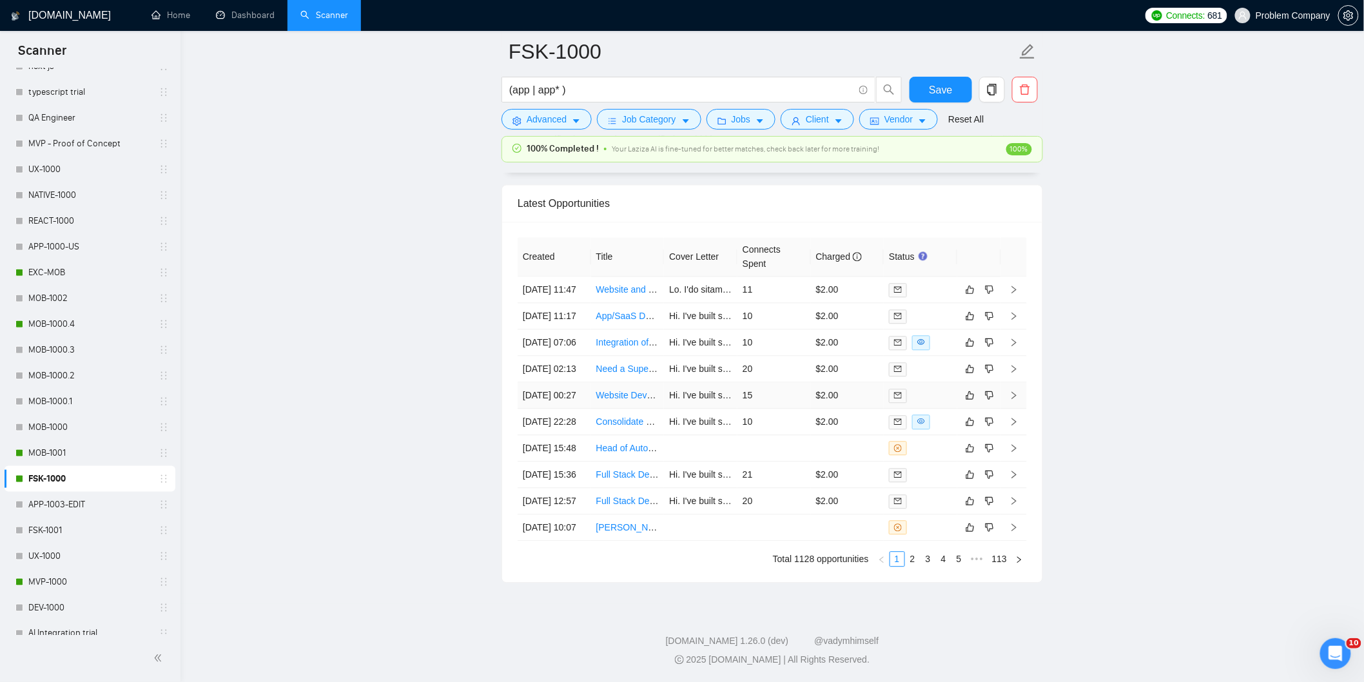
scroll to position [3169, 0]
click at [564, 435] on td "11 Sep, 2025 22:28" at bounding box center [553, 422] width 73 height 26
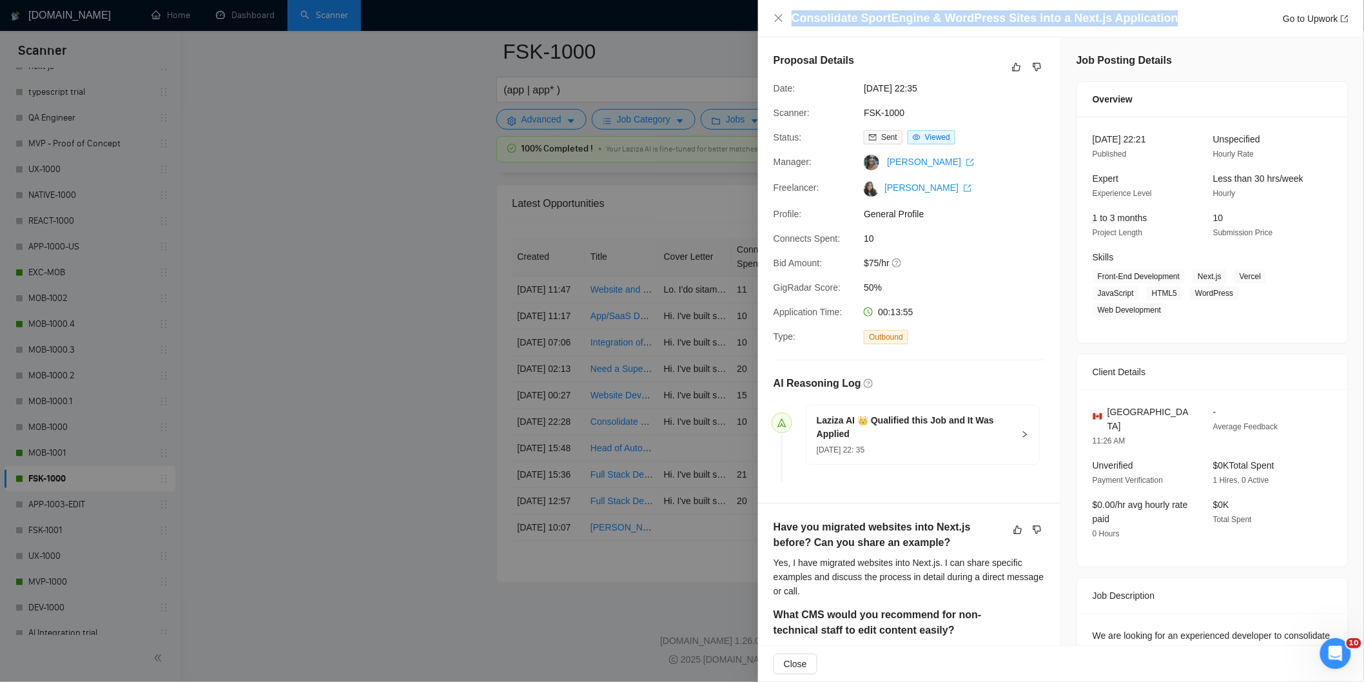
drag, startPoint x: 1168, startPoint y: 10, endPoint x: 1169, endPoint y: 21, distance: 11.6
click at [1169, 21] on div "Consolidate SportEngine & WordPress Sites into a Next.js Application Go to Upwo…" at bounding box center [1069, 18] width 557 height 16
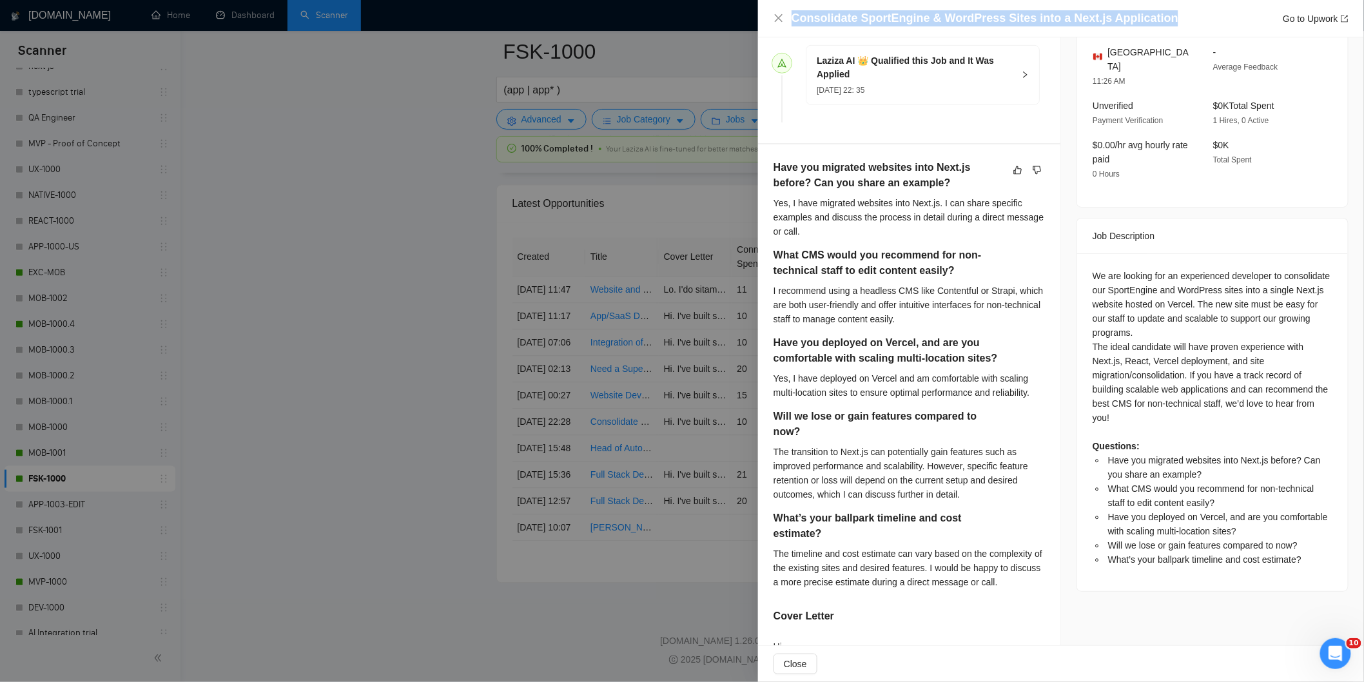
scroll to position [361, 0]
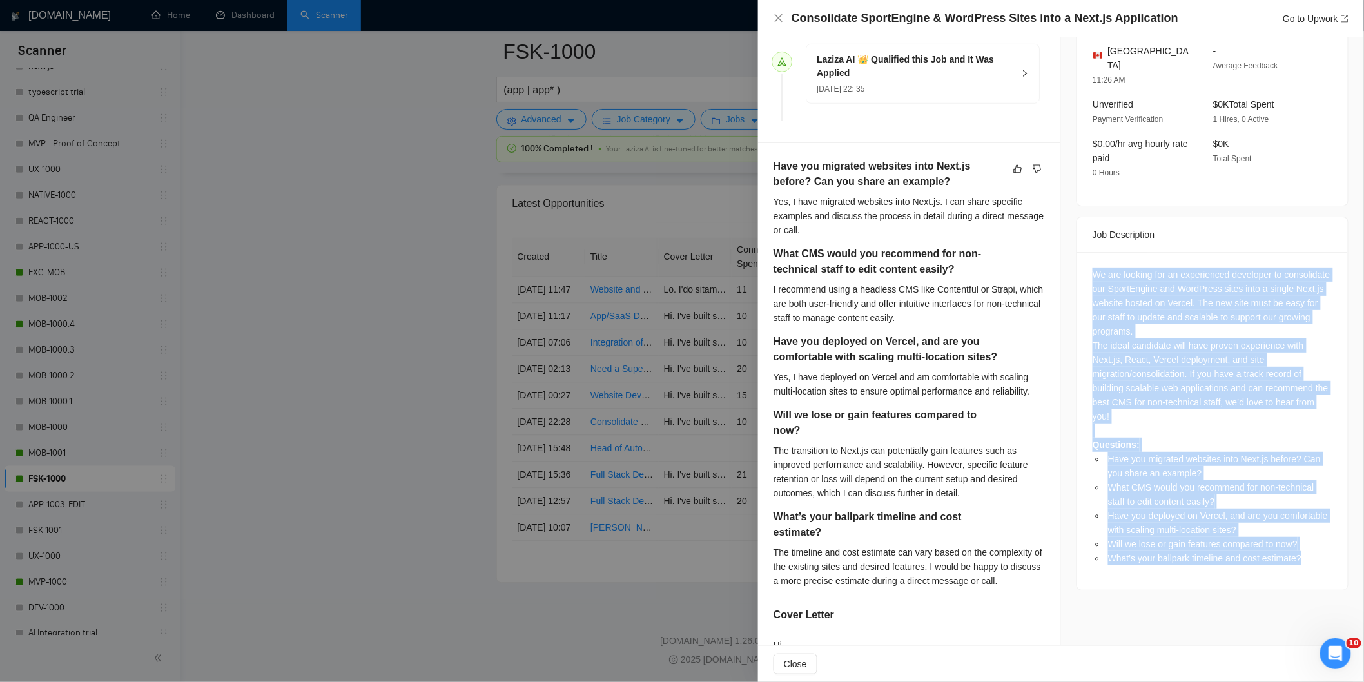
drag, startPoint x: 1081, startPoint y: 258, endPoint x: 1302, endPoint y: 538, distance: 357.0
click at [1302, 538] on div "We are looking for an experienced developer to consolidate our SportEngine and …" at bounding box center [1212, 421] width 271 height 338
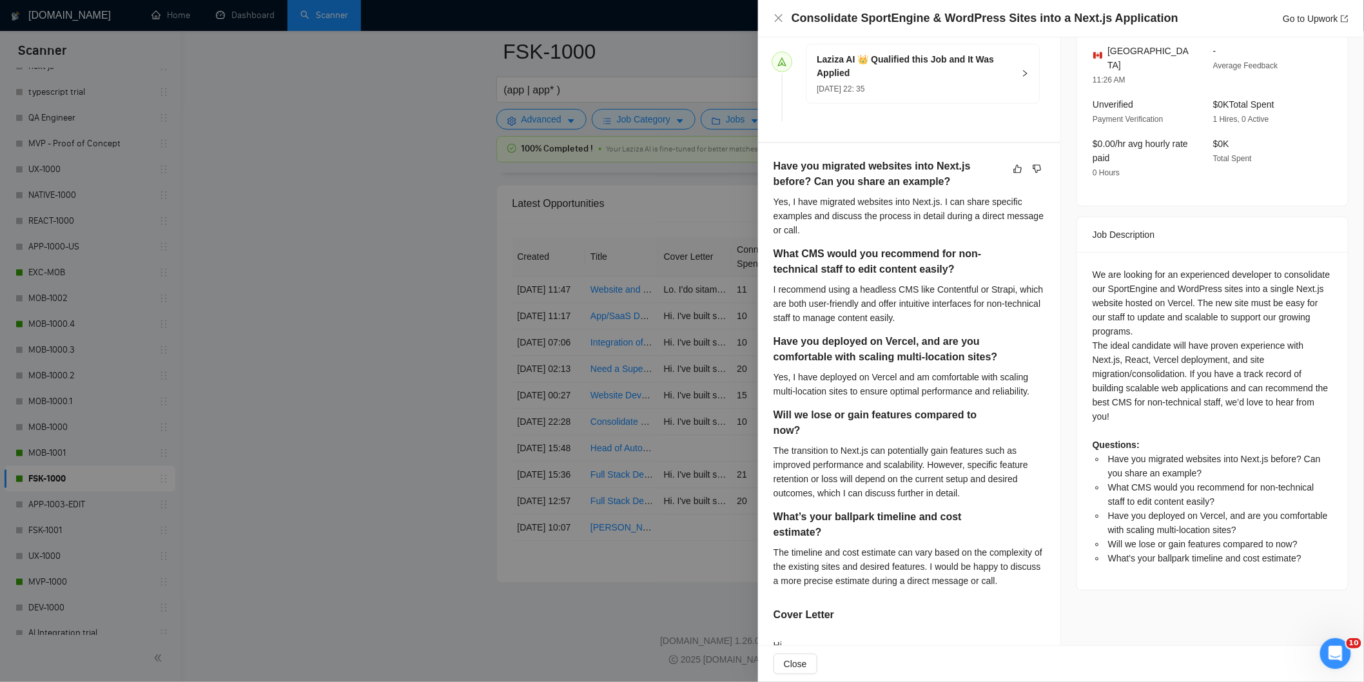
click at [786, 15] on div "Consolidate SportEngine & WordPress Sites into a Next.js Application Go to Upwo…" at bounding box center [1060, 18] width 575 height 16
click at [780, 15] on icon "close" at bounding box center [778, 18] width 10 height 10
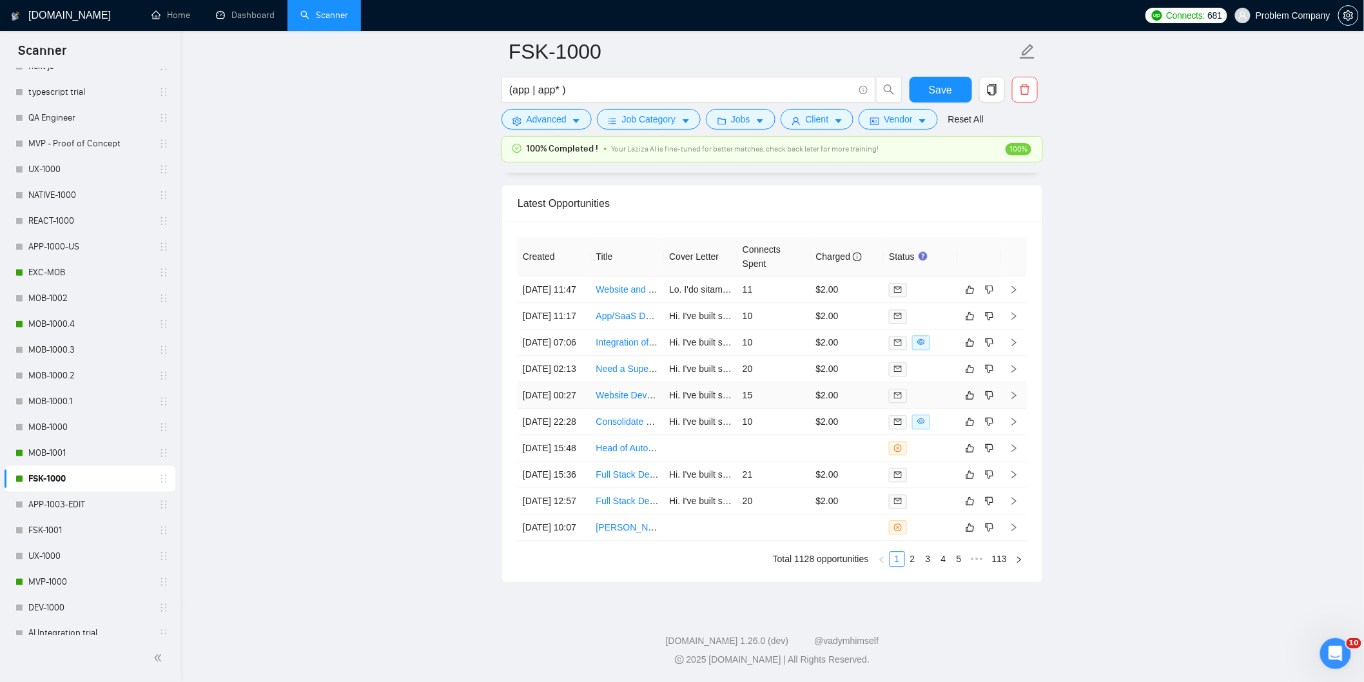
click at [555, 409] on td "12 Sep, 2025 00:27" at bounding box center [553, 395] width 73 height 26
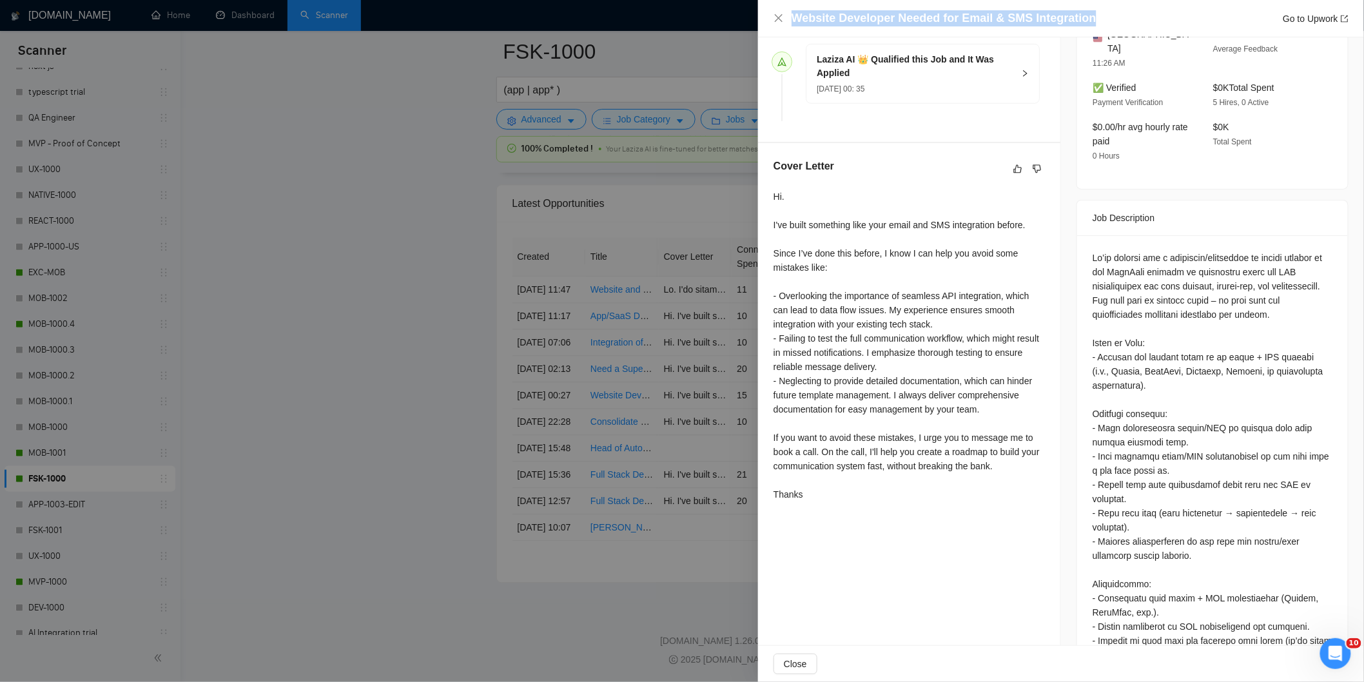
drag, startPoint x: 1095, startPoint y: 17, endPoint x: 788, endPoint y: 23, distance: 307.4
click at [788, 23] on div "Website Developer Needed for Email & SMS Integration Go to Upwork" at bounding box center [1060, 18] width 575 height 16
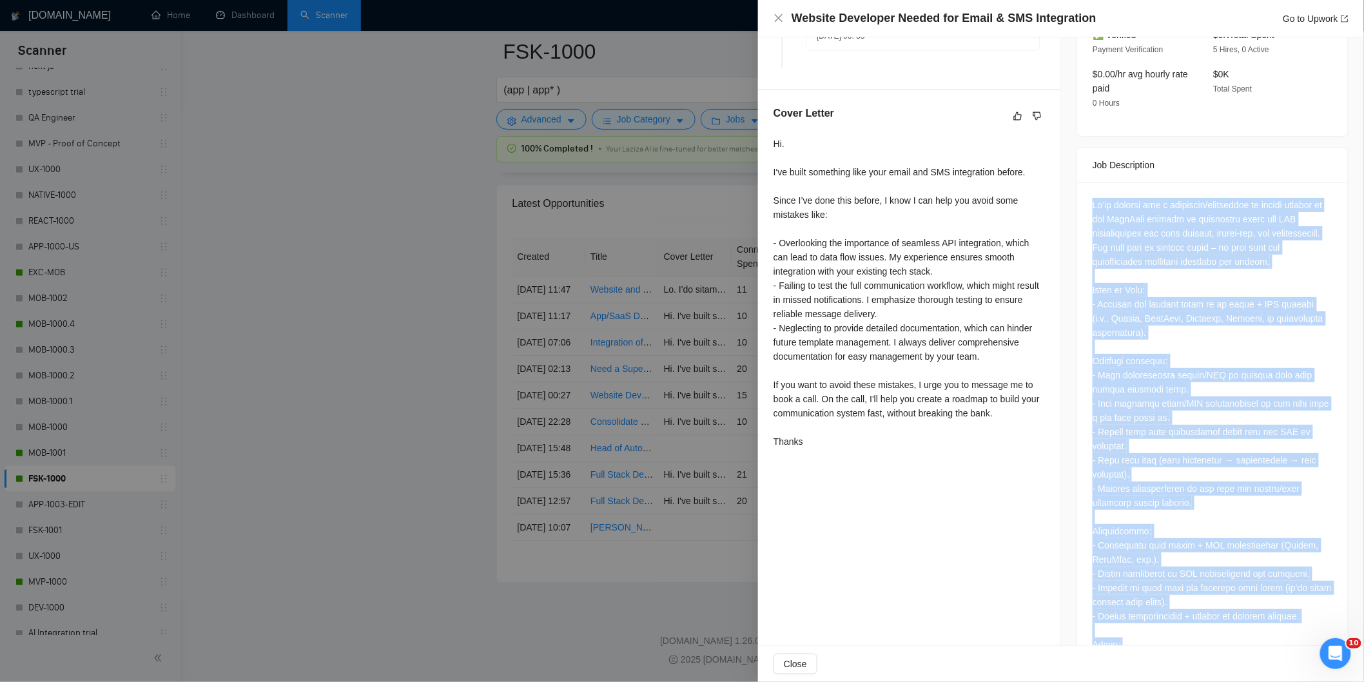
scroll to position [613, 0]
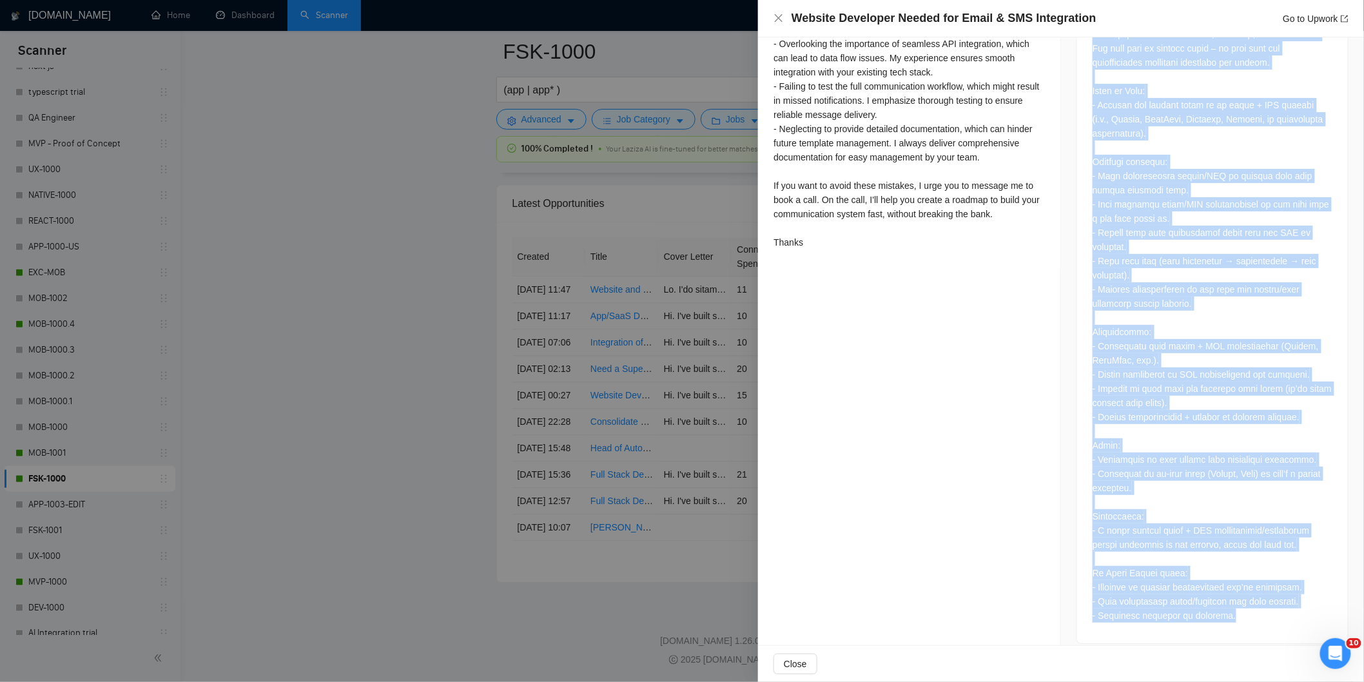
drag, startPoint x: 1090, startPoint y: 243, endPoint x: 1286, endPoint y: 644, distance: 446.4
click at [1286, 644] on div "Job Posting Details Overview 12 Sep, 2025 00:16 Published Unspecified Hourly Ra…" at bounding box center [1212, 42] width 303 height 1235
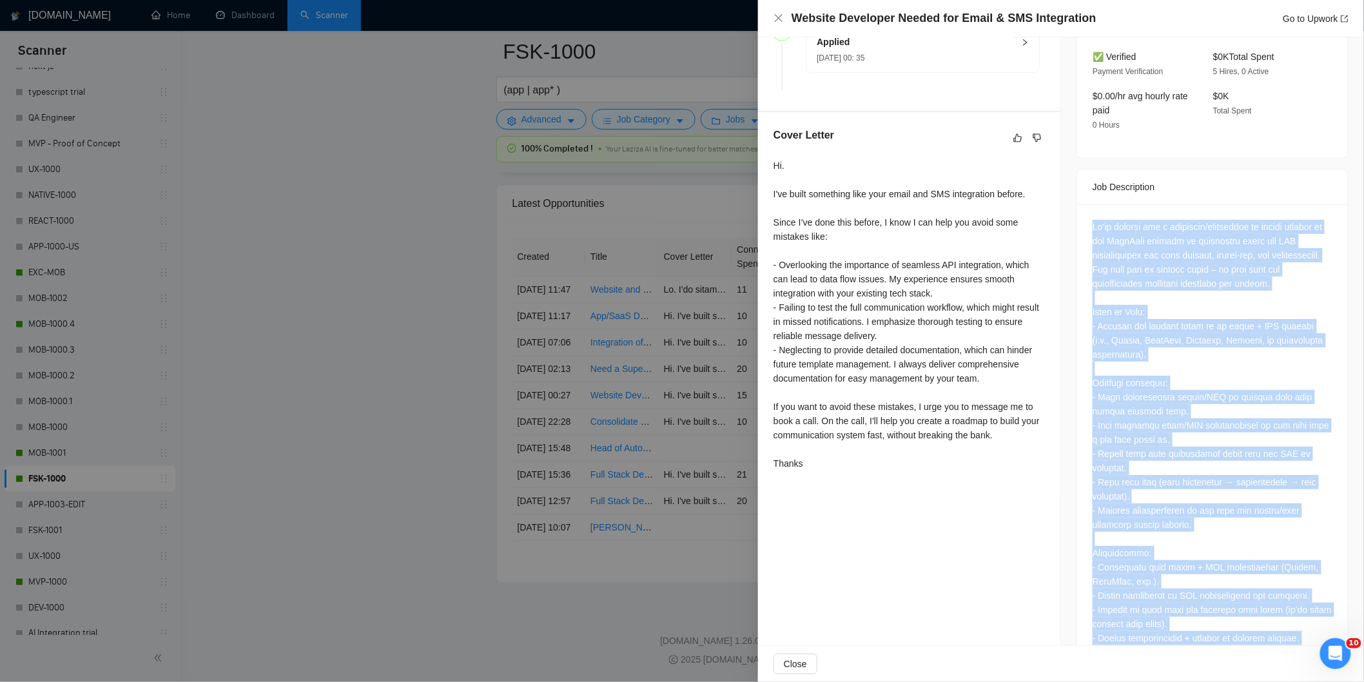
scroll to position [381, 0]
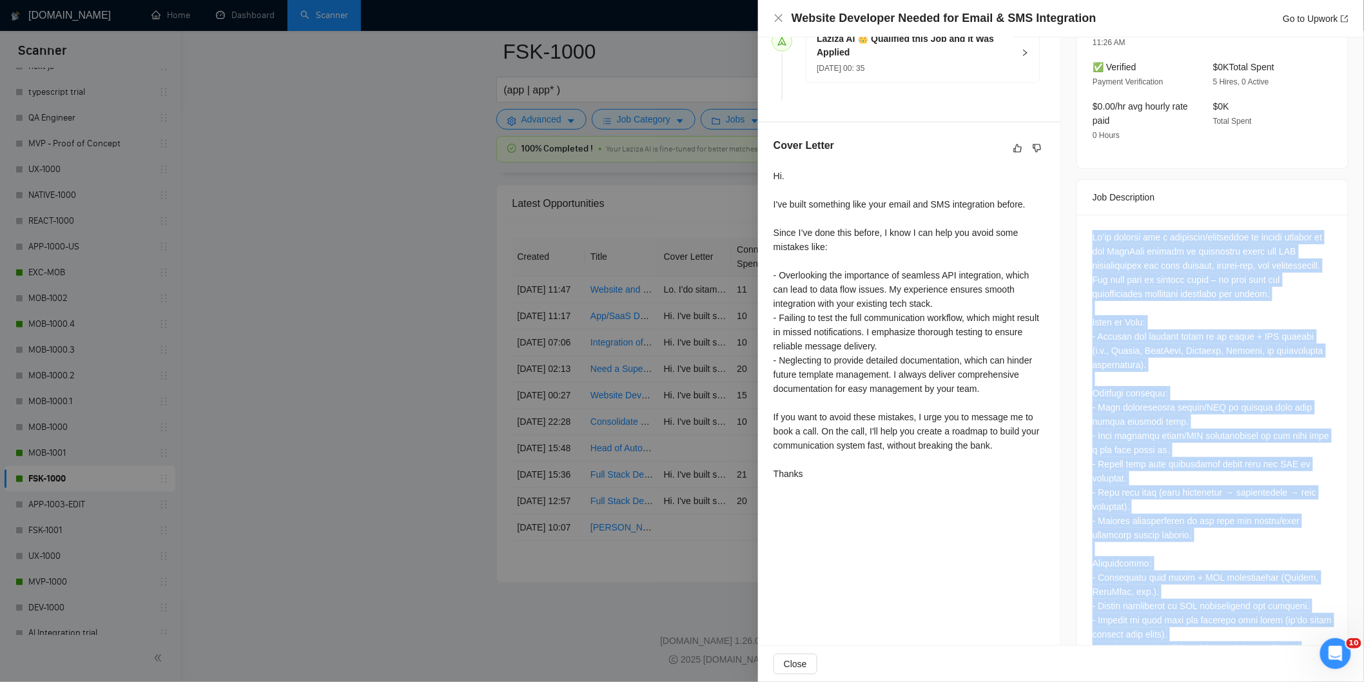
click at [1180, 299] on div at bounding box center [1212, 542] width 240 height 624
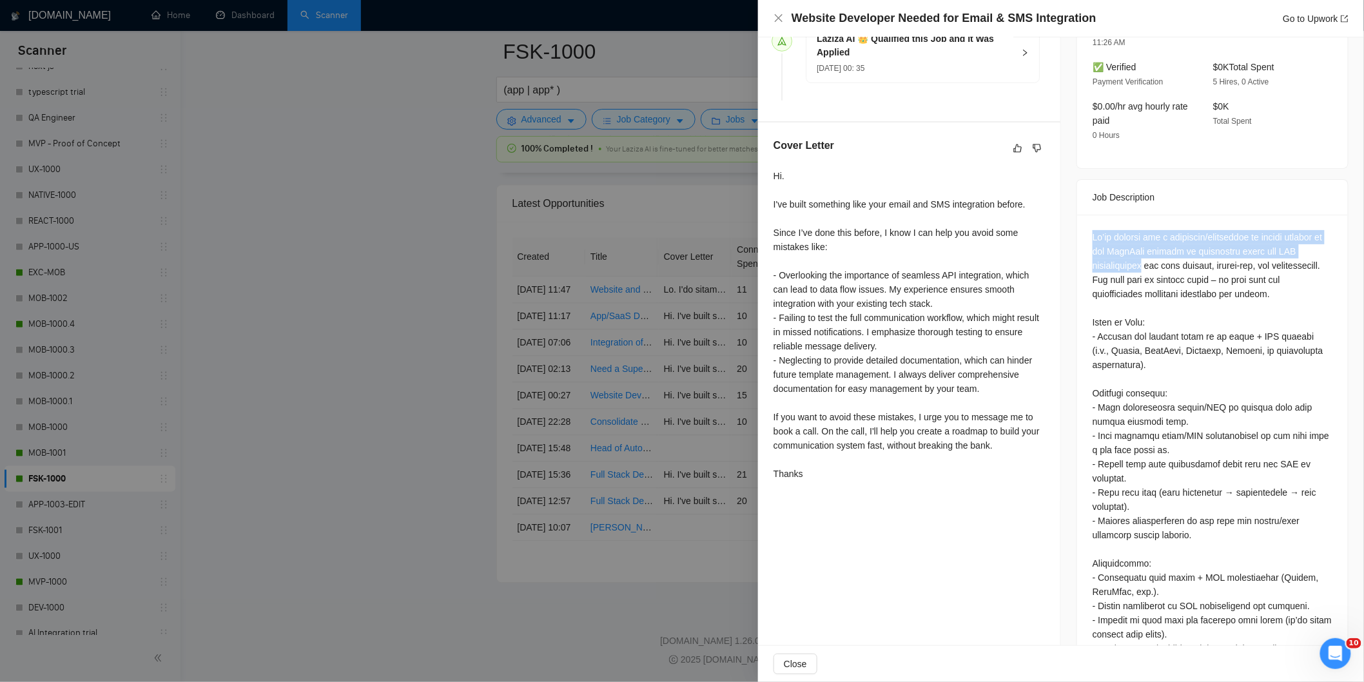
drag, startPoint x: 1086, startPoint y: 224, endPoint x: 1135, endPoint y: 255, distance: 58.1
click at [1135, 255] on div at bounding box center [1212, 545] width 271 height 660
click at [778, 17] on icon "close" at bounding box center [779, 18] width 8 height 8
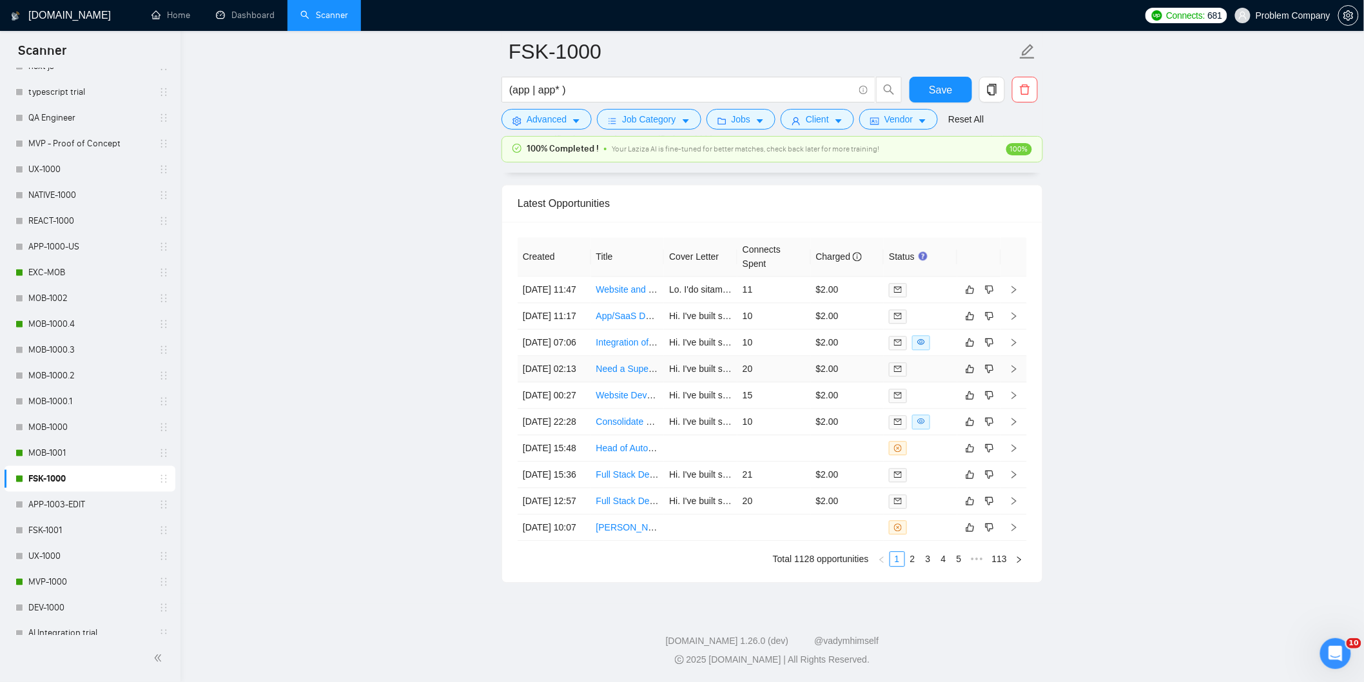
click at [570, 382] on td "12 Sep, 2025 02:13" at bounding box center [553, 369] width 73 height 26
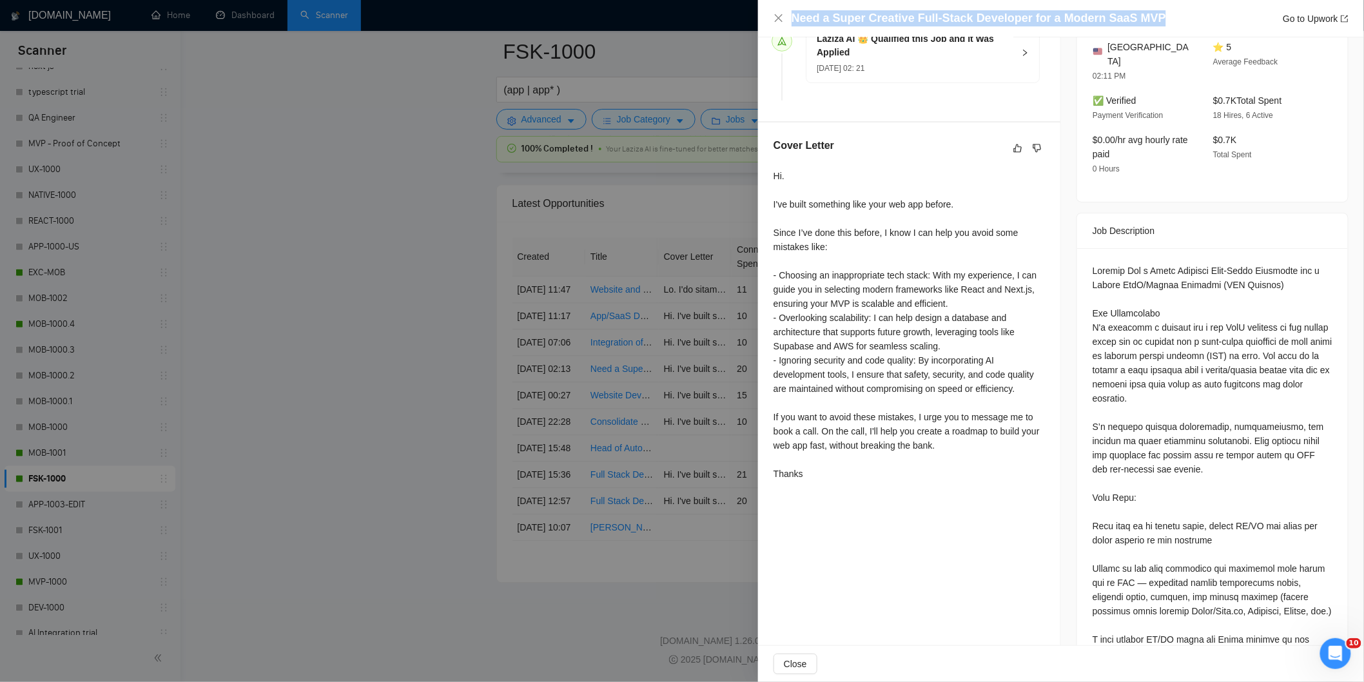
drag, startPoint x: 1152, startPoint y: 21, endPoint x: 789, endPoint y: 15, distance: 362.2
click at [789, 15] on div "Need a Super Creative Full-Stack Developer for a Modern SaaS MVP Go to Upwork" at bounding box center [1060, 18] width 575 height 16
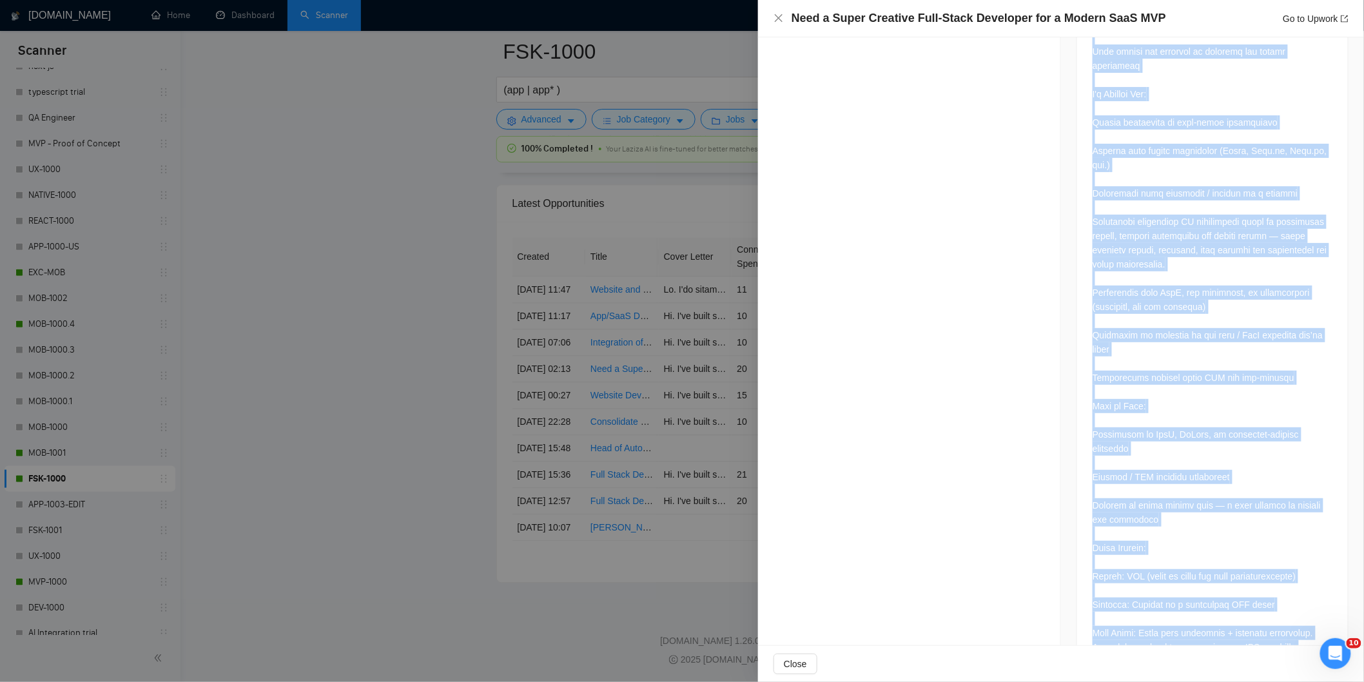
scroll to position [1071, 0]
drag, startPoint x: 1089, startPoint y: 112, endPoint x: 1311, endPoint y: 602, distance: 537.6
click at [1311, 602] on div at bounding box center [1212, 112] width 240 height 1077
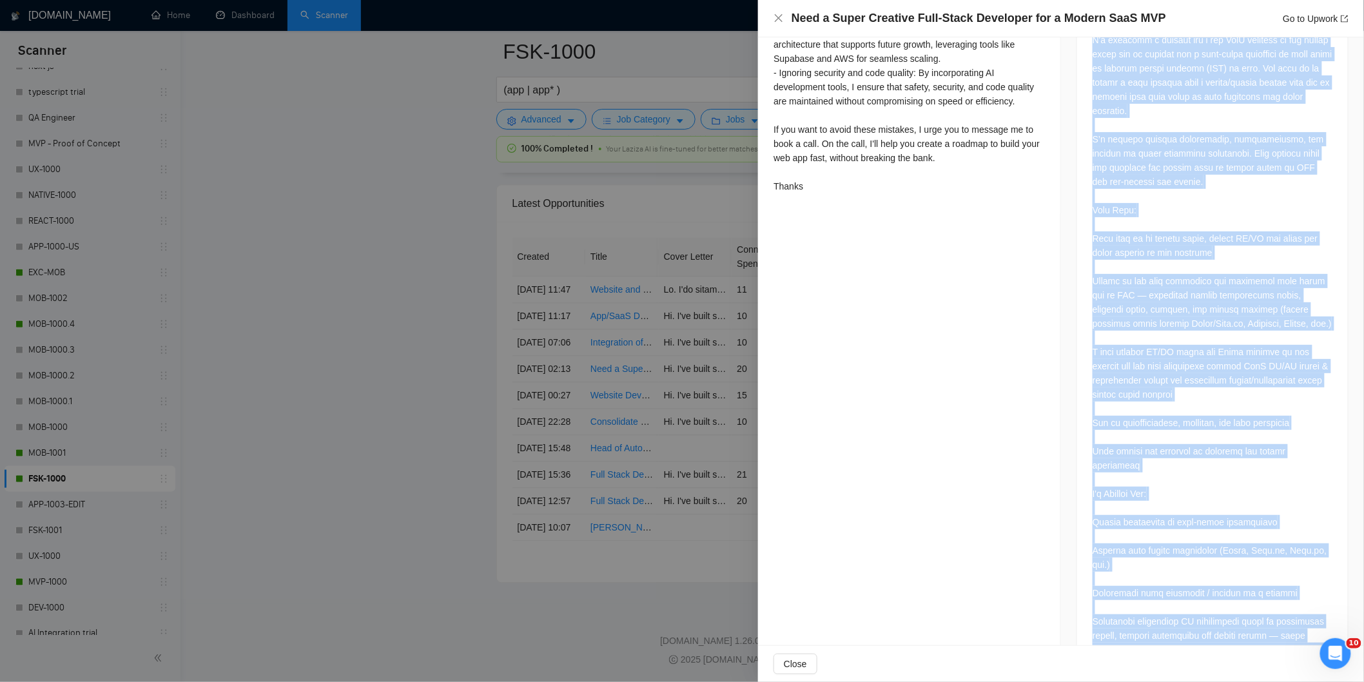
scroll to position [668, 0]
click at [783, 18] on icon "close" at bounding box center [778, 18] width 10 height 10
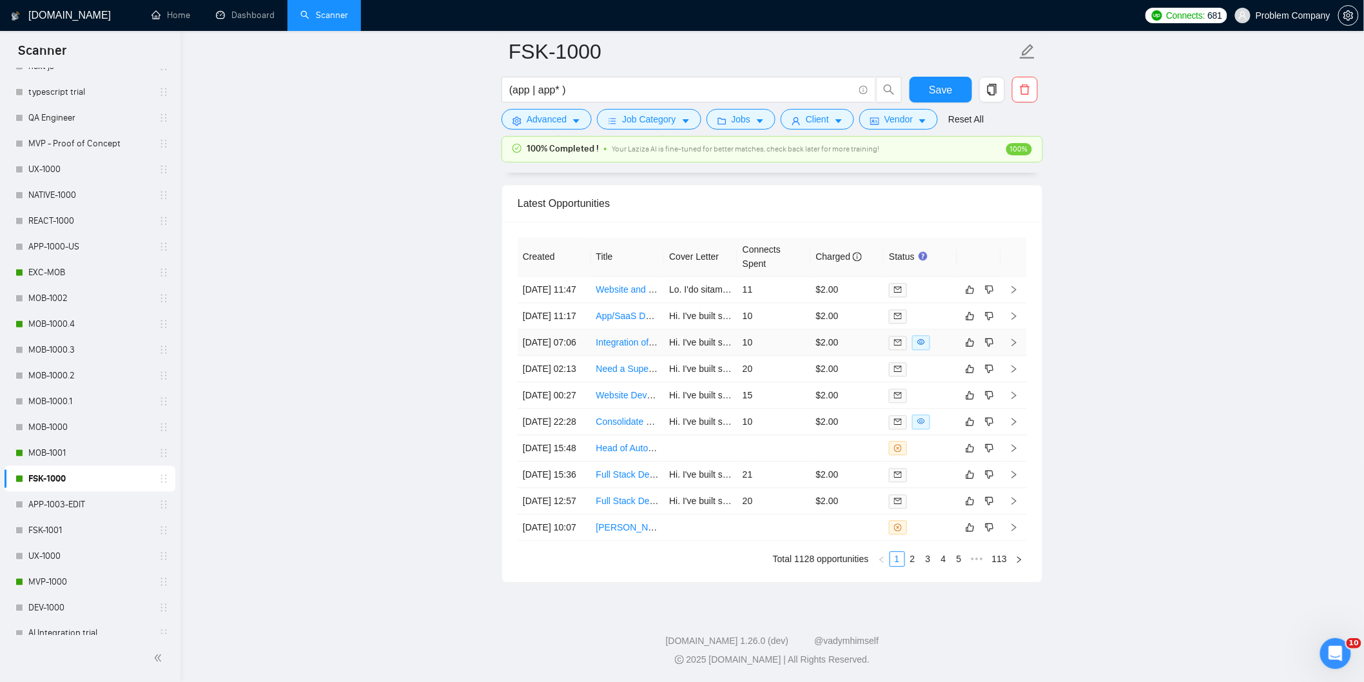
click at [564, 356] on td "12 Sep, 2025 07:06" at bounding box center [553, 342] width 73 height 26
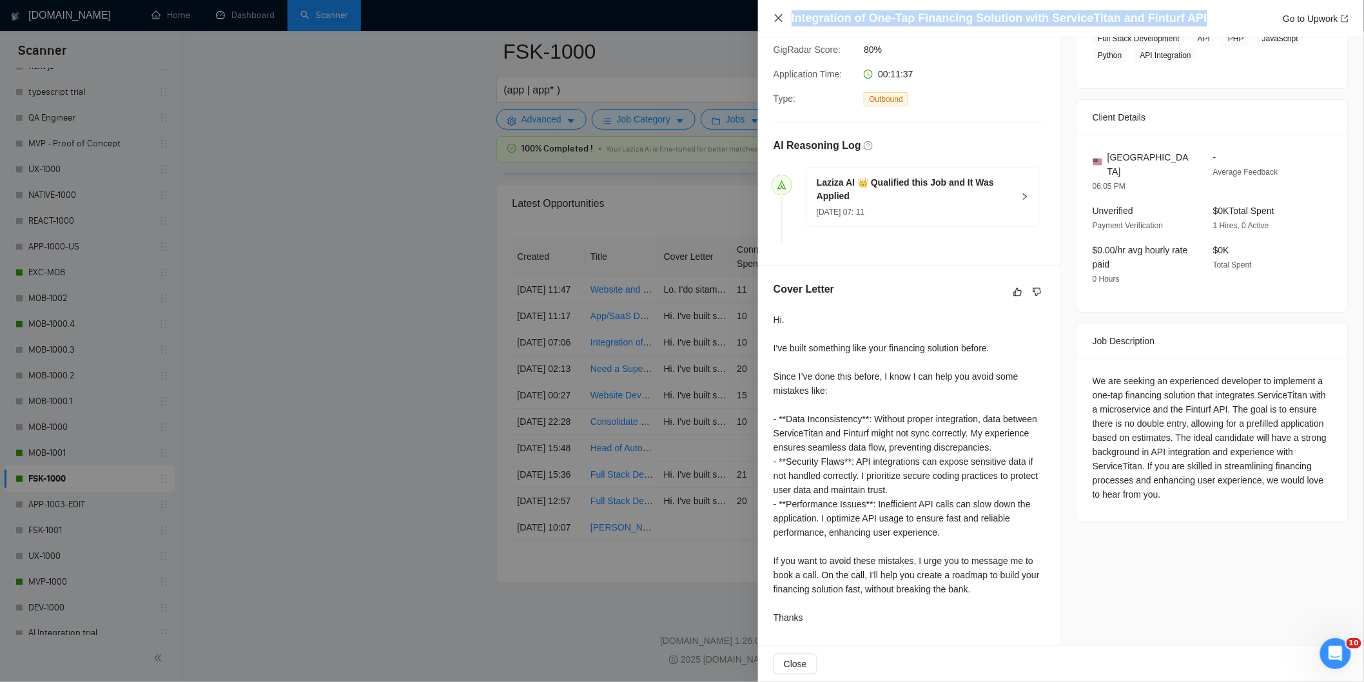
drag, startPoint x: 1197, startPoint y: 18, endPoint x: 782, endPoint y: 22, distance: 414.4
click at [782, 22] on div "Integration of One-Tap Financing Solution with ServiceTitan and Finturf API Go …" at bounding box center [1060, 18] width 575 height 16
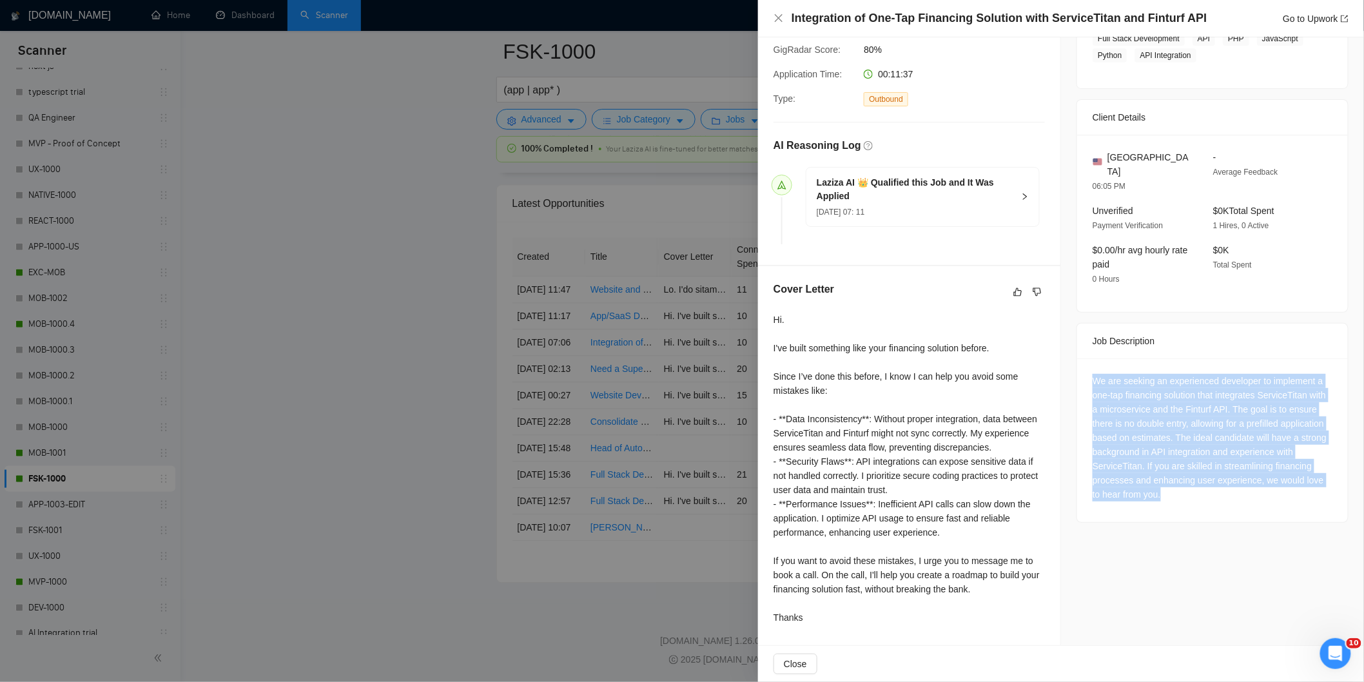
drag, startPoint x: 1085, startPoint y: 362, endPoint x: 1304, endPoint y: 490, distance: 254.4
click at [1304, 490] on div "We are seeking an experienced developer to implement a one-tap financing soluti…" at bounding box center [1212, 440] width 271 height 164
click at [780, 21] on icon "close" at bounding box center [779, 18] width 8 height 8
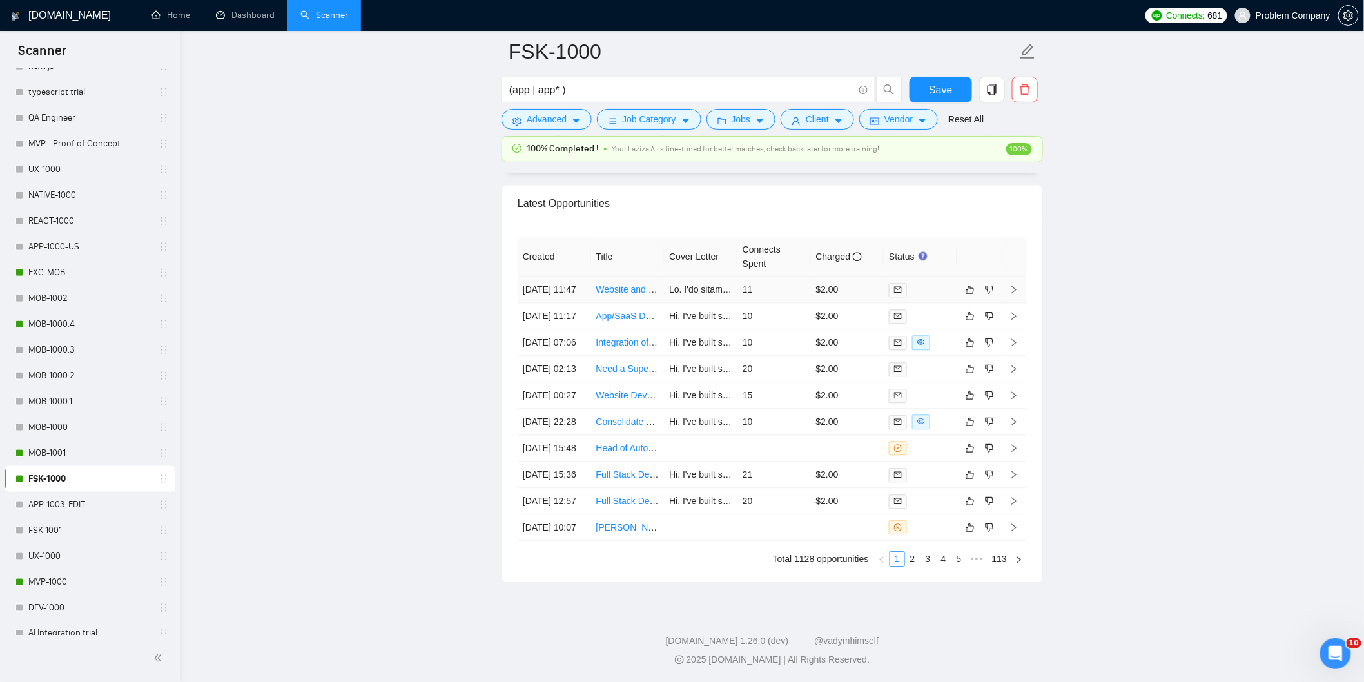
click at [576, 280] on td "[DATE] 11:47" at bounding box center [553, 289] width 73 height 26
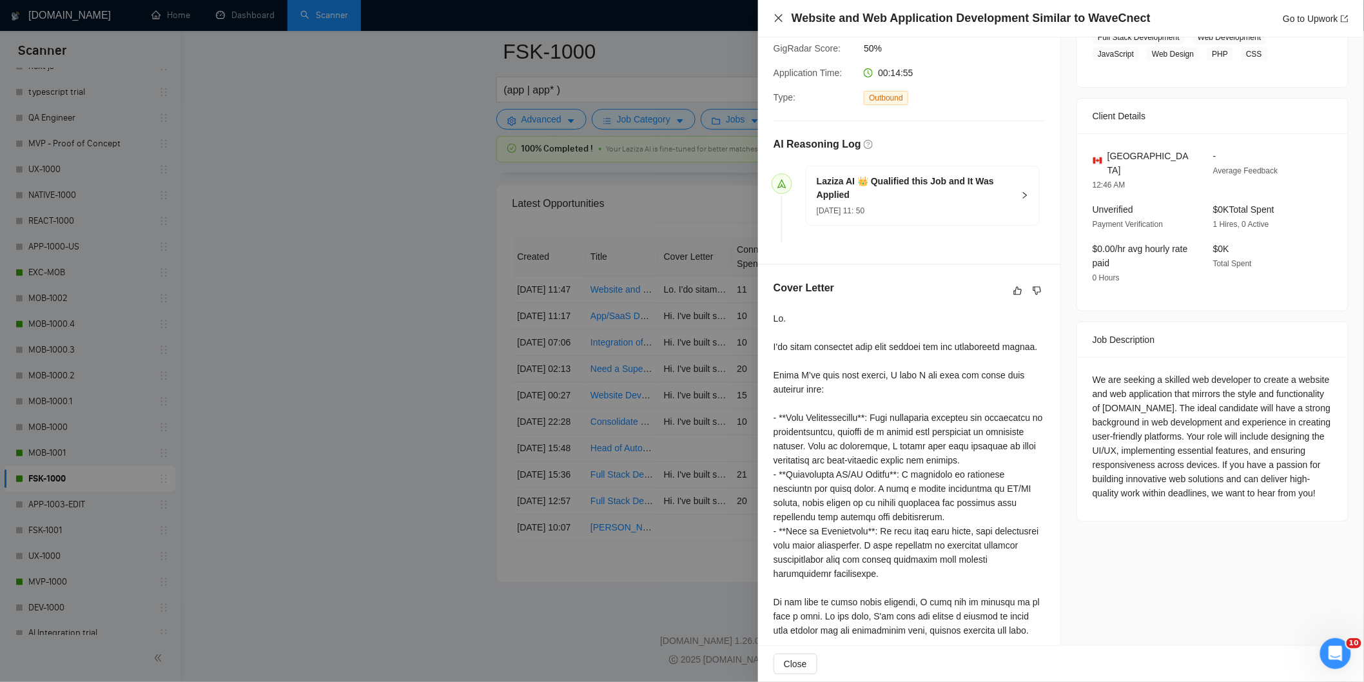
click at [778, 15] on icon "close" at bounding box center [778, 18] width 10 height 10
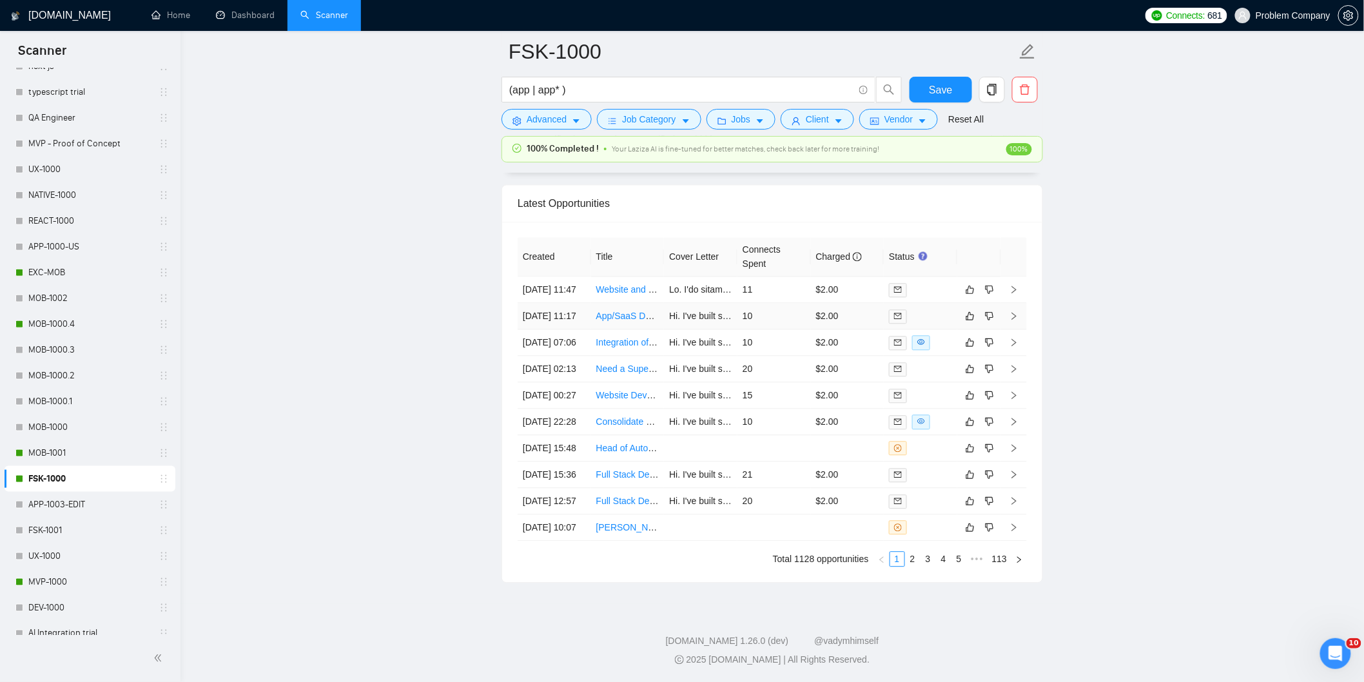
click at [568, 325] on td "12 Sep, 2025 11:17" at bounding box center [553, 316] width 73 height 26
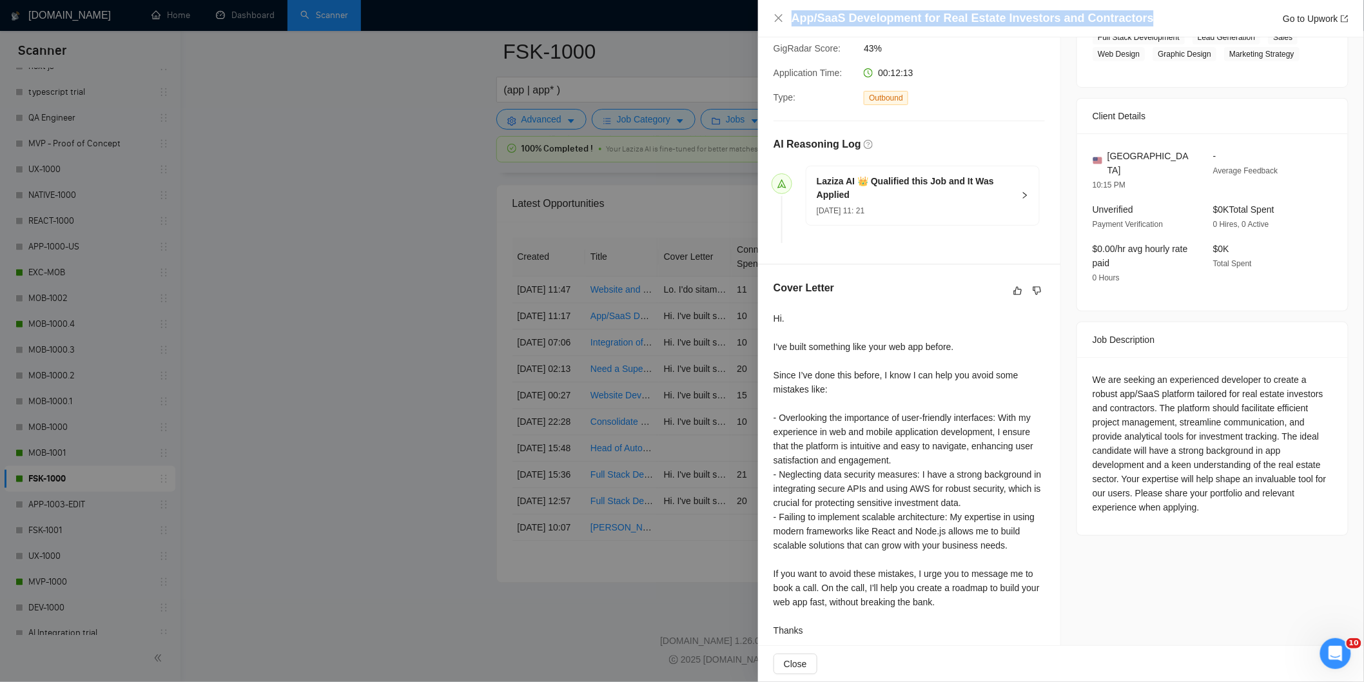
drag, startPoint x: 1146, startPoint y: 17, endPoint x: 786, endPoint y: 26, distance: 359.7
click at [786, 26] on div "App/SaaS Development for Real Estate Investors and Contractors Go to Upwork" at bounding box center [1060, 18] width 575 height 16
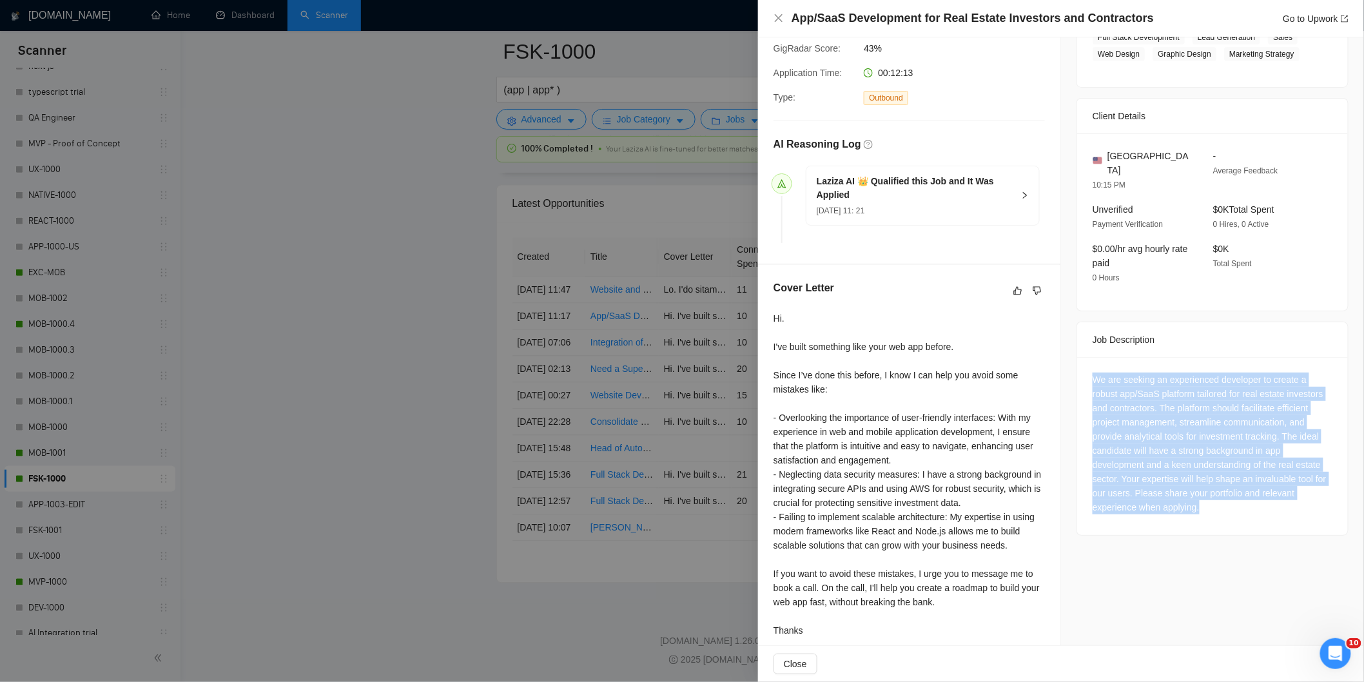
drag, startPoint x: 1085, startPoint y: 369, endPoint x: 1244, endPoint y: 497, distance: 204.4
click at [1244, 497] on div "We are seeking an experienced developer to create a robust app/SaaS platform ta…" at bounding box center [1212, 446] width 271 height 178
click at [775, 16] on icon "close" at bounding box center [778, 18] width 10 height 10
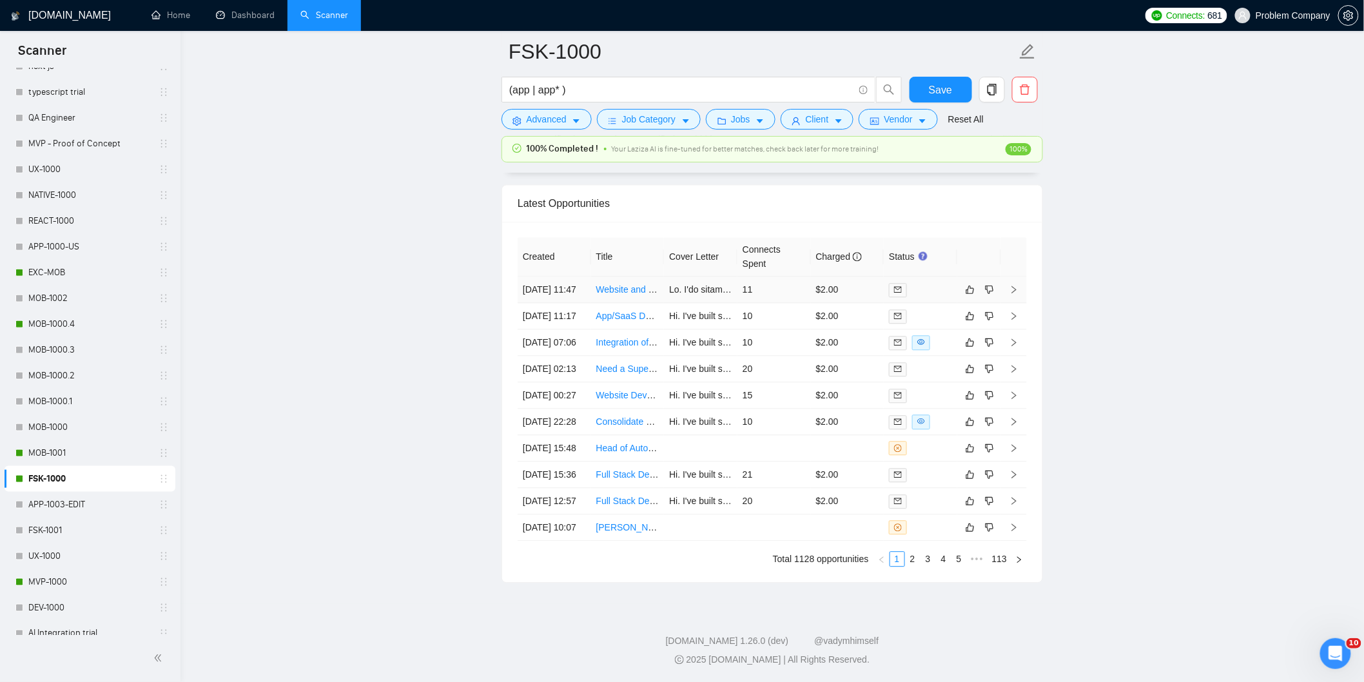
click at [568, 288] on td "[DATE] 11:47" at bounding box center [553, 289] width 73 height 26
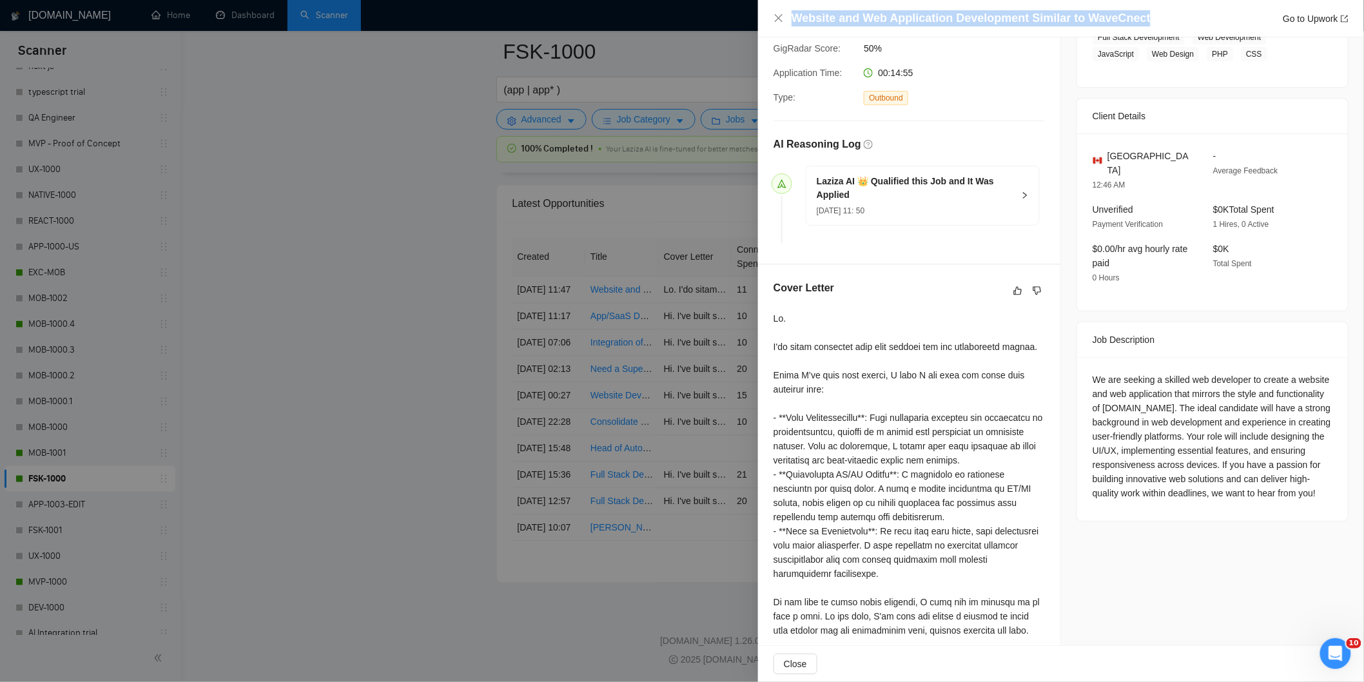
drag, startPoint x: 1137, startPoint y: 14, endPoint x: 794, endPoint y: 21, distance: 342.9
click at [794, 21] on div "Website and Web Application Development Similar to WaveCnect Go to Upwork" at bounding box center [1069, 18] width 557 height 16
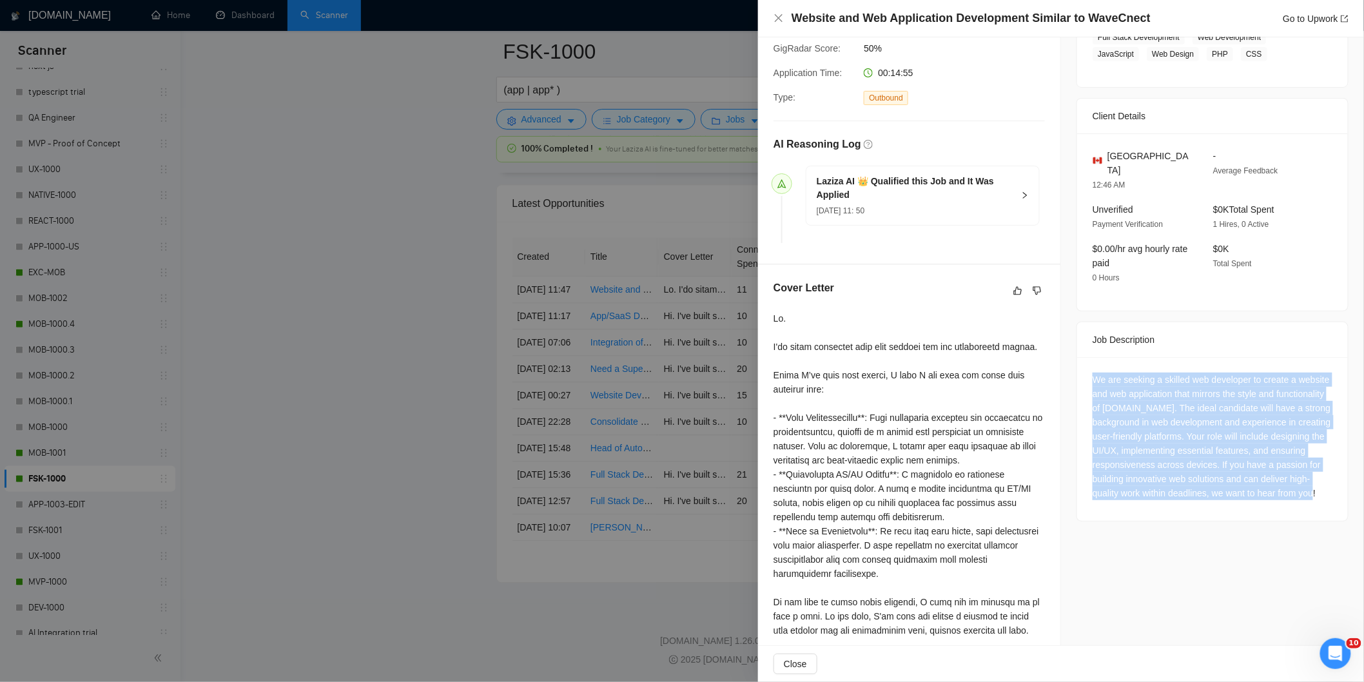
drag, startPoint x: 1086, startPoint y: 365, endPoint x: 1208, endPoint y: 491, distance: 175.0
click at [1208, 491] on div "We are seeking a skilled web developer to create a website and web application …" at bounding box center [1212, 436] width 240 height 128
click at [1230, 410] on div "We are seeking a skilled web developer to create a website and web application …" at bounding box center [1212, 436] width 240 height 128
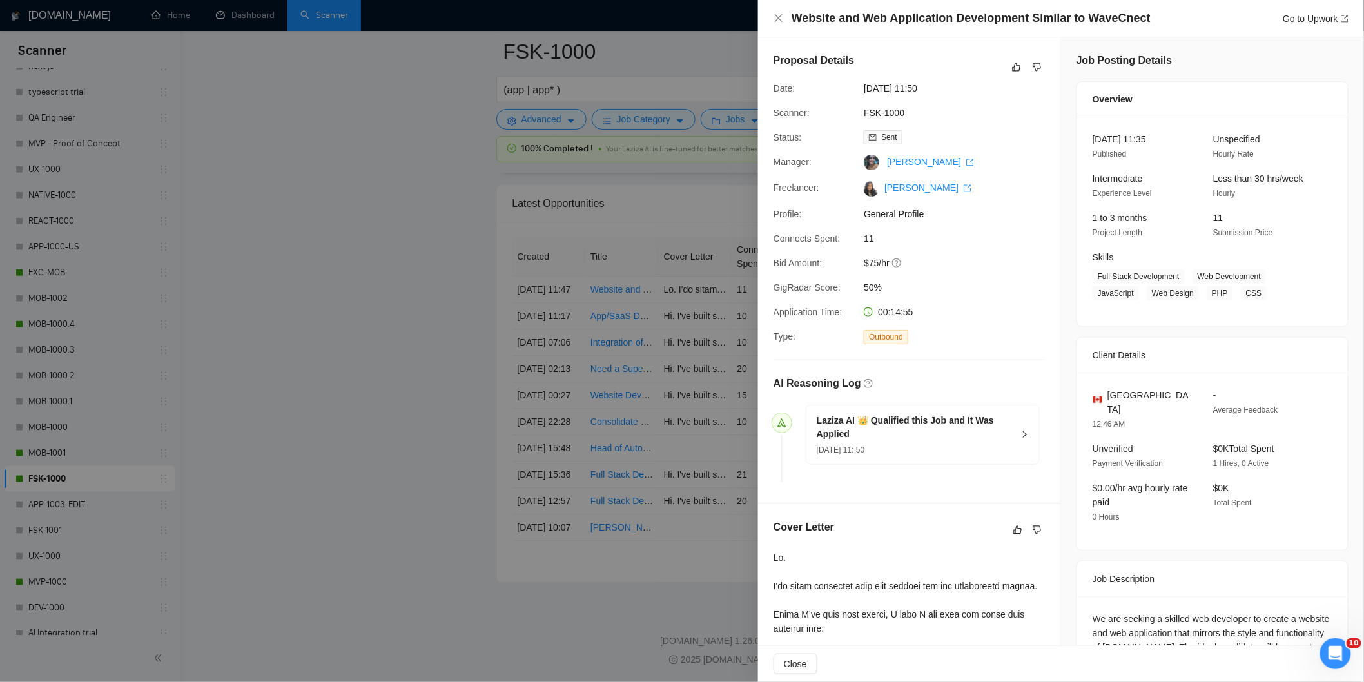
drag, startPoint x: 947, startPoint y: 85, endPoint x: 864, endPoint y: 85, distance: 83.1
click at [864, 85] on span "12 Sep, 2025 11:50" at bounding box center [959, 88] width 193 height 14
click at [778, 14] on icon "close" at bounding box center [778, 18] width 10 height 10
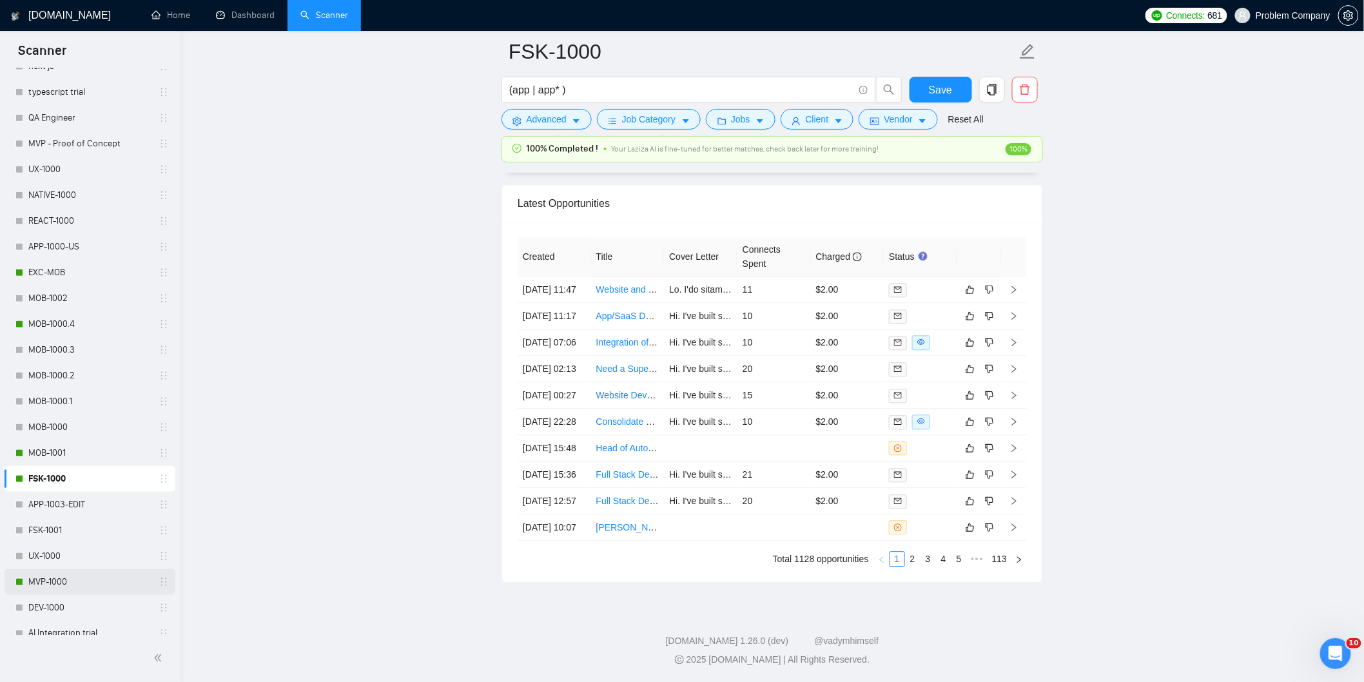
click at [43, 578] on link "MVP-1000" at bounding box center [89, 582] width 122 height 26
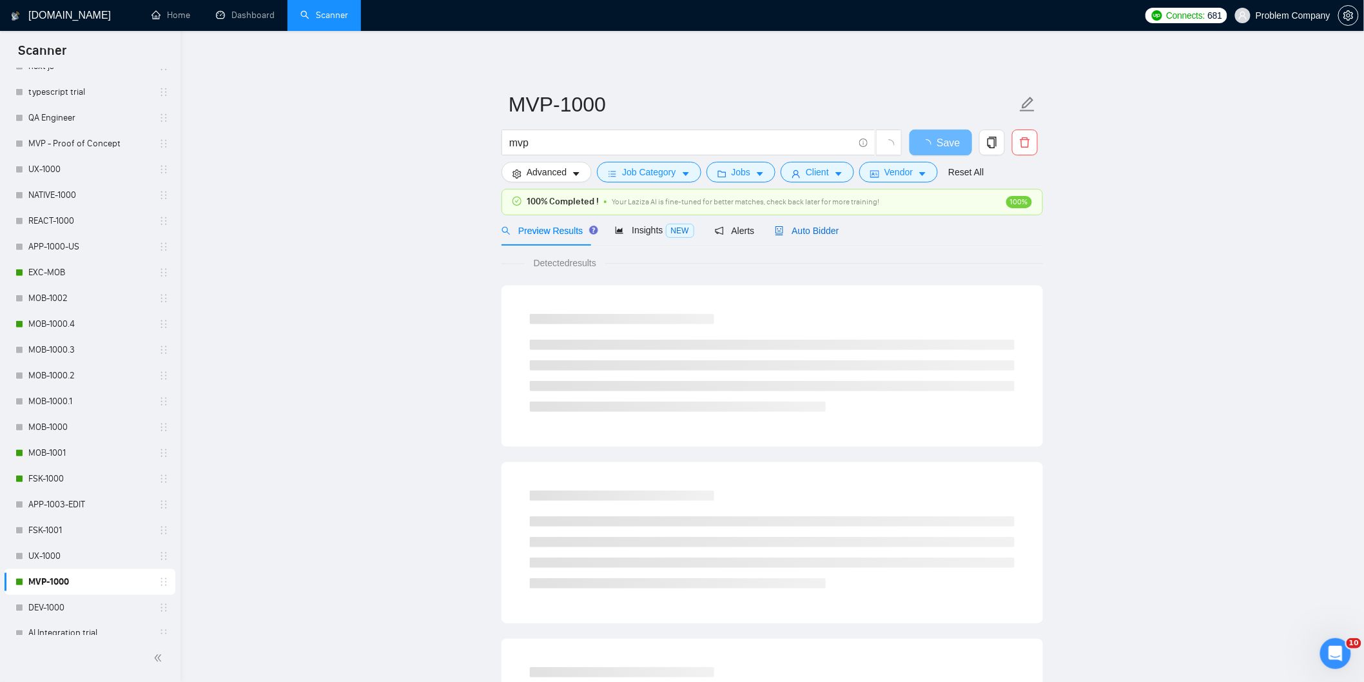
click at [807, 228] on span "Auto Bidder" at bounding box center [807, 231] width 64 height 10
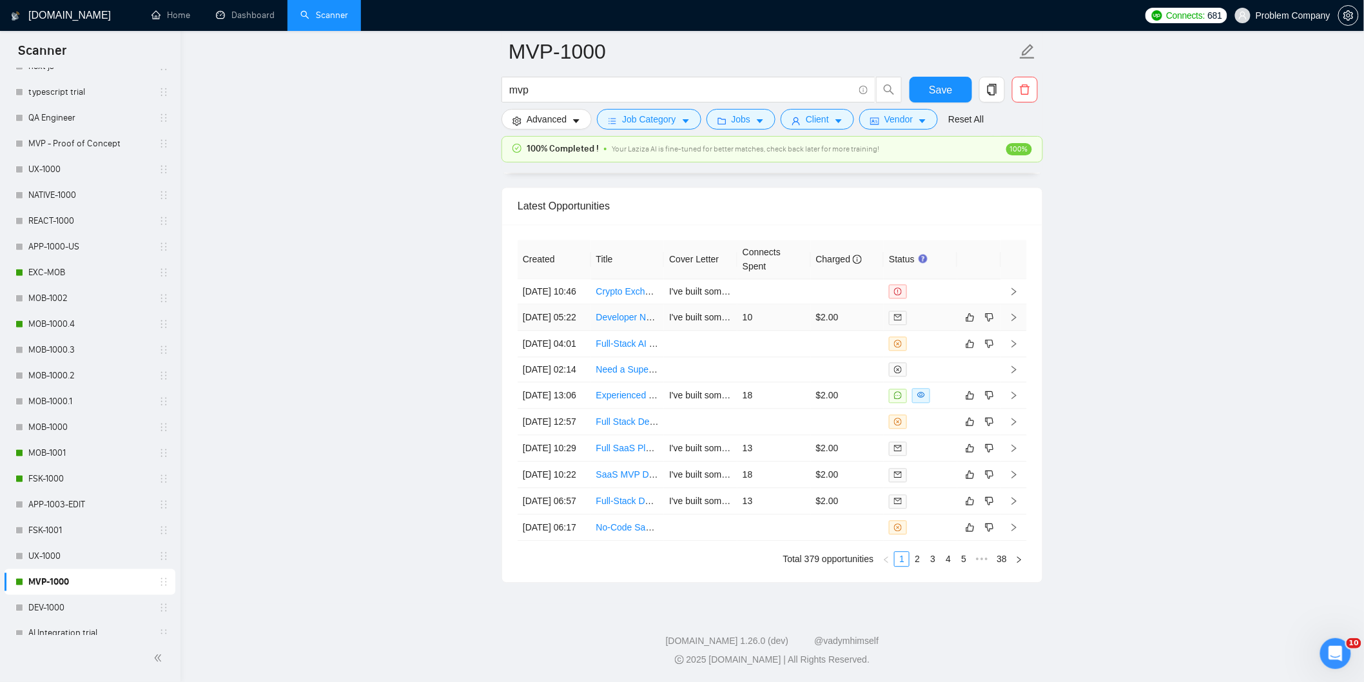
scroll to position [3137, 0]
click at [557, 351] on td "12 Sep, 2025 04:01" at bounding box center [553, 344] width 73 height 26
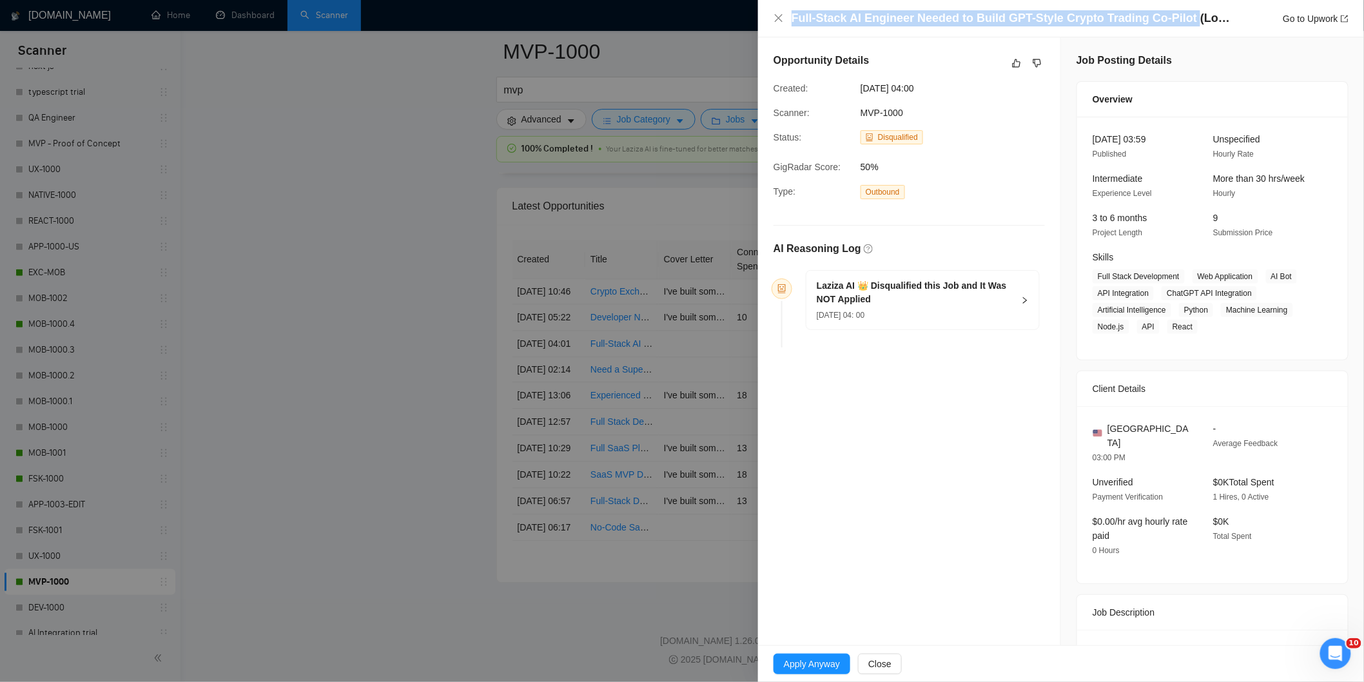
drag, startPoint x: 1182, startPoint y: 20, endPoint x: 791, endPoint y: 21, distance: 391.2
click at [791, 21] on h4 "Full-Stack AI Engineer Needed to Build GPT-Style Crypto Trading Co-Pilot (Long-…" at bounding box center [1013, 18] width 445 height 16
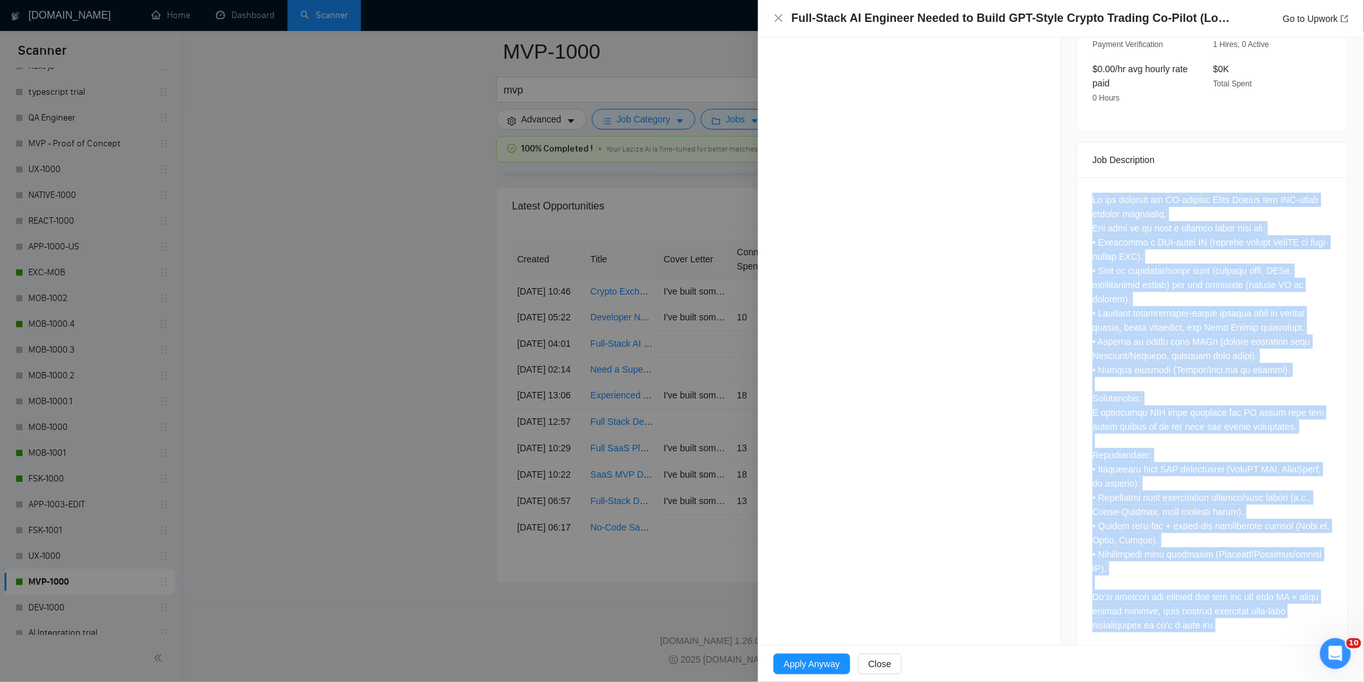
scroll to position [462, 0]
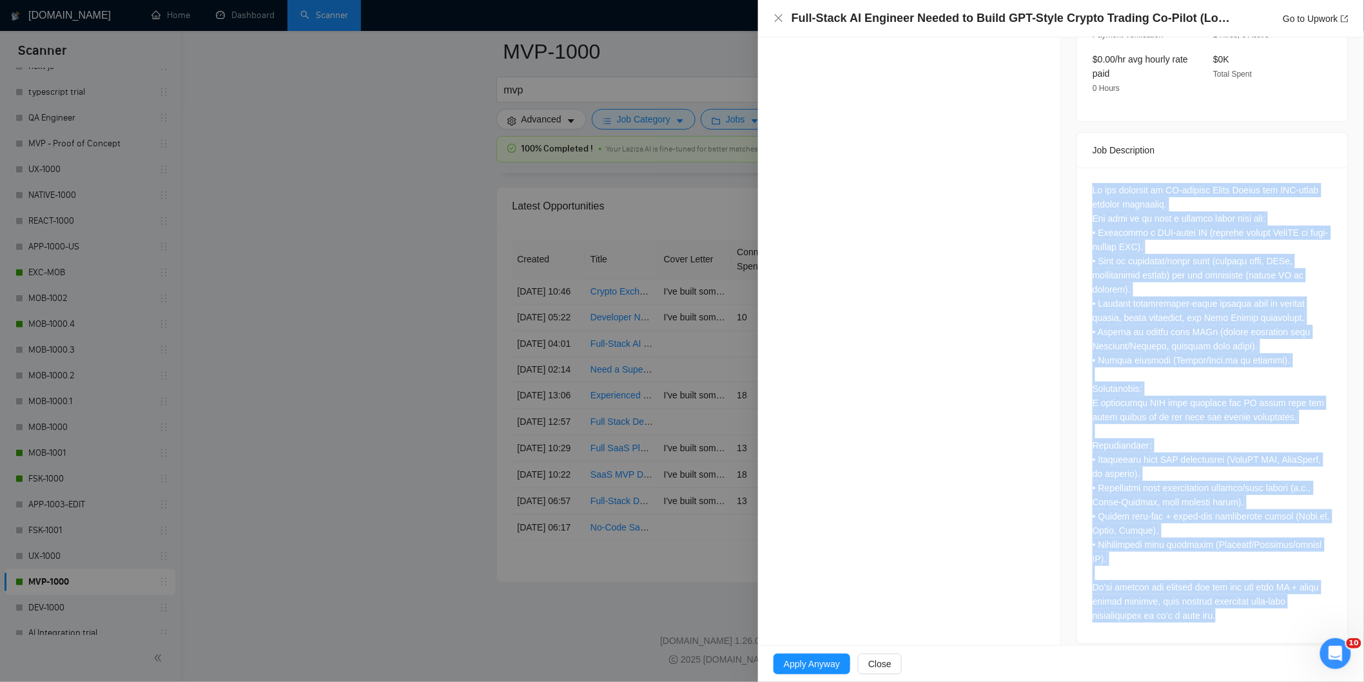
drag, startPoint x: 1087, startPoint y: 179, endPoint x: 1235, endPoint y: 626, distance: 470.5
click at [1235, 626] on div at bounding box center [1212, 406] width 271 height 476
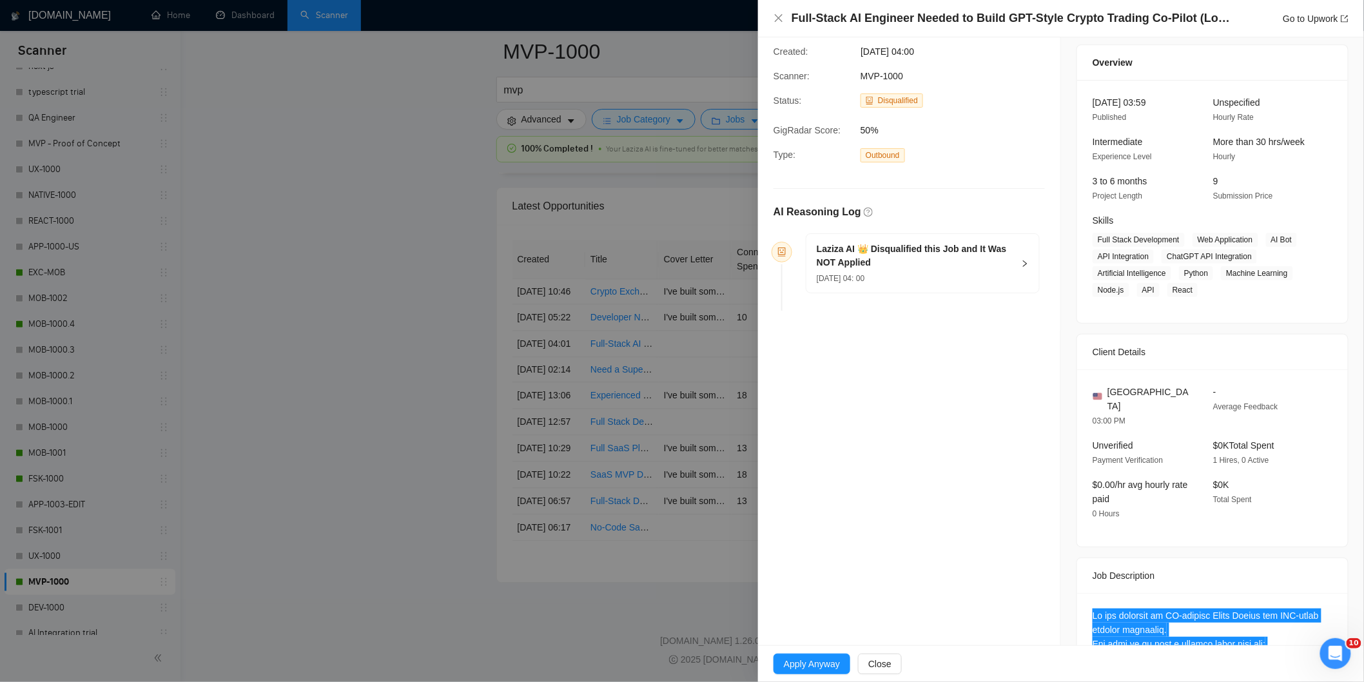
scroll to position [36, 0]
click at [974, 265] on h5 "Laziza AI 👑 Disqualified this Job and It Was NOT Applied" at bounding box center [914, 256] width 197 height 27
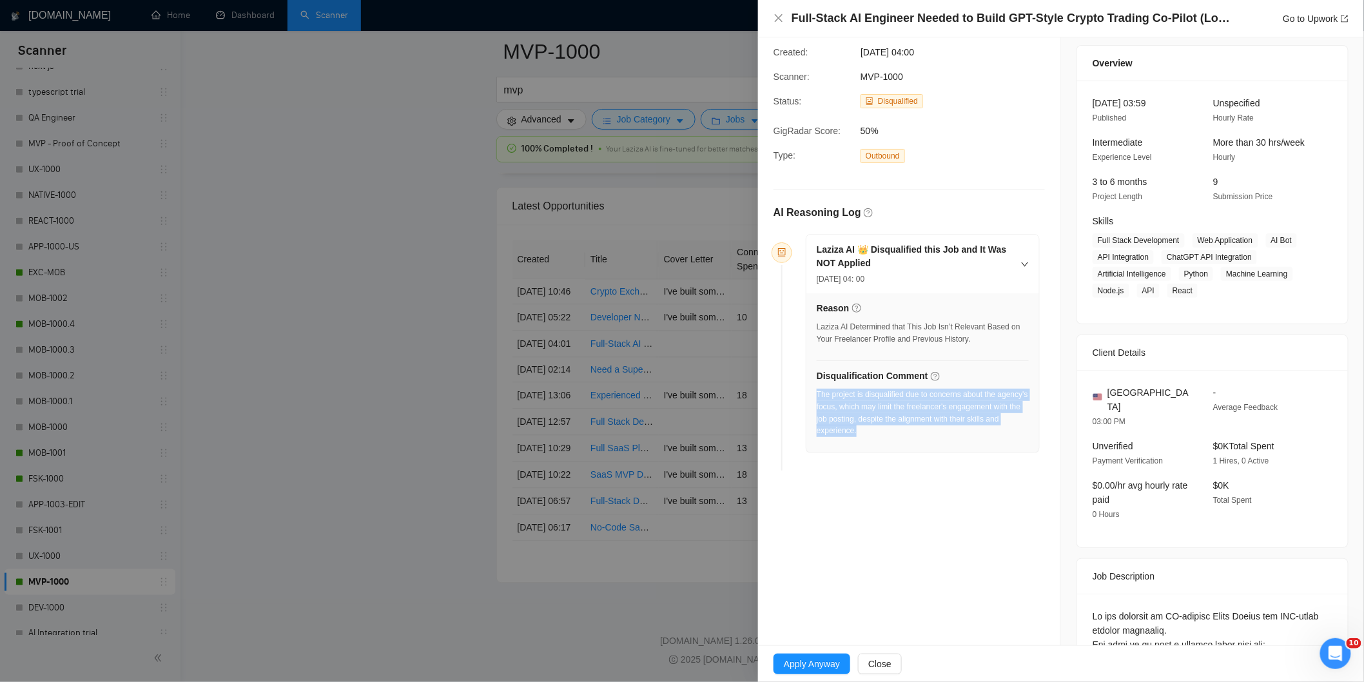
drag, startPoint x: 884, startPoint y: 436, endPoint x: 816, endPoint y: 395, distance: 79.5
click at [816, 395] on div "The project is disqualified due to concerns about the agency's focus, which may…" at bounding box center [922, 413] width 212 height 48
click at [782, 17] on icon "close" at bounding box center [778, 18] width 10 height 10
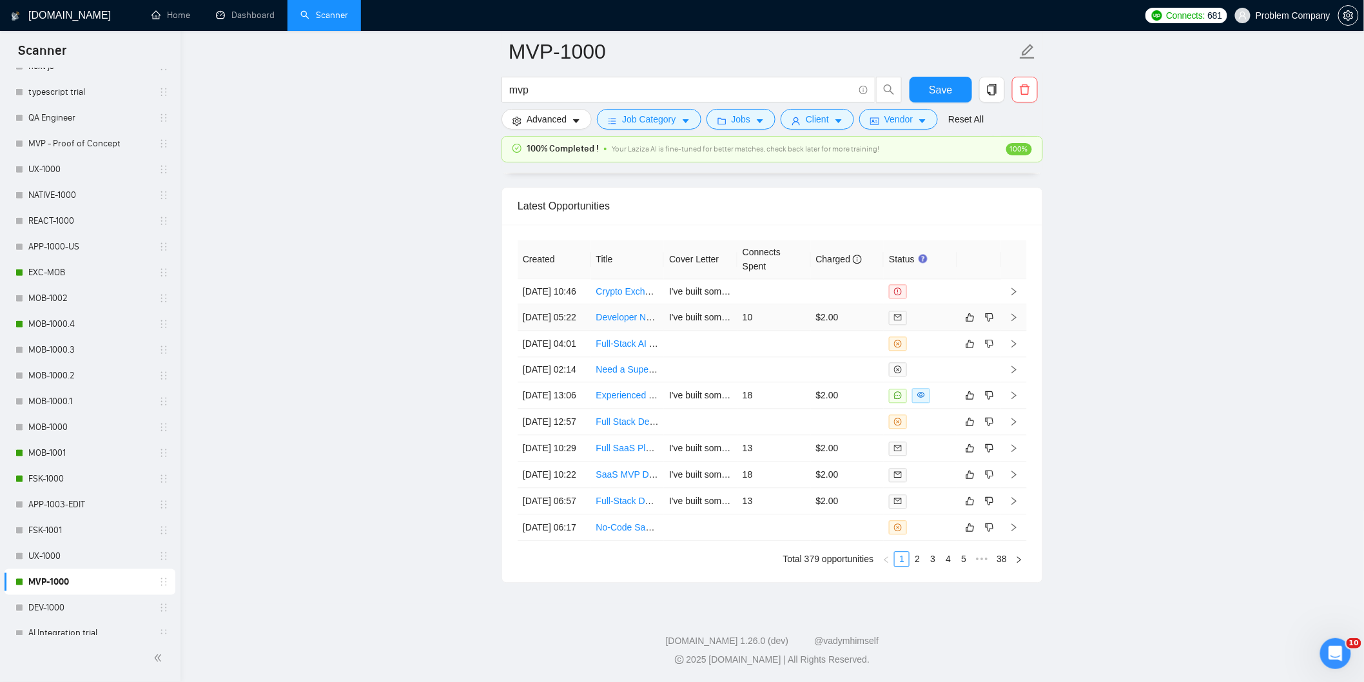
click at [571, 304] on td "12 Sep, 2025 05:22" at bounding box center [553, 317] width 73 height 26
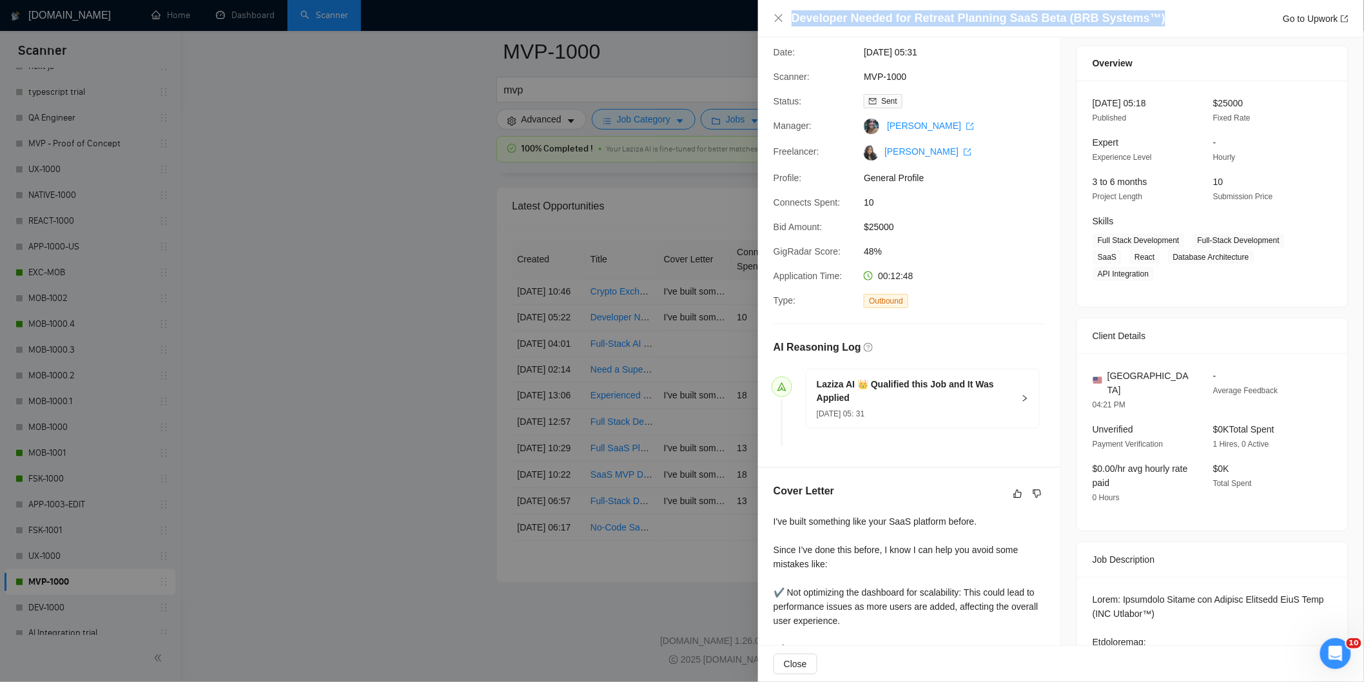
drag, startPoint x: 1155, startPoint y: 18, endPoint x: 791, endPoint y: 21, distance: 364.1
click at [791, 21] on div "Developer Needed for Retreat Planning SaaS Beta (BRB Systems™) Go to Upwork" at bounding box center [1069, 18] width 557 height 16
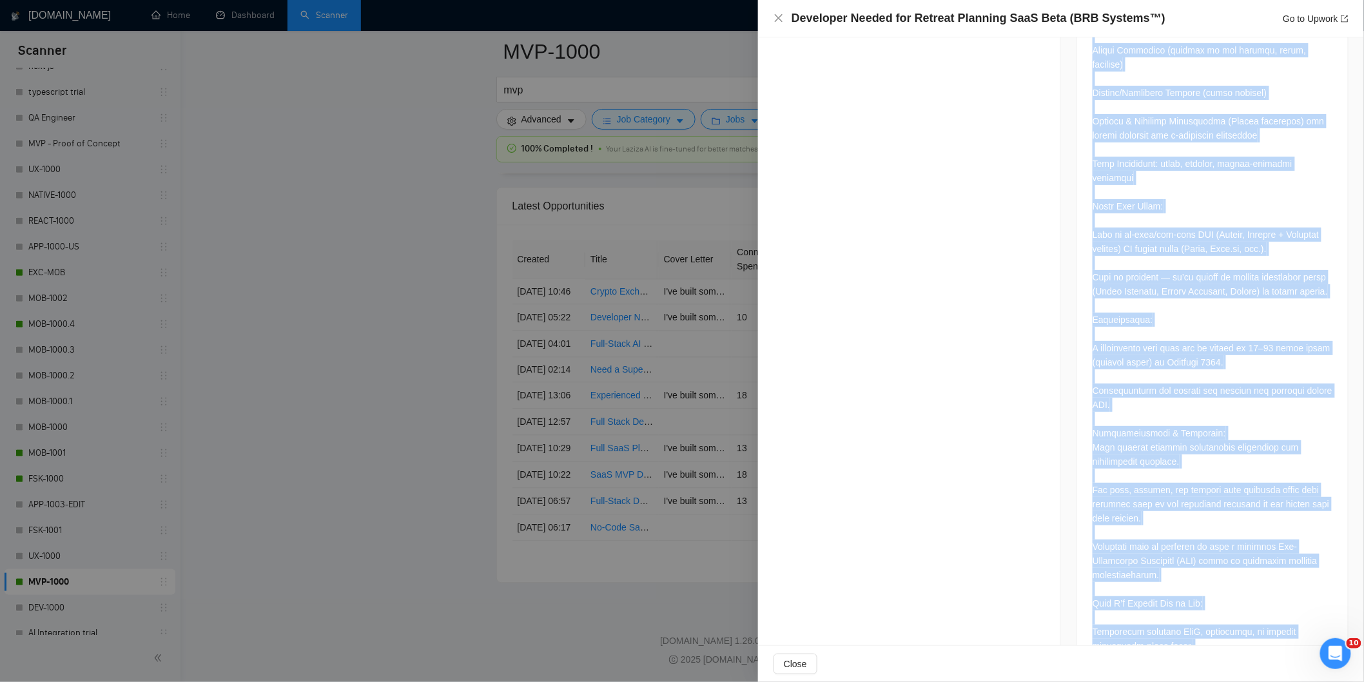
scroll to position [1380, 0]
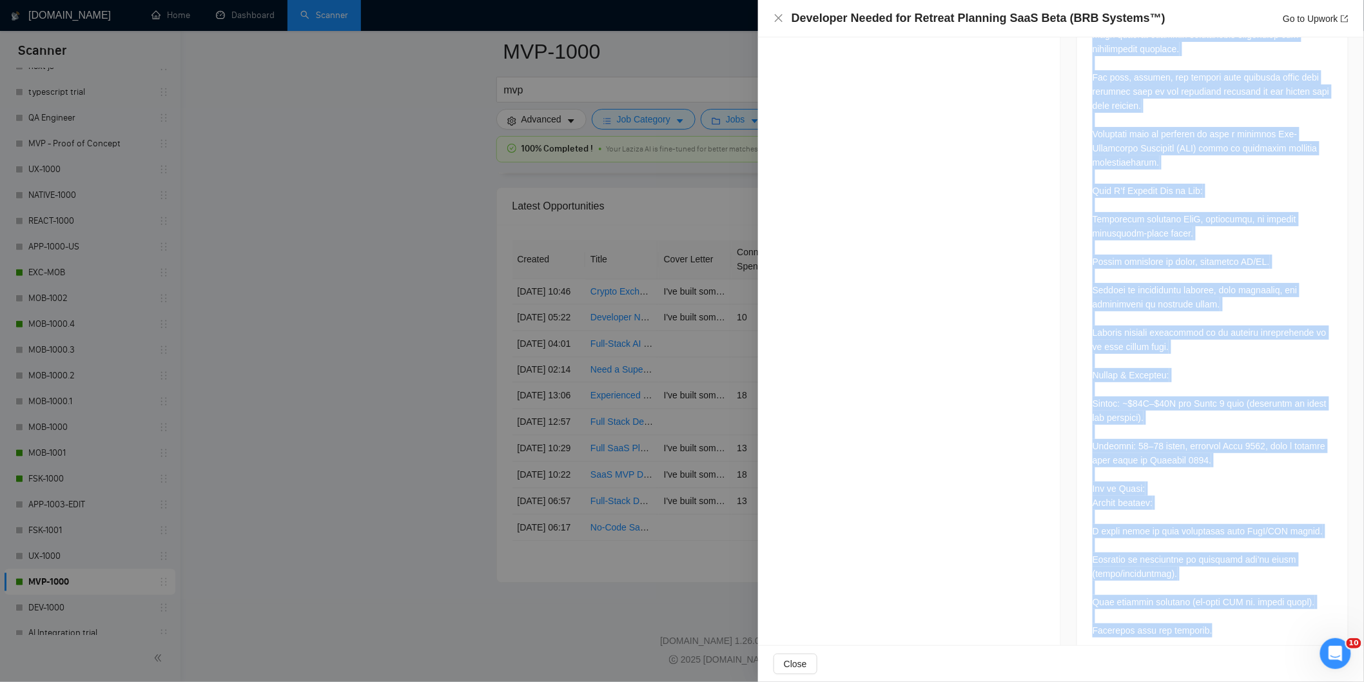
drag, startPoint x: 1084, startPoint y: 185, endPoint x: 1240, endPoint y: 598, distance: 441.5
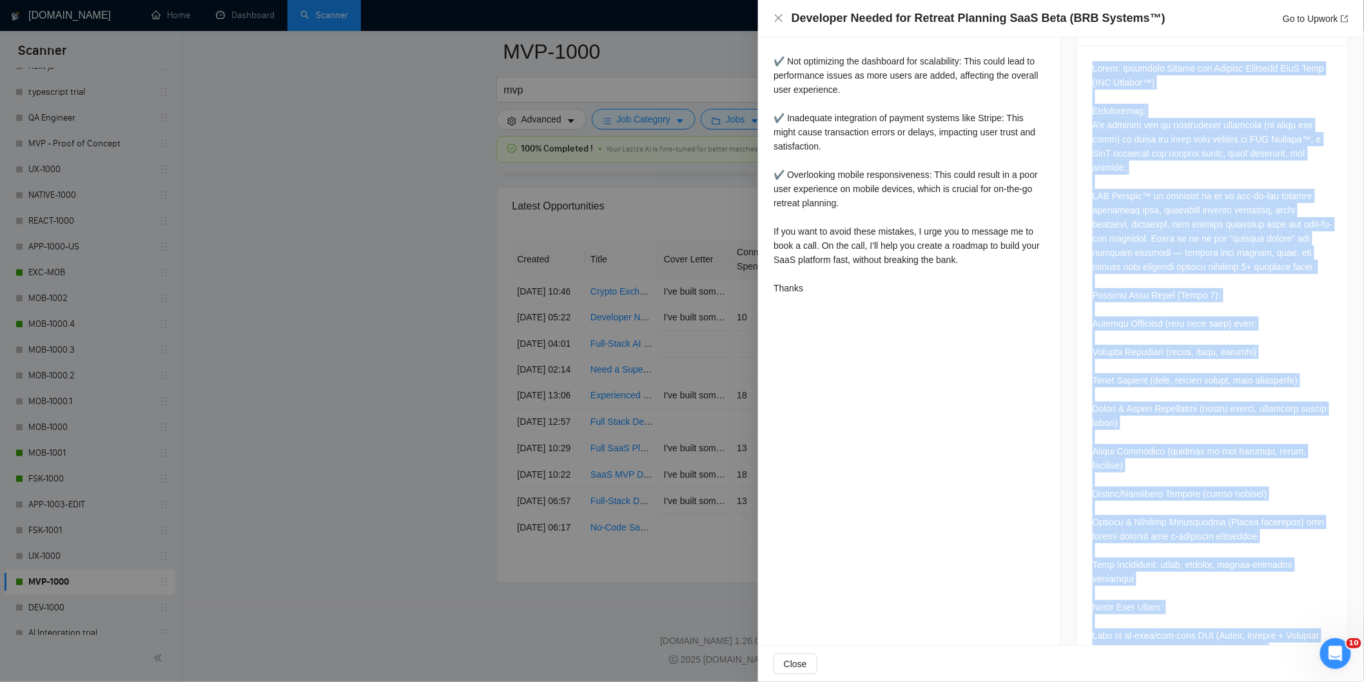
scroll to position [572, 0]
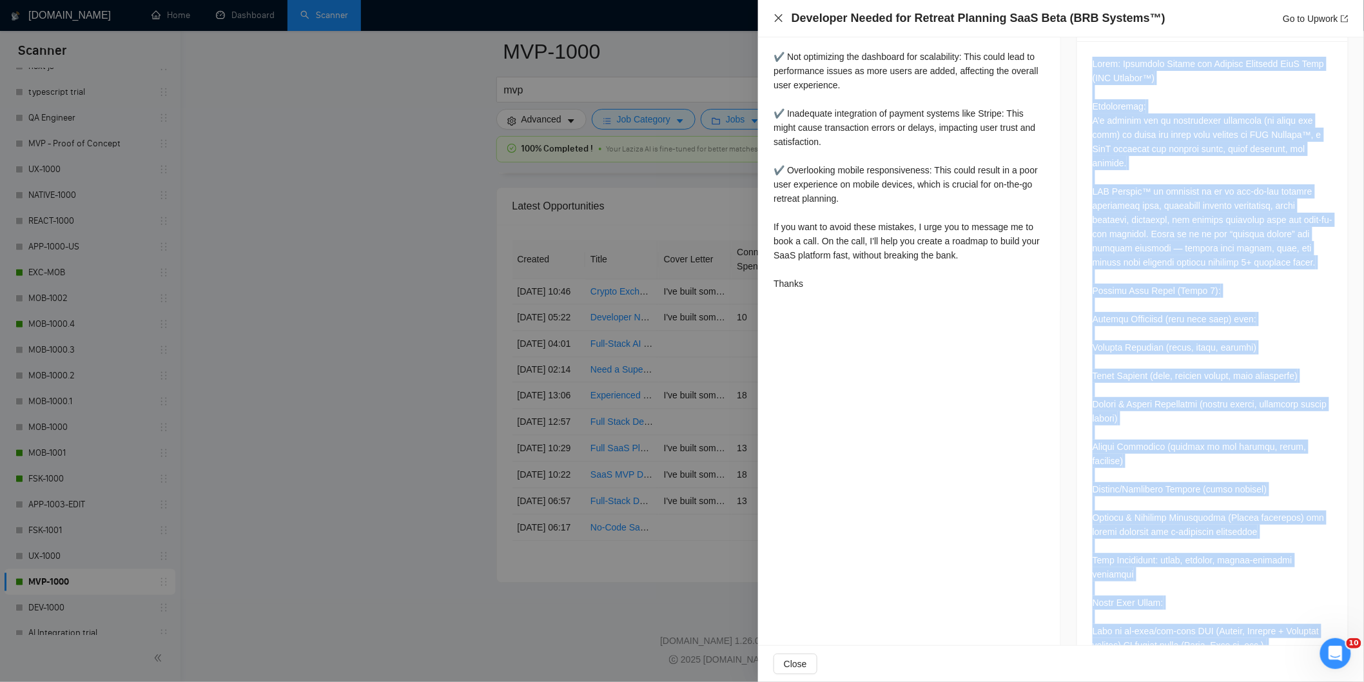
click at [780, 18] on icon "close" at bounding box center [778, 18] width 10 height 10
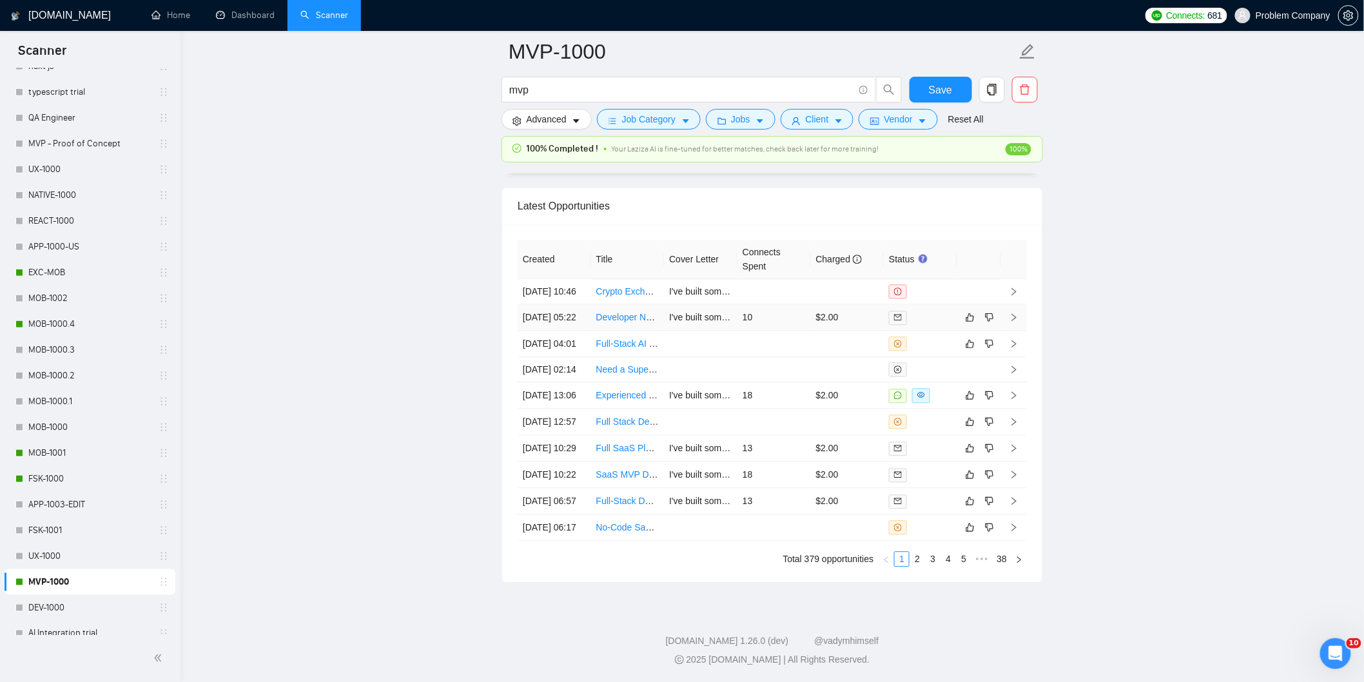
click at [570, 311] on td "12 Sep, 2025 05:22" at bounding box center [553, 317] width 73 height 26
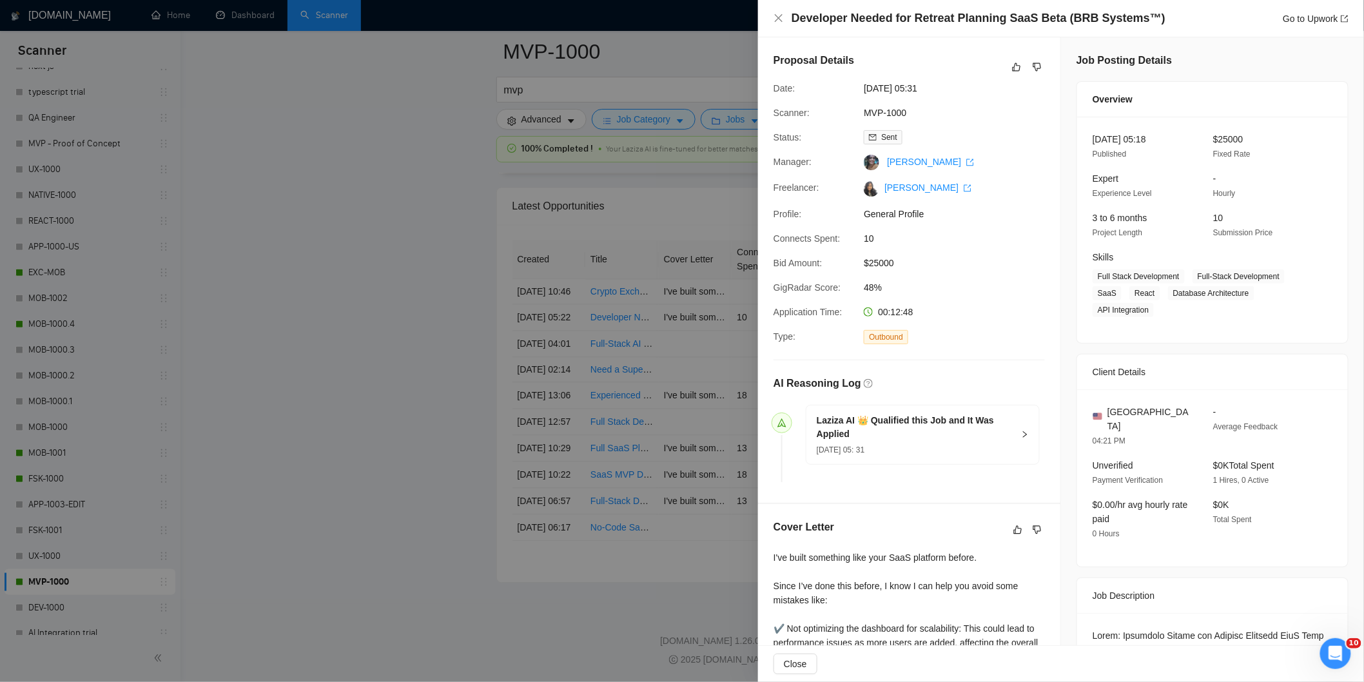
drag, startPoint x: 950, startPoint y: 93, endPoint x: 864, endPoint y: 84, distance: 86.8
click at [864, 84] on span "12 Sep, 2025 05:31" at bounding box center [959, 88] width 193 height 14
